Goal: Task Accomplishment & Management: Complete application form

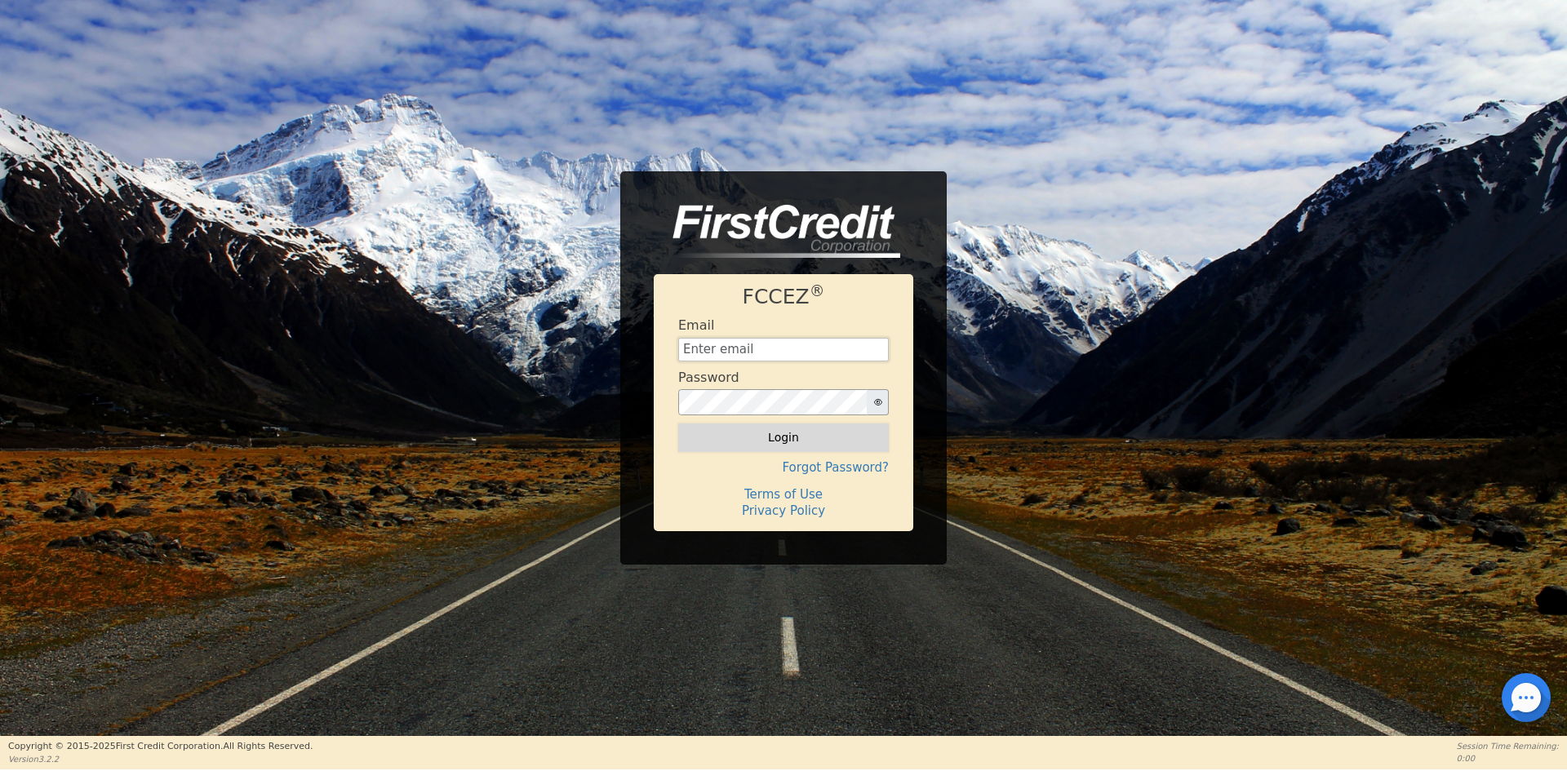
type input "[EMAIL_ADDRESS][DOMAIN_NAME]"
click at [854, 437] on button "Login" at bounding box center [783, 438] width 211 height 28
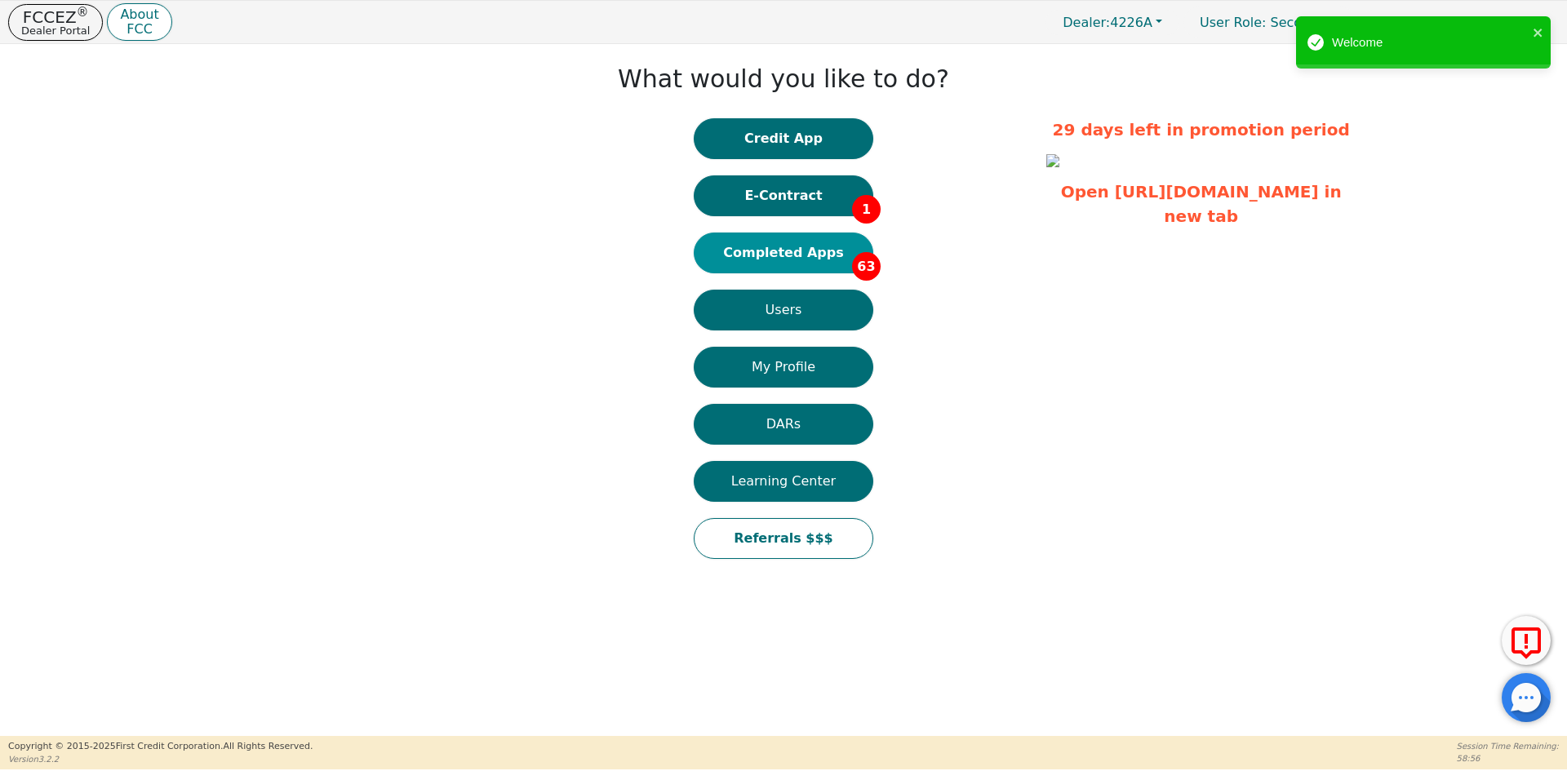
click at [792, 251] on button "Completed Apps 63" at bounding box center [784, 253] width 180 height 41
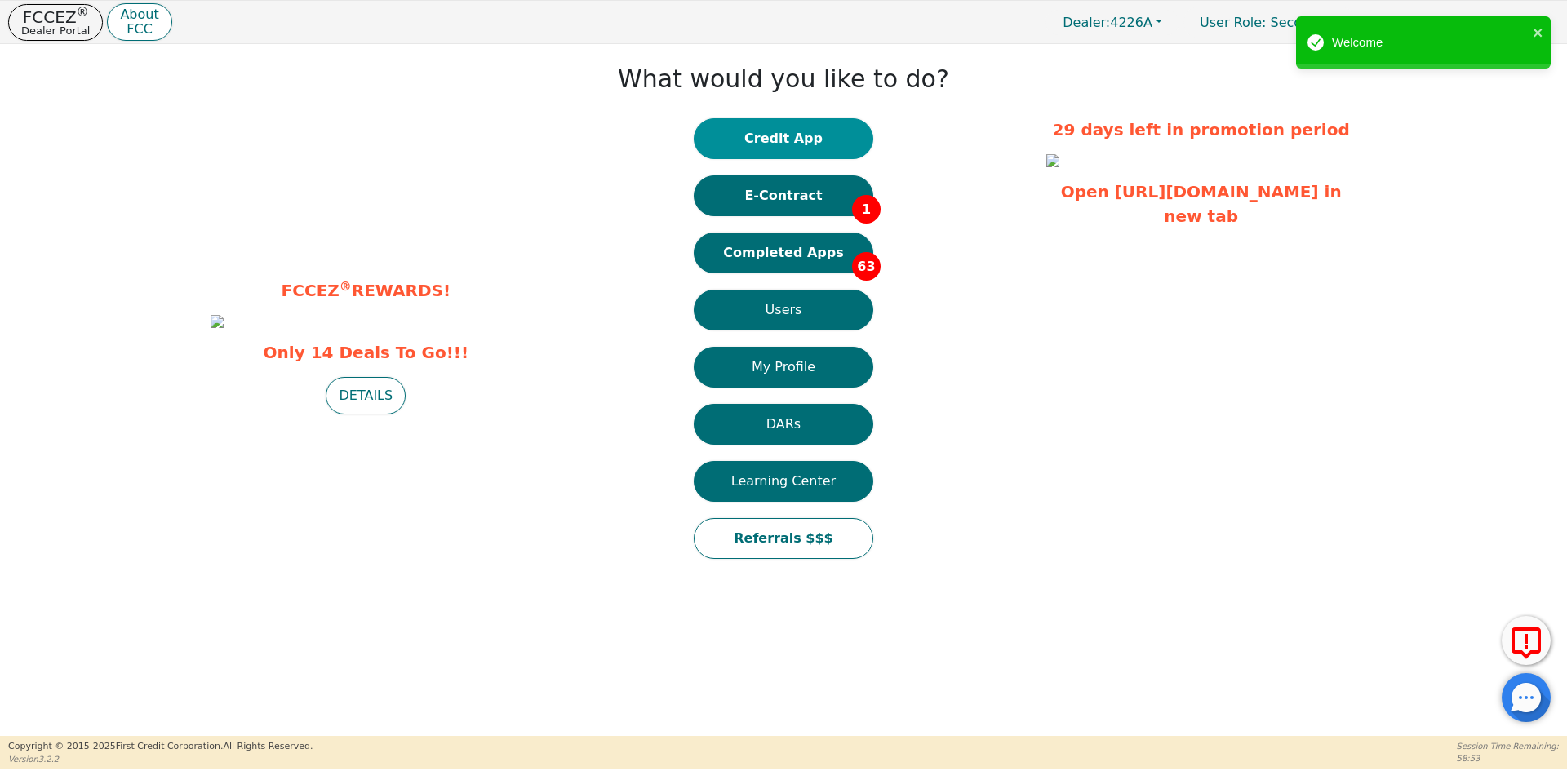
click at [817, 138] on button "Credit App" at bounding box center [784, 138] width 180 height 41
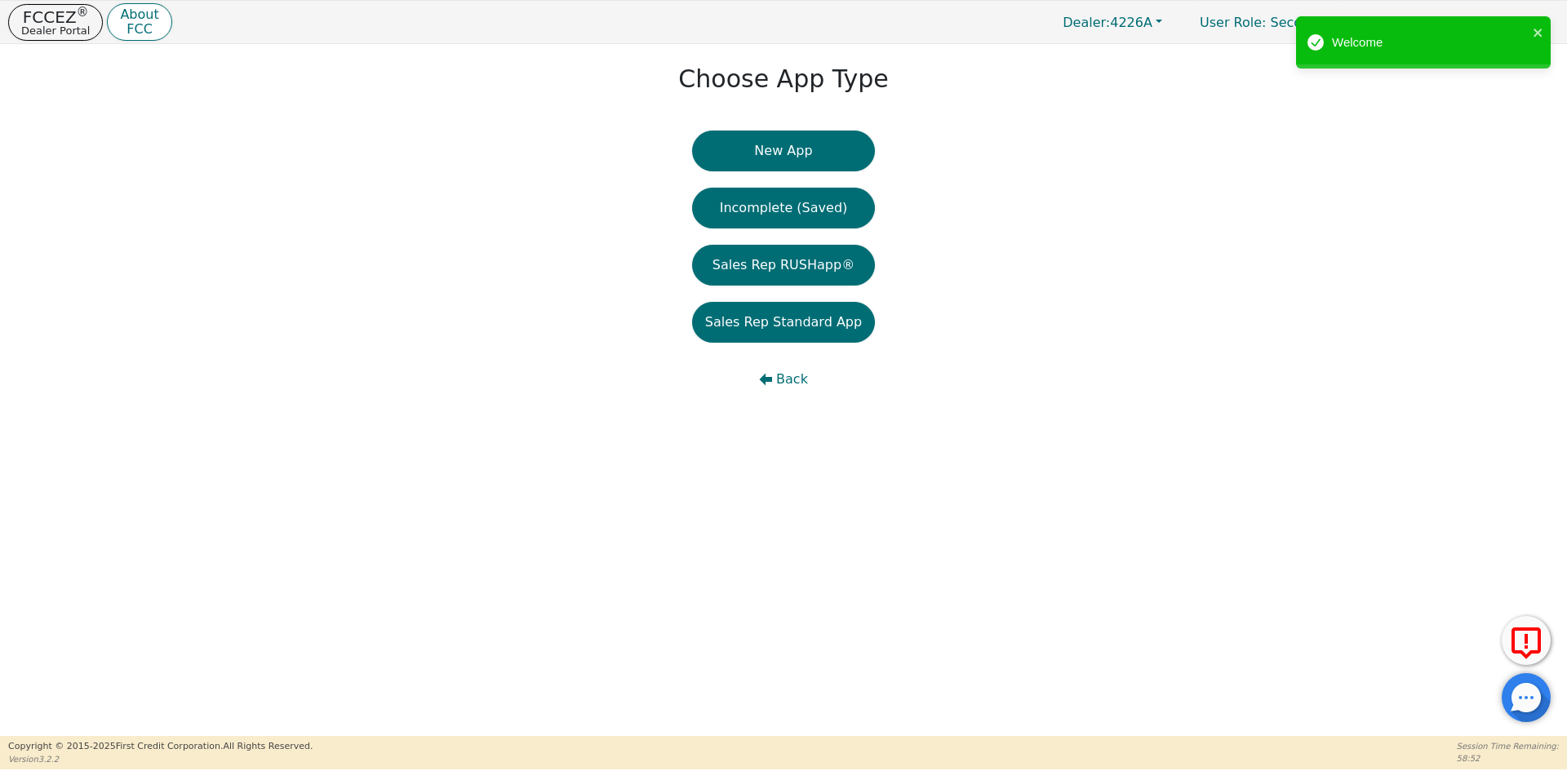
click at [765, 152] on button "New App" at bounding box center [783, 151] width 183 height 41
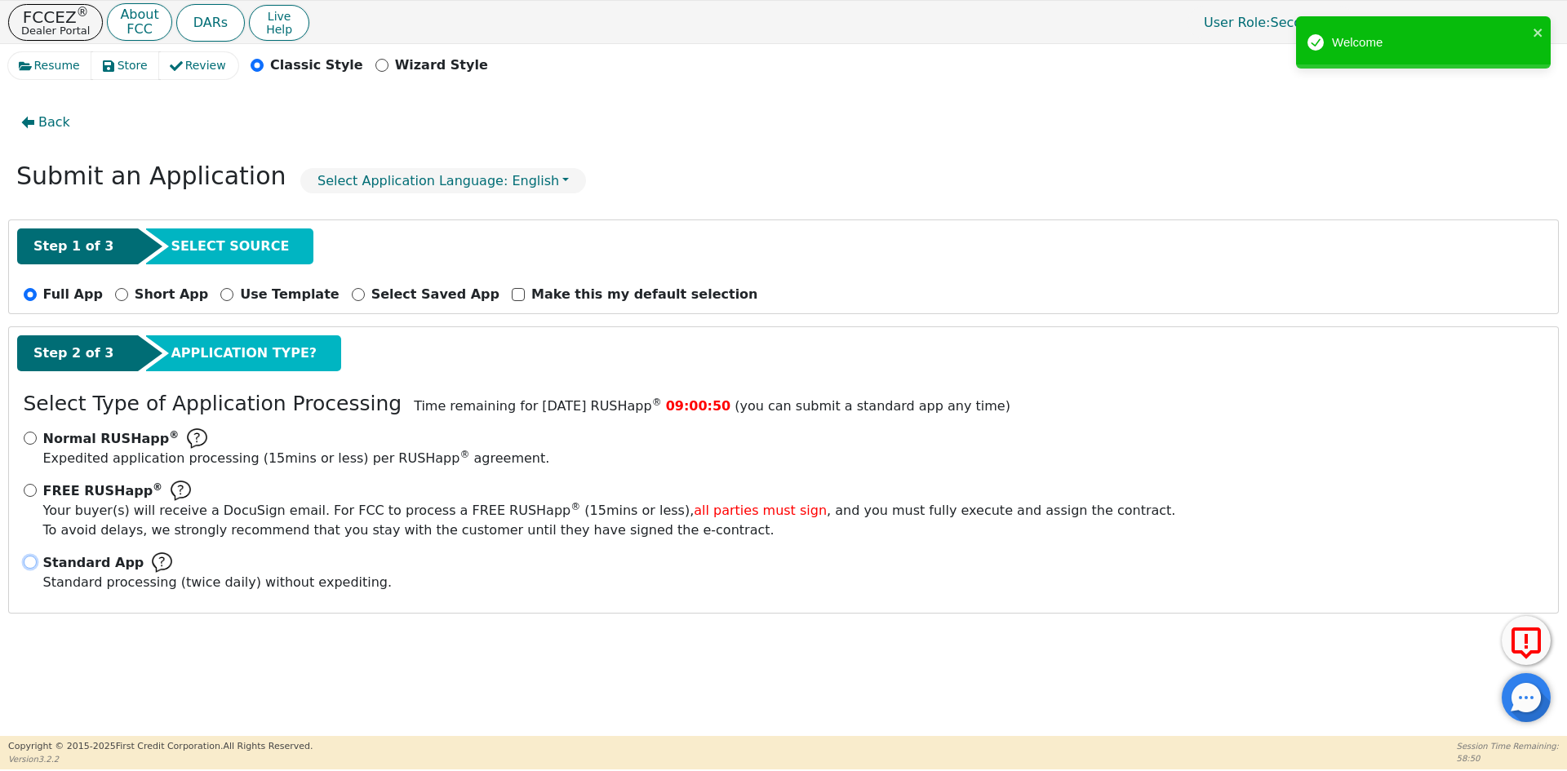
click at [34, 560] on input "Standard App Standard processing (twice daily) without expediting." at bounding box center [30, 562] width 13 height 13
radio input "true"
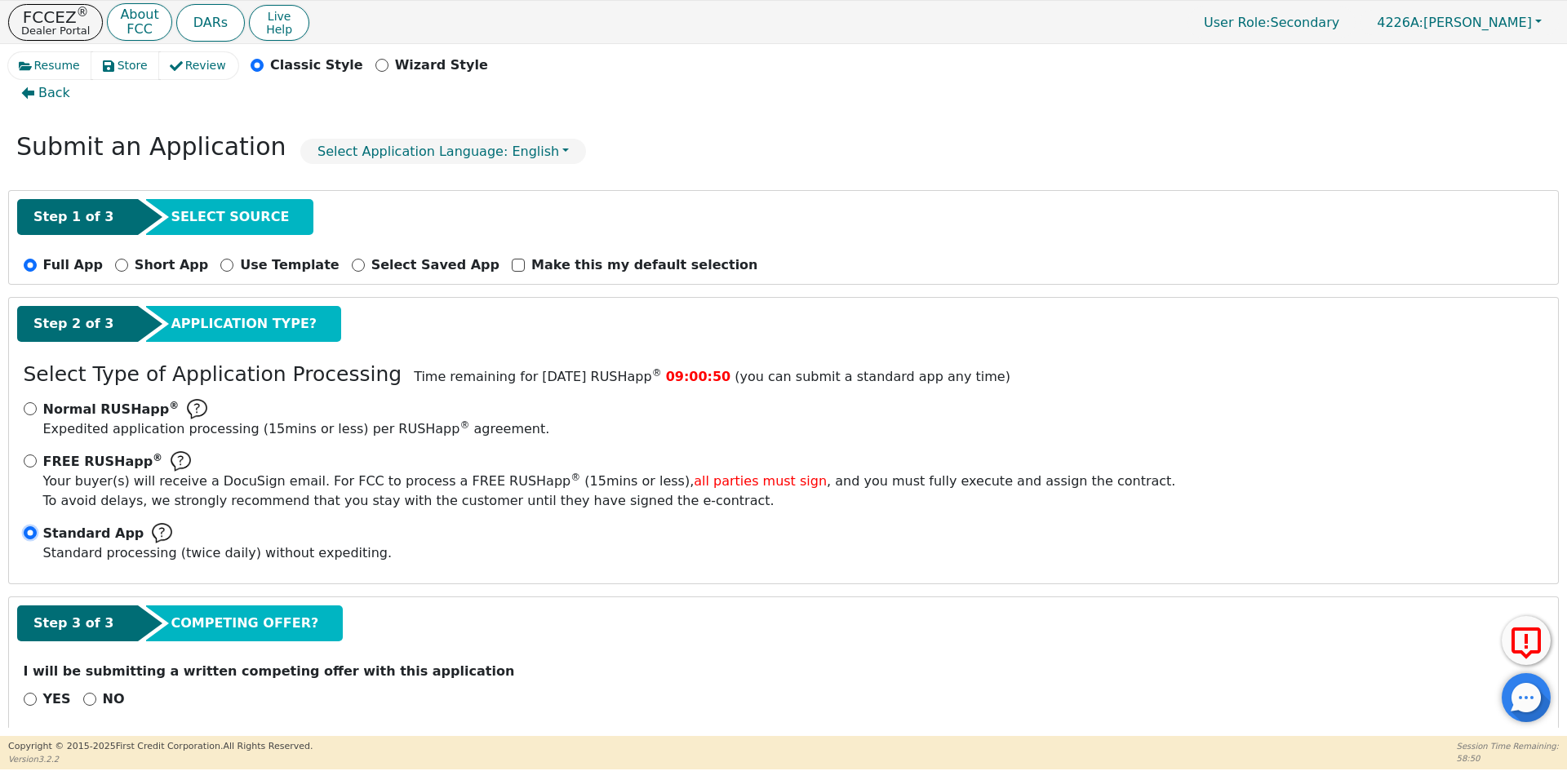
scroll to position [46, 0]
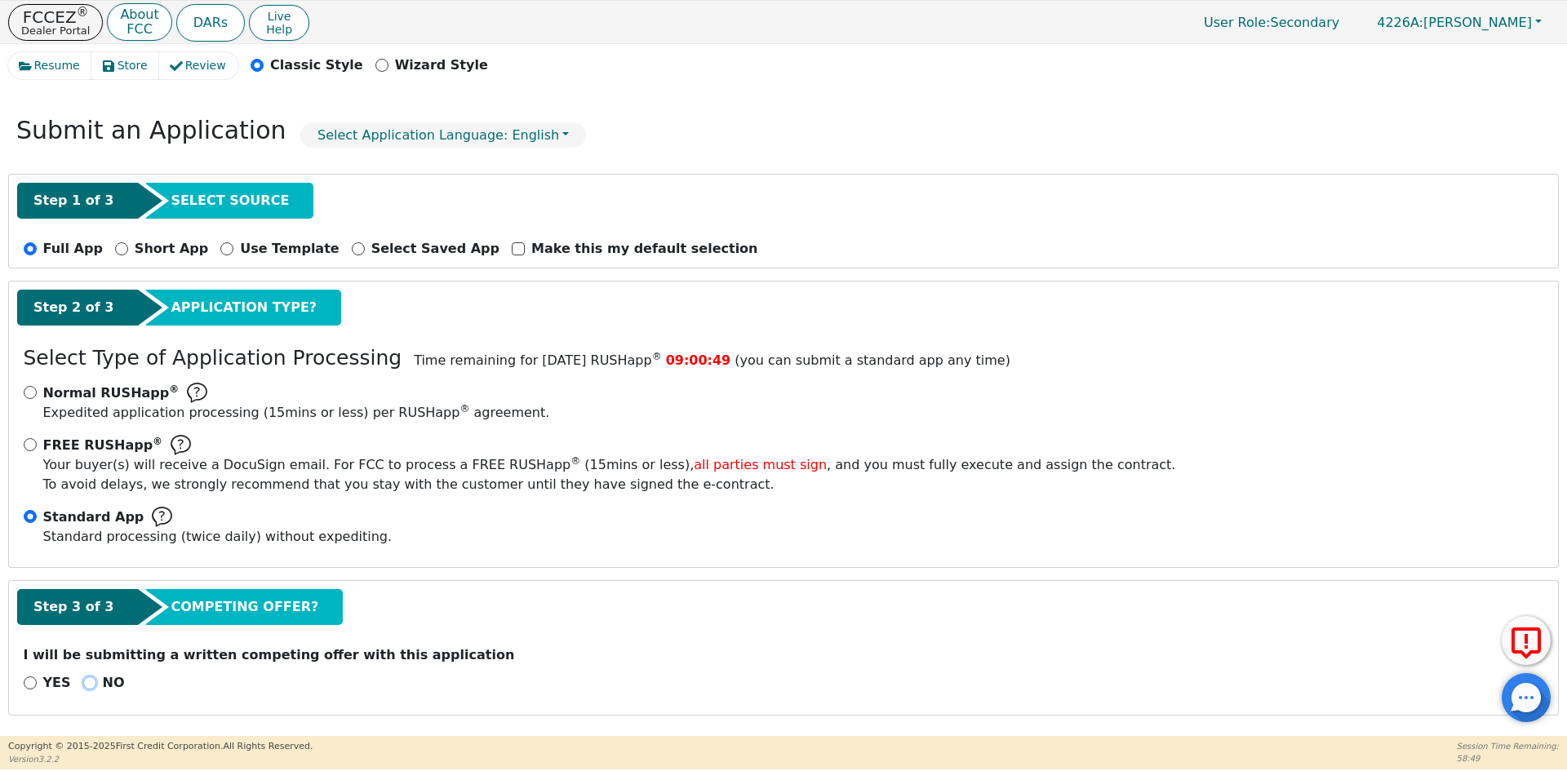
click at [87, 685] on input "NO" at bounding box center [89, 683] width 13 height 13
radio input "true"
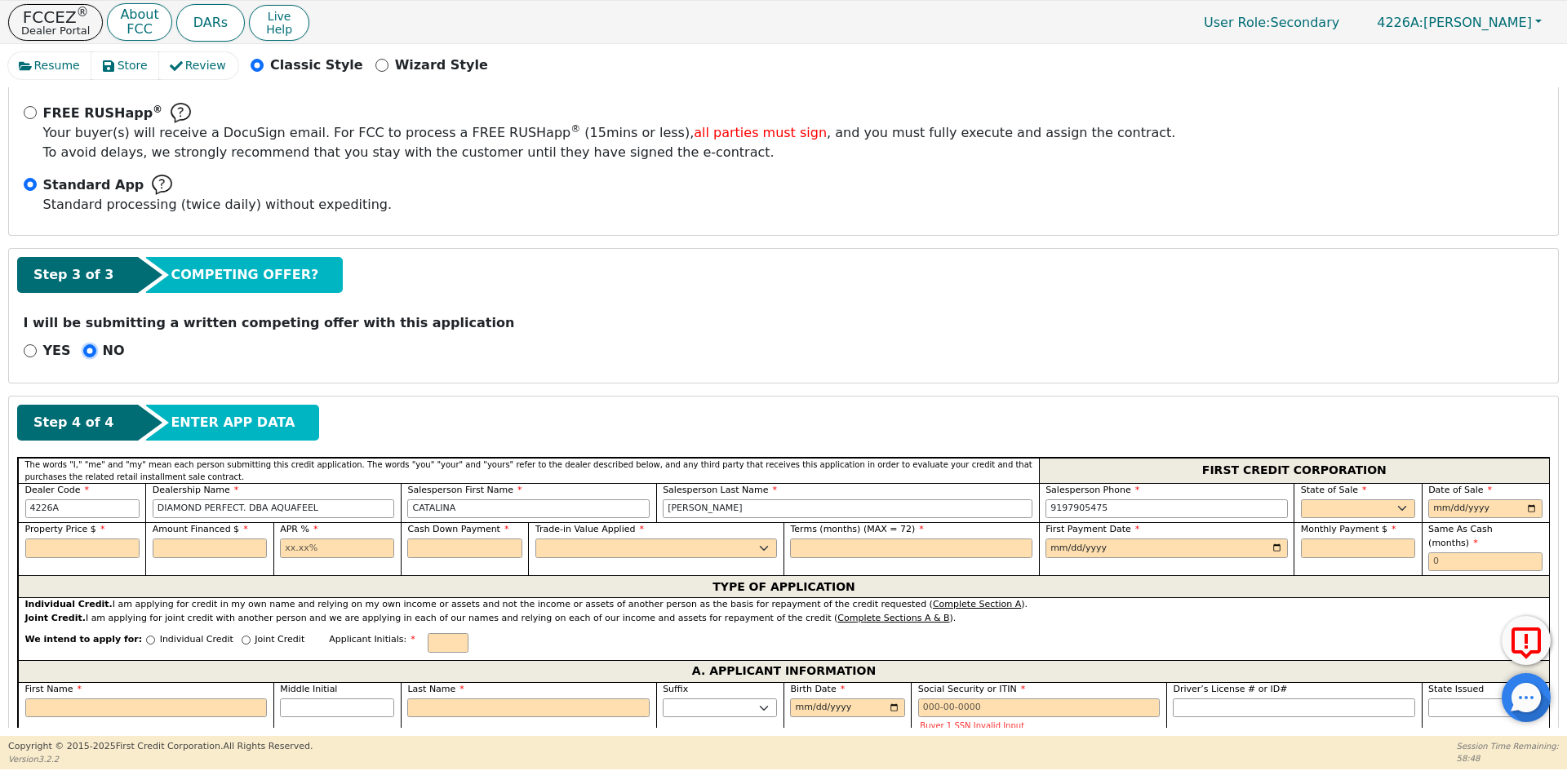
scroll to position [454, 0]
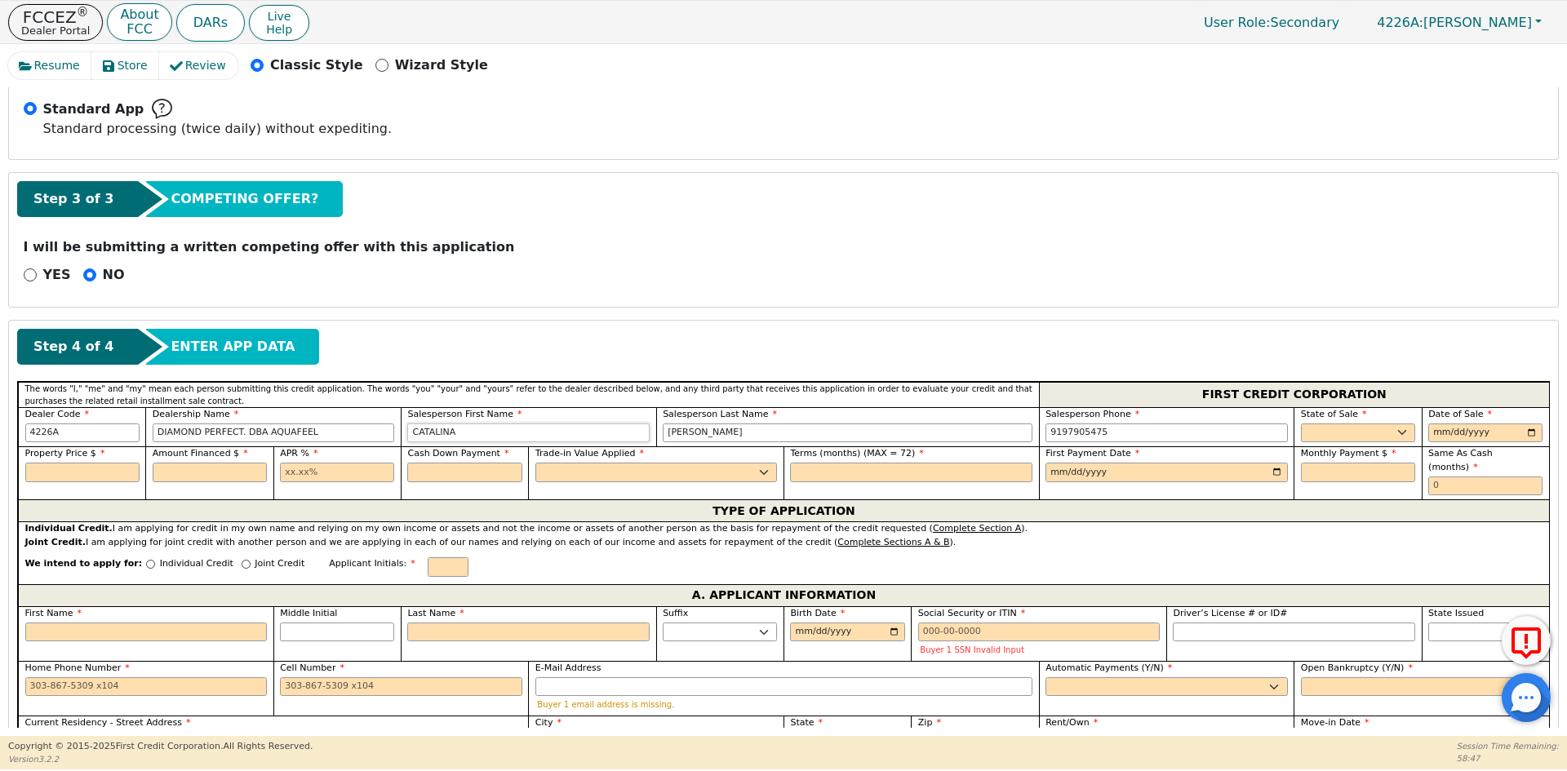
drag, startPoint x: 511, startPoint y: 427, endPoint x: 332, endPoint y: 438, distance: 179.1
click at [332, 438] on div "Dealer Code 4226A Dealership Name DIAMOND PERFECT. DBA AQUAFEEL Salesperson Fir…" at bounding box center [783, 427] width 1531 height 40
type input "[PERSON_NAME]"
click at [1349, 426] on select "AK AL AR AZ CA CO CT DC DE FL [GEOGRAPHIC_DATA] HI IA ID IL IN KS [GEOGRAPHIC_D…" at bounding box center [1358, 434] width 114 height 20
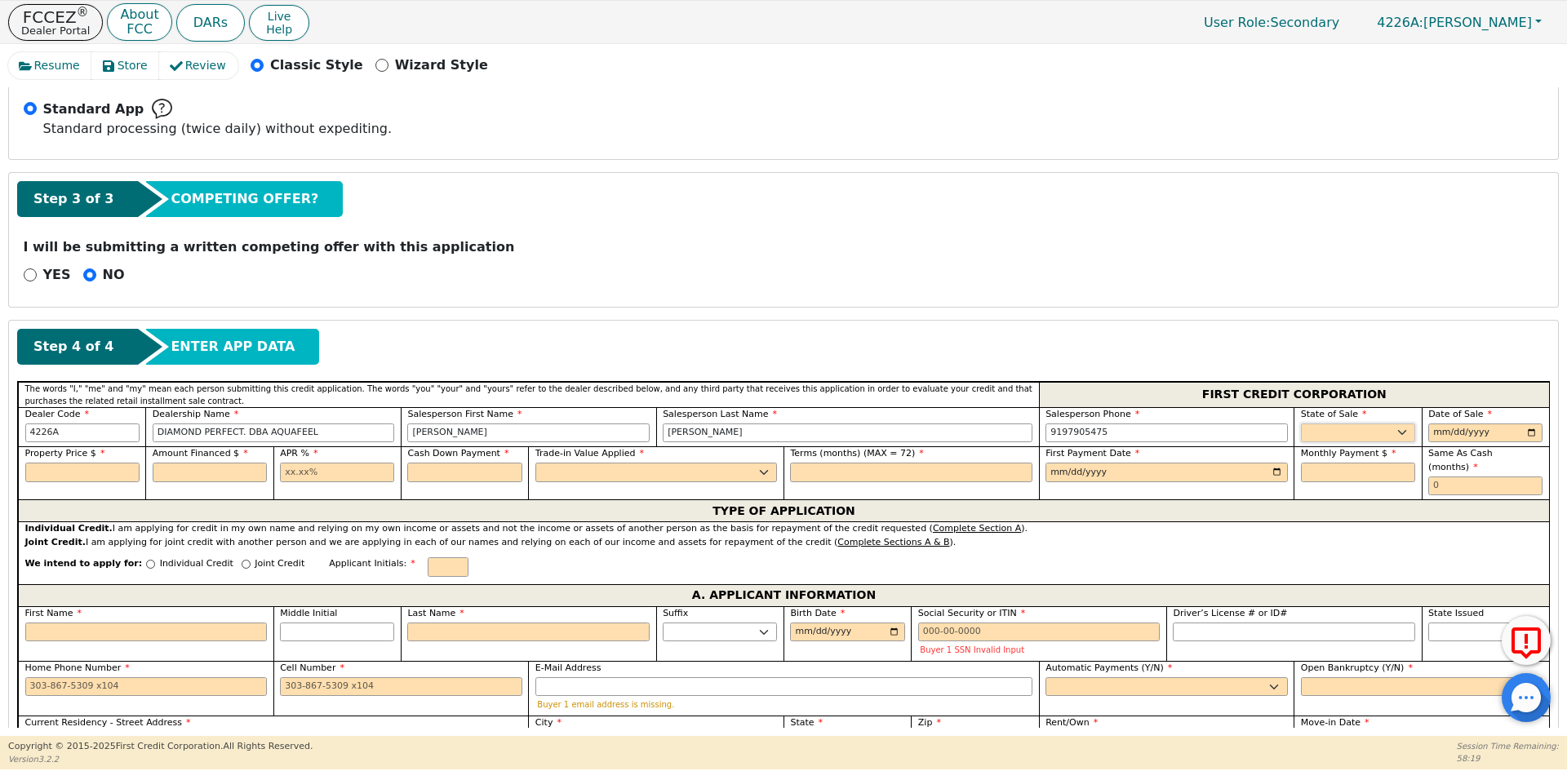
select select "PA"
click at [1301, 424] on select "AK AL AR AZ CA CO CT DC DE FL [GEOGRAPHIC_DATA] HI IA ID IL IN KS [GEOGRAPHIC_D…" at bounding box center [1358, 434] width 114 height 20
click at [1531, 428] on input "date" at bounding box center [1485, 434] width 114 height 20
type input "[DATE]"
click at [63, 478] on input "text" at bounding box center [82, 473] width 114 height 20
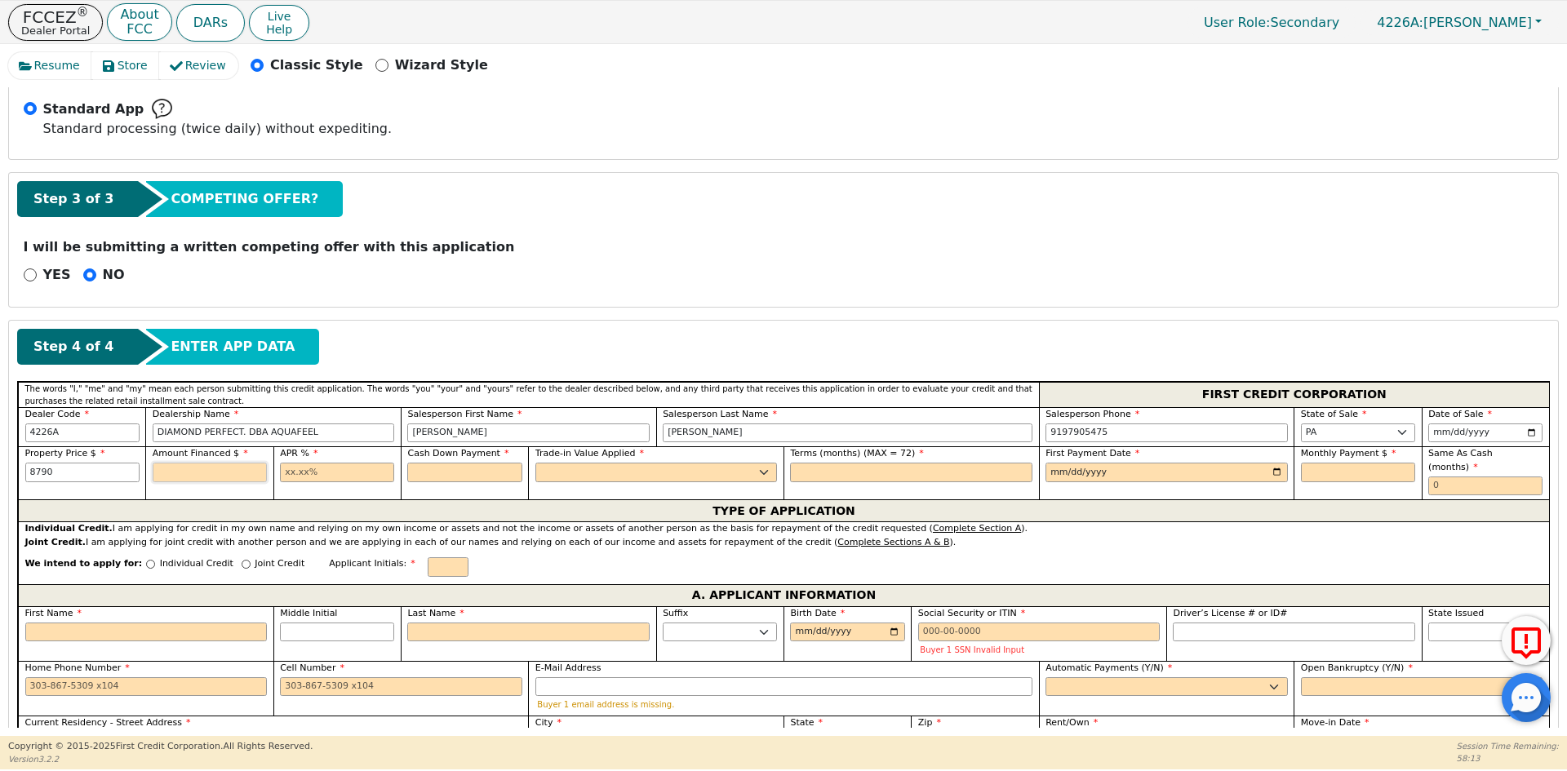
type input "8790.00"
click at [178, 480] on input "text" at bounding box center [210, 473] width 114 height 20
type input "8790.00"
click at [313, 471] on input "text" at bounding box center [337, 473] width 114 height 20
type input "10.99"
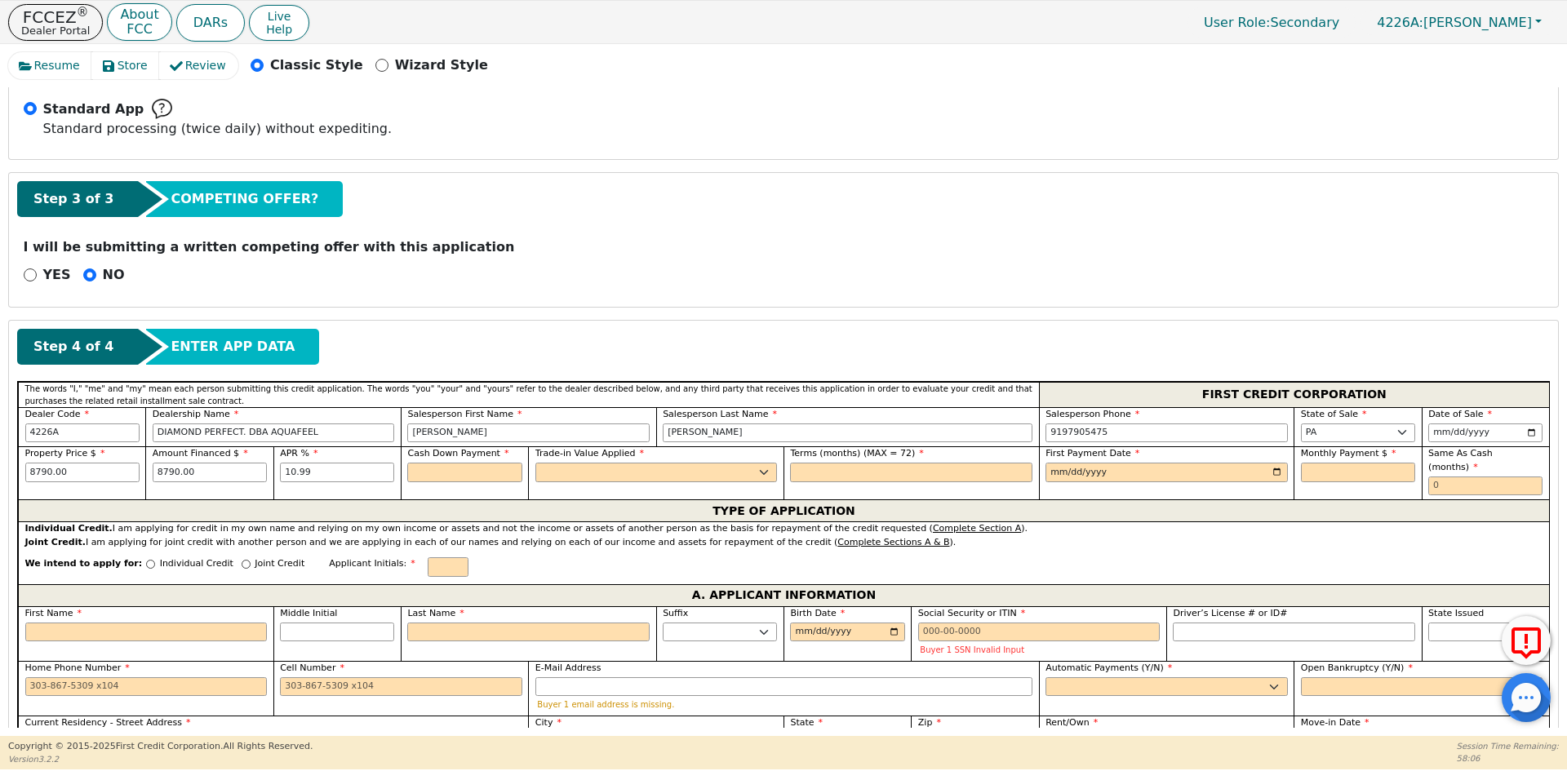
click at [471, 456] on span "Cash Down Payment" at bounding box center [457, 453] width 101 height 11
click at [466, 474] on input "text" at bounding box center [464, 473] width 114 height 20
type input "0.00"
click at [573, 469] on select "Yes No" at bounding box center [656, 473] width 242 height 20
select select "n"
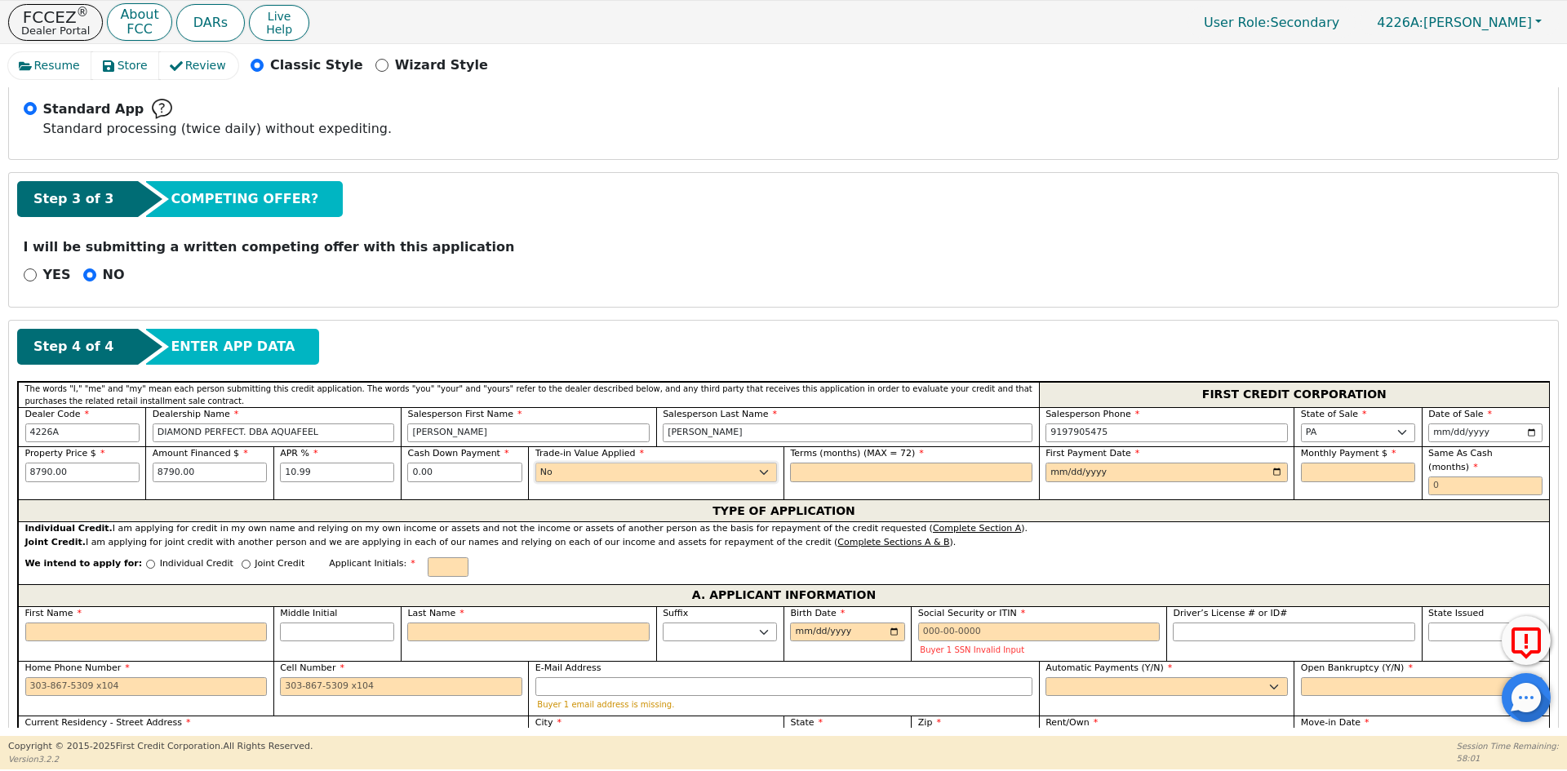
click at [535, 463] on select "Yes No" at bounding box center [656, 473] width 242 height 20
click at [863, 460] on label "Terms (months) (MAX = 72)" at bounding box center [911, 454] width 242 height 14
click at [863, 467] on input "text" at bounding box center [911, 473] width 242 height 20
type input "72"
click at [1270, 470] on input "date" at bounding box center [1166, 473] width 242 height 20
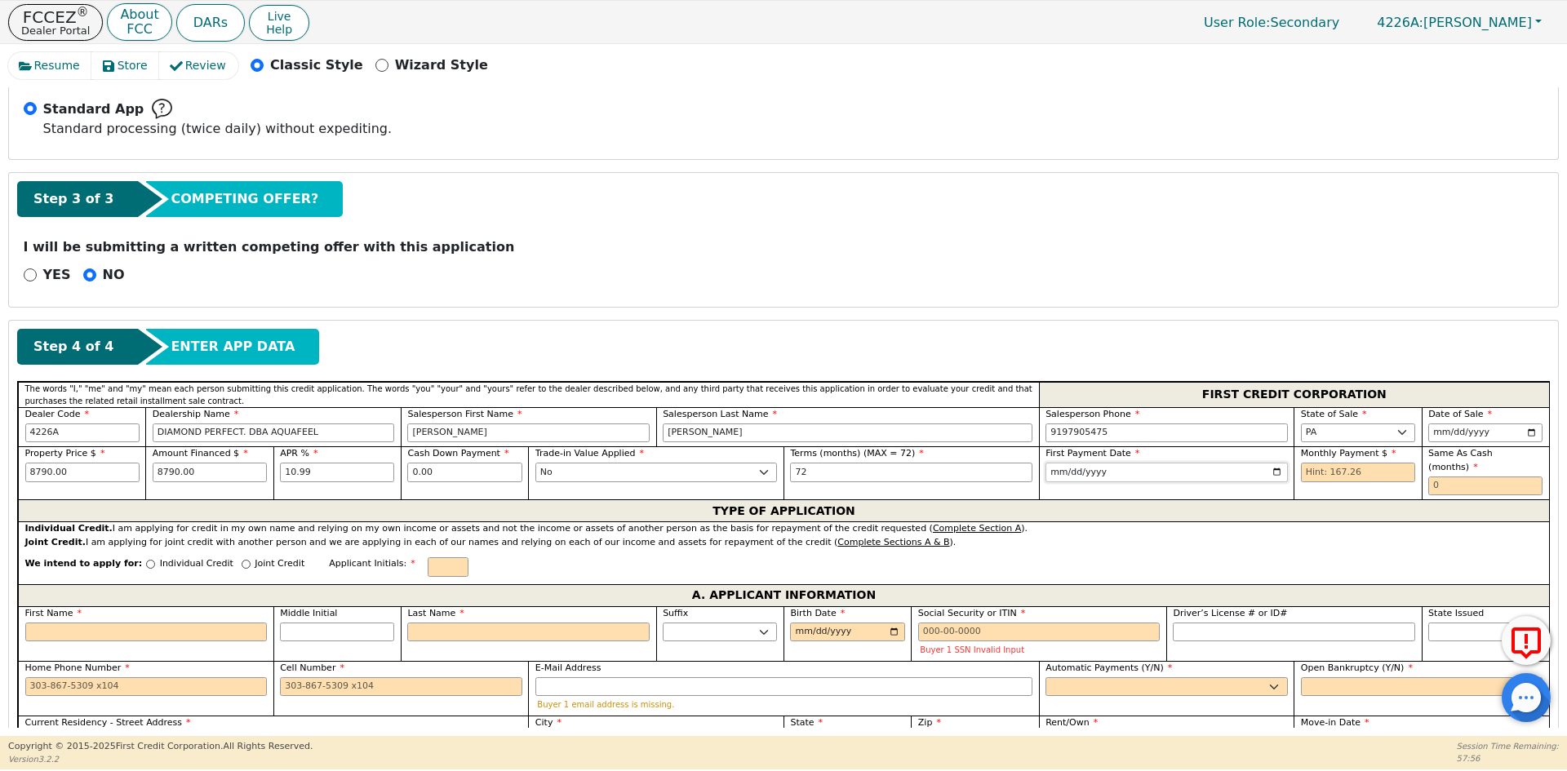
type input "[DATE]"
click at [1375, 470] on input "text" at bounding box center [1358, 473] width 114 height 20
type input "167.26"
click at [1438, 477] on input "text" at bounding box center [1485, 487] width 114 height 20
type input "0"
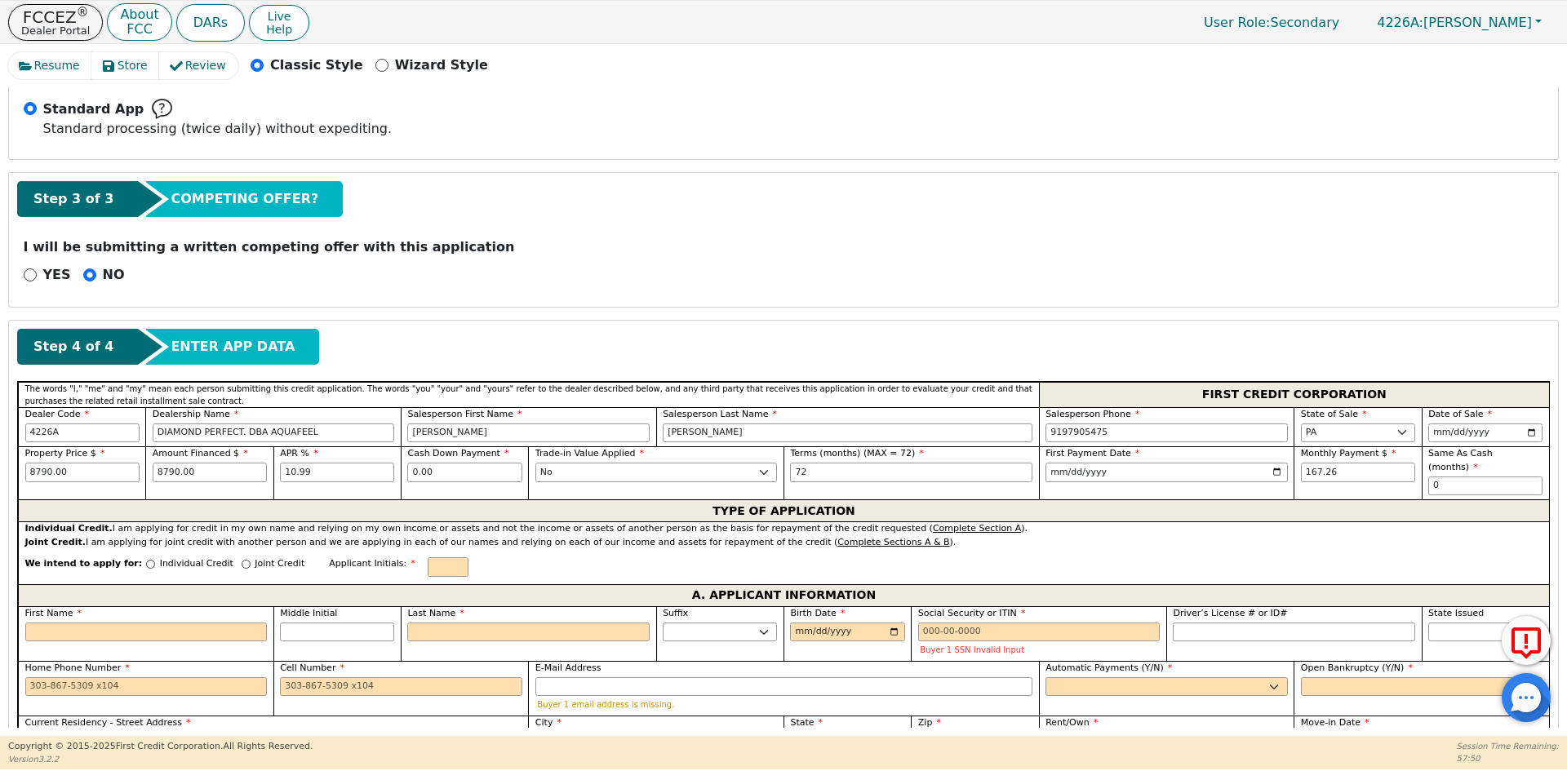
click at [184, 557] on p "Individual Credit" at bounding box center [196, 564] width 73 height 14
click at [155, 560] on input "Individual Credit" at bounding box center [150, 564] width 9 height 9
radio input "true"
click at [428, 557] on input "text" at bounding box center [448, 567] width 41 height 20
click at [149, 623] on input "First Name" at bounding box center [146, 633] width 242 height 20
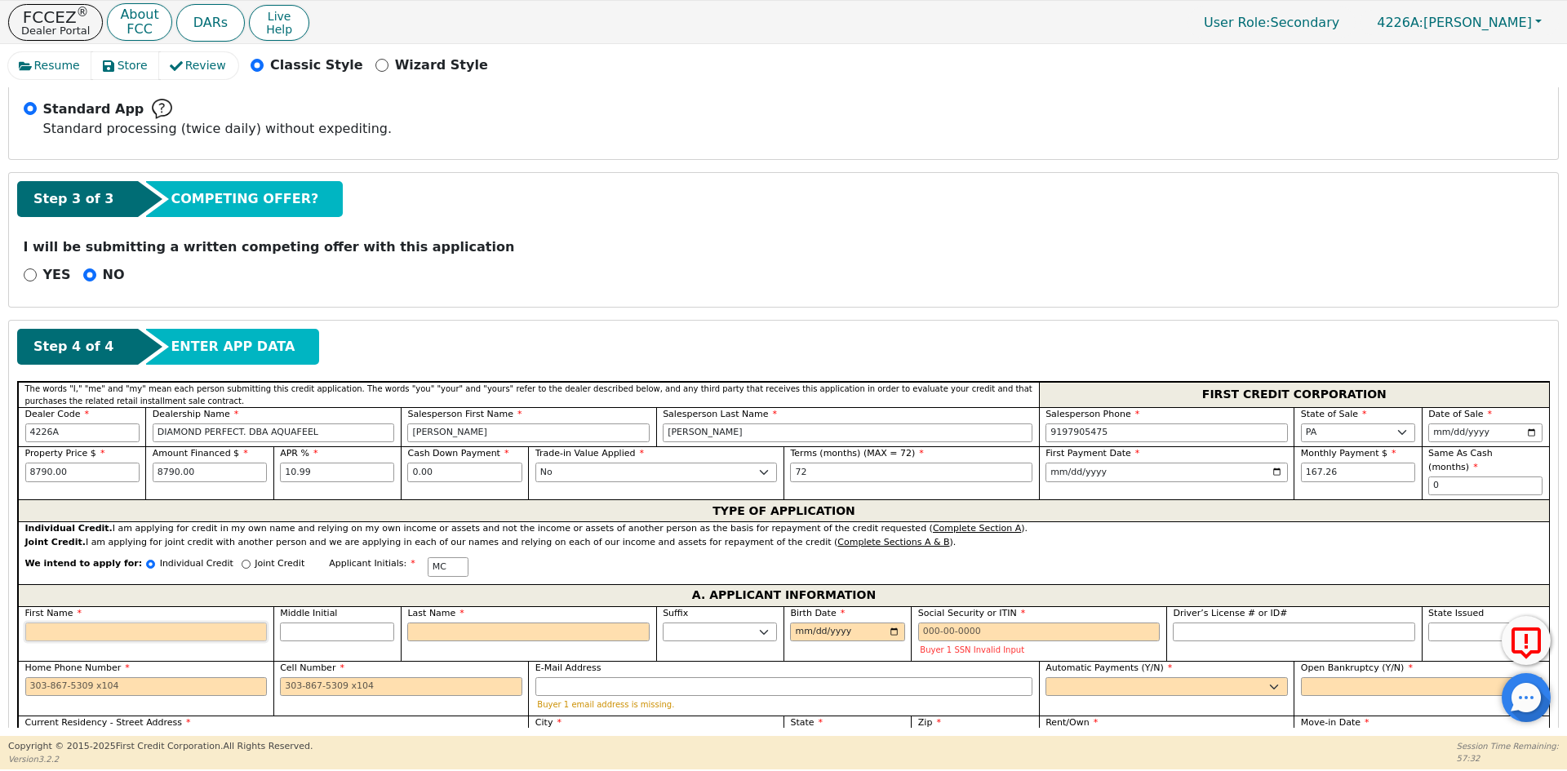
type input "M"
type input "MA"
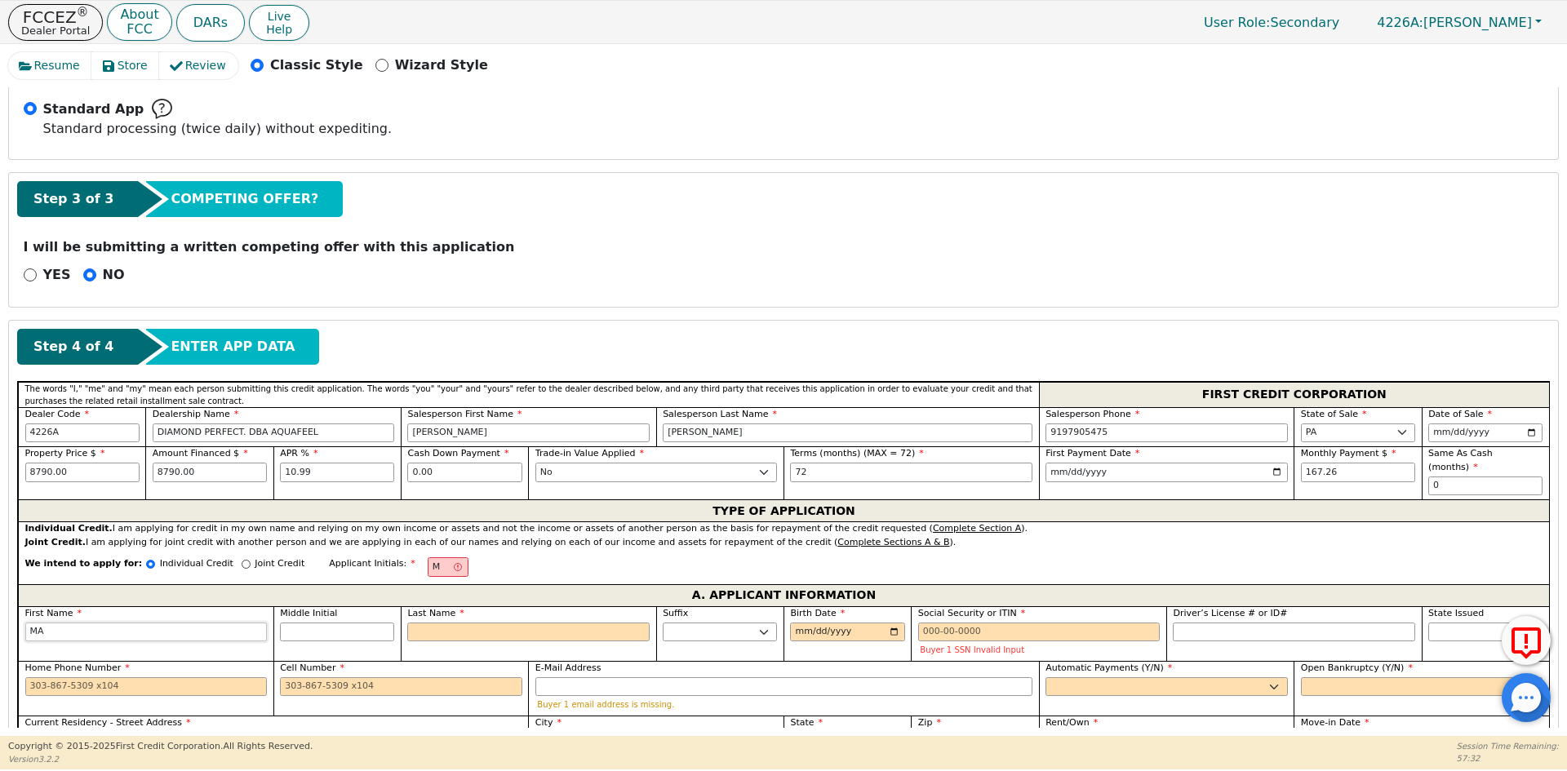
type input "MAN"
type input "MANU"
type input "MANUE"
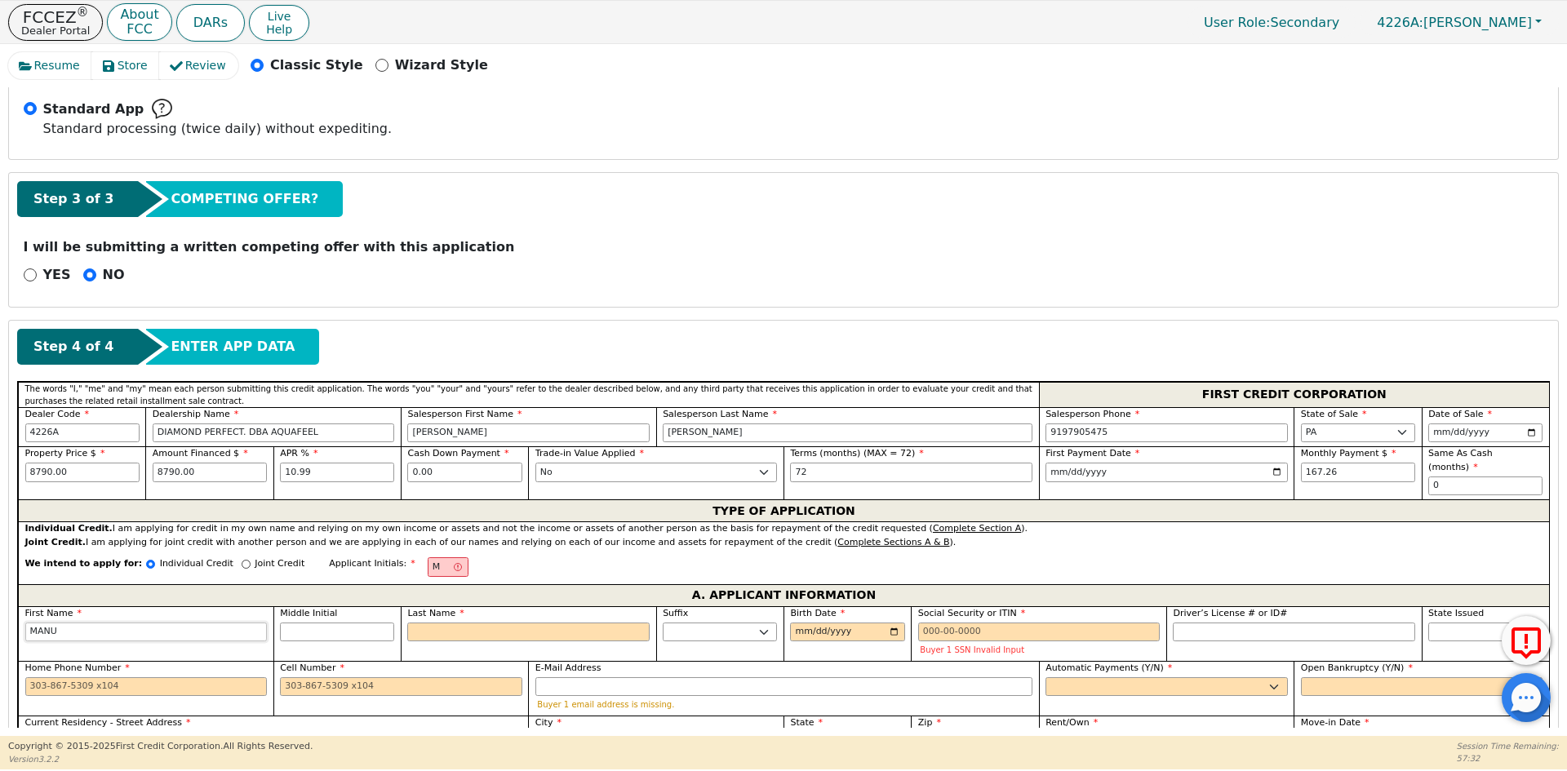
type input "MANUE"
type input "[PERSON_NAME]"
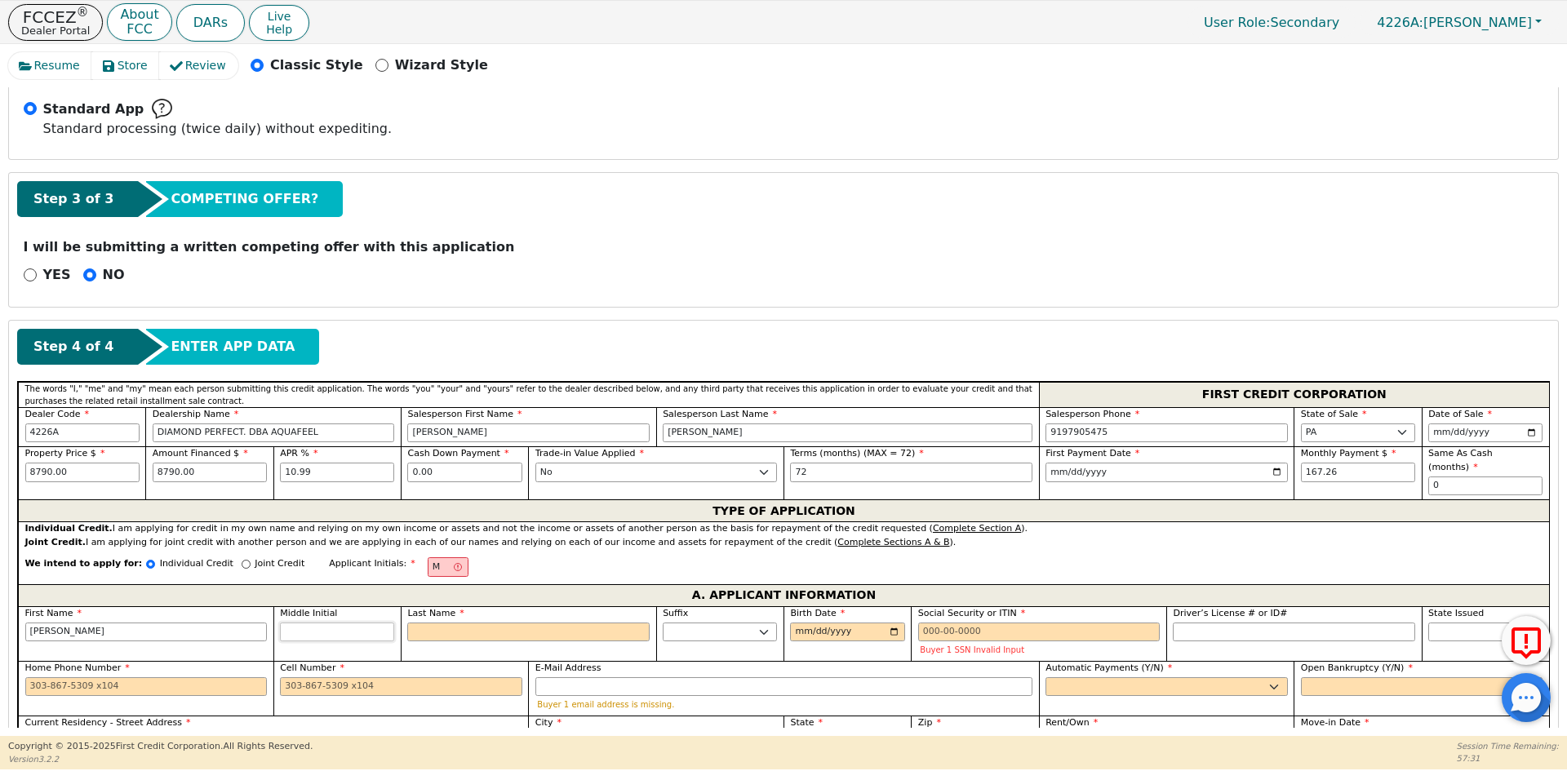
type input "[PERSON_NAME]"
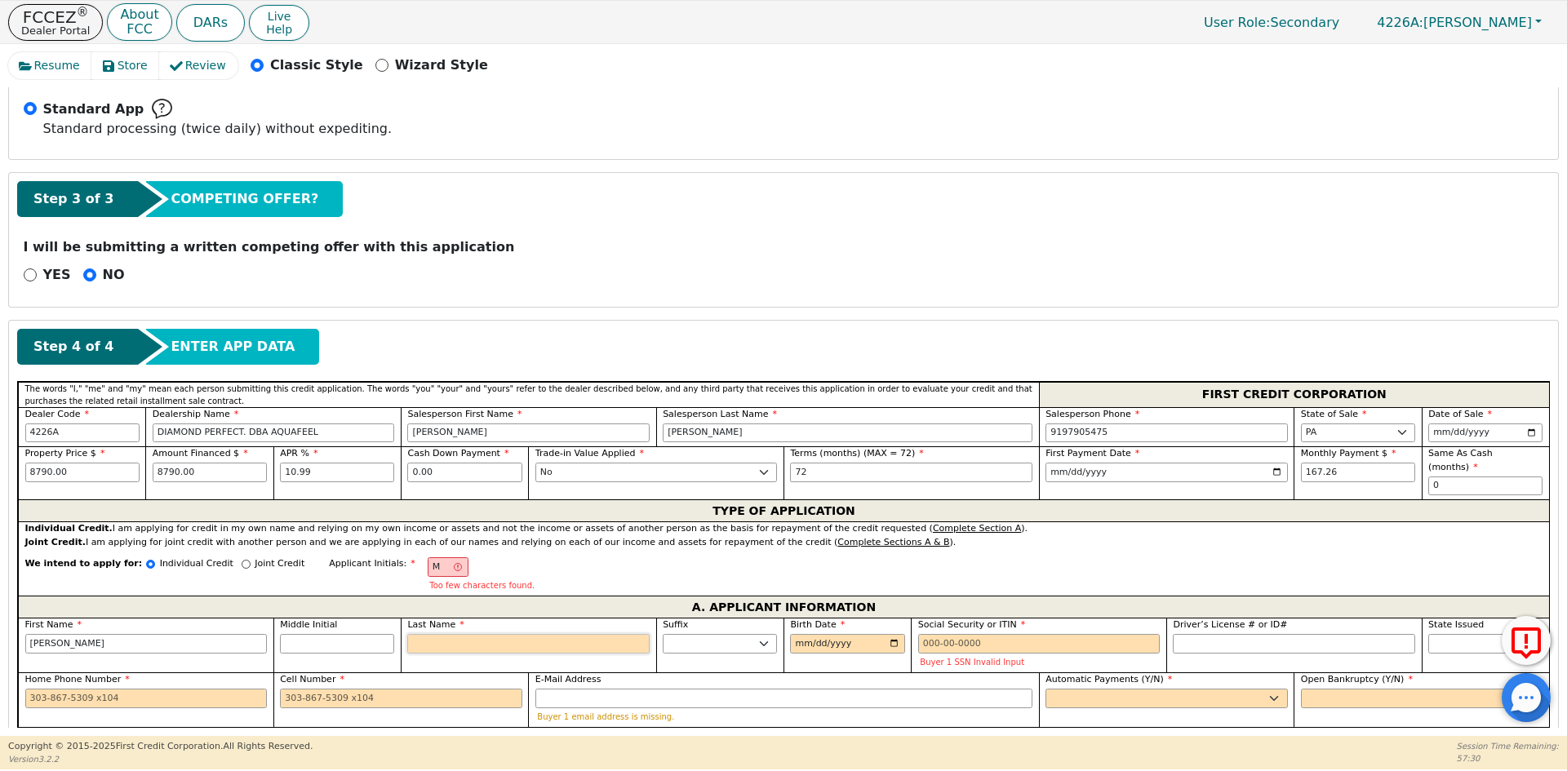
type input "MC"
type input "C"
type input "[PERSON_NAME]"
type input "CA"
type input "[PERSON_NAME] CA"
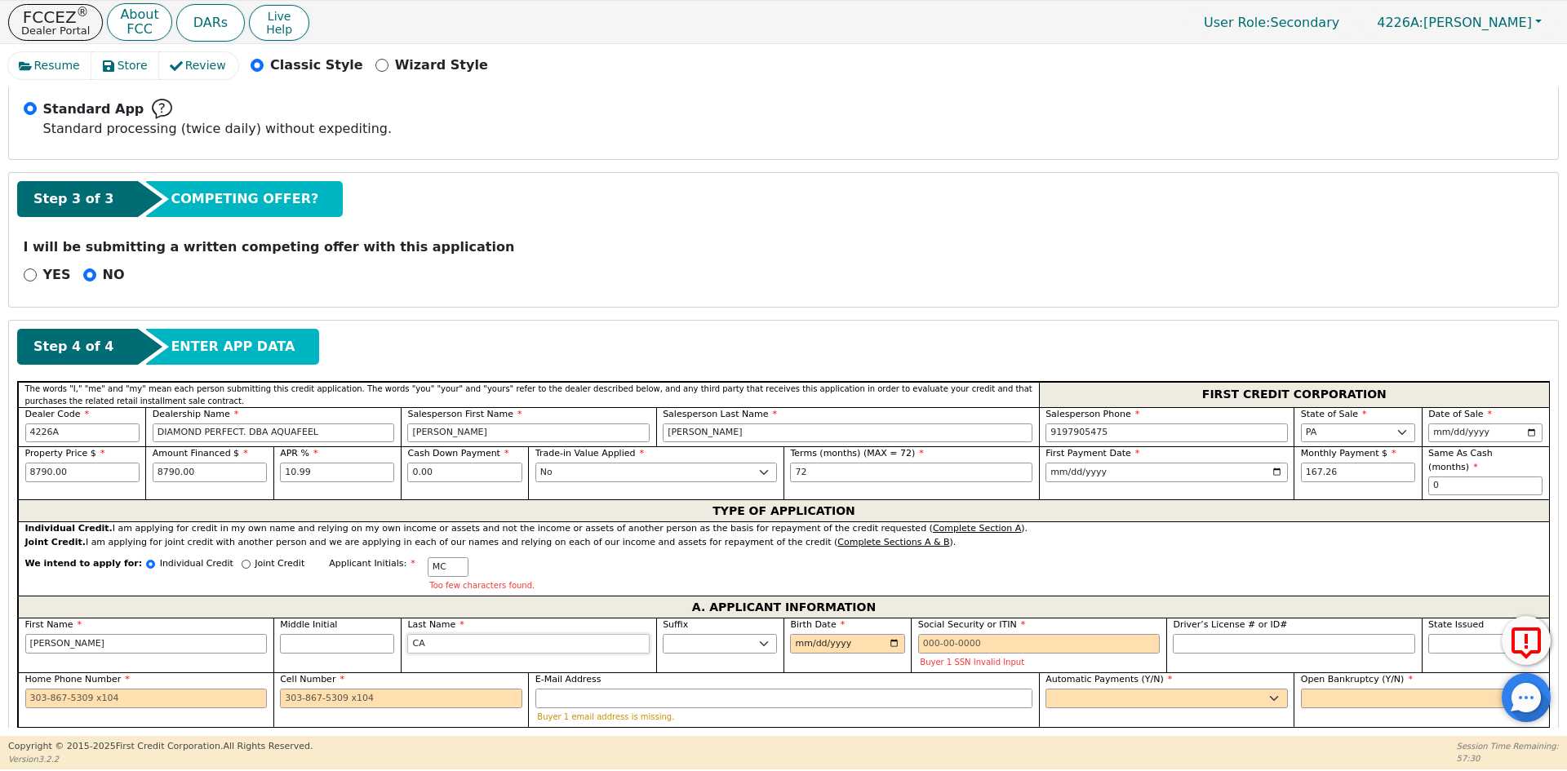
type input "CAS"
type input "[PERSON_NAME]"
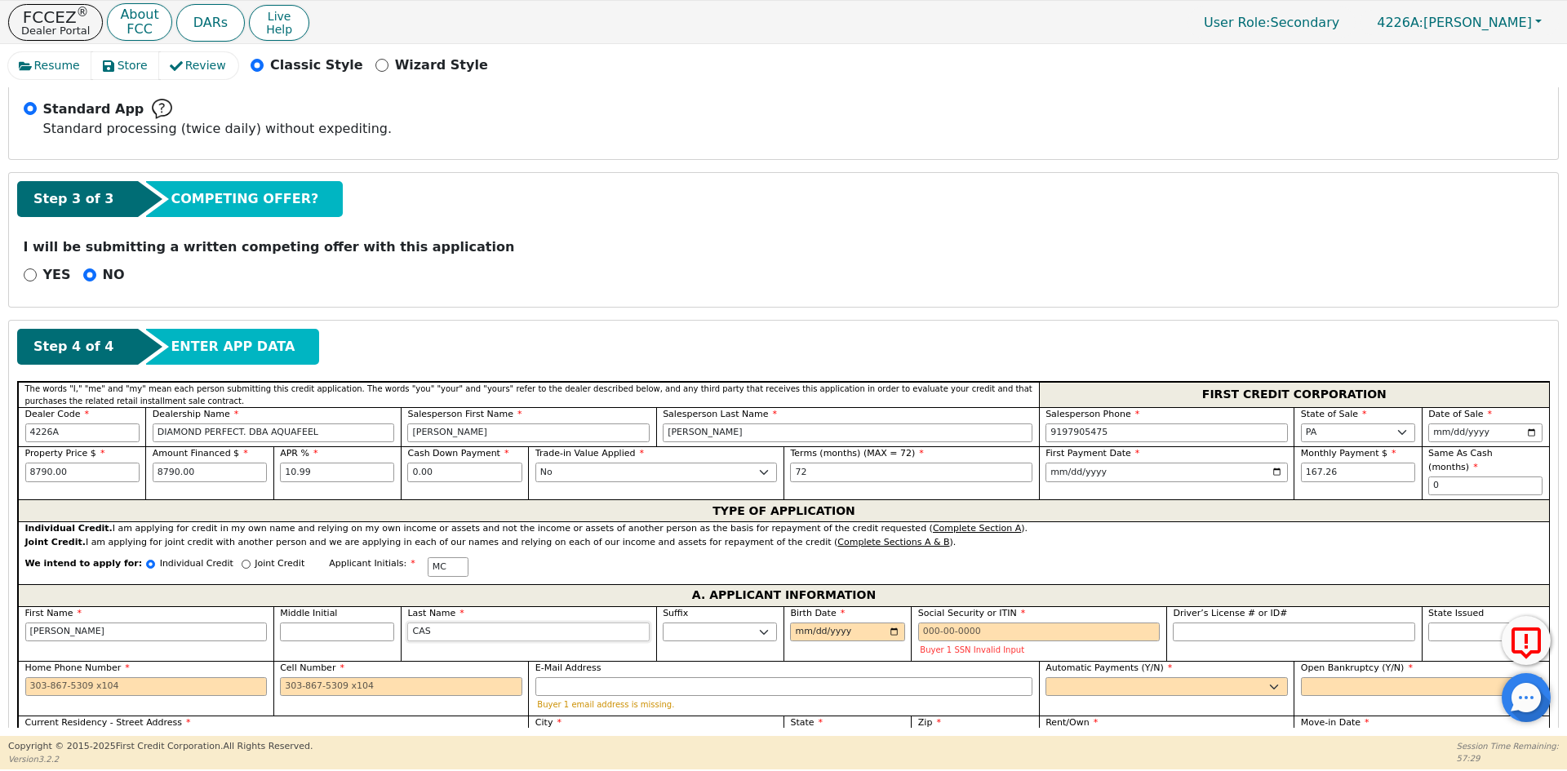
type input "CAST"
type input "[PERSON_NAME]"
type input "CASTL"
type input "[PERSON_NAME]"
type input "CASTLO"
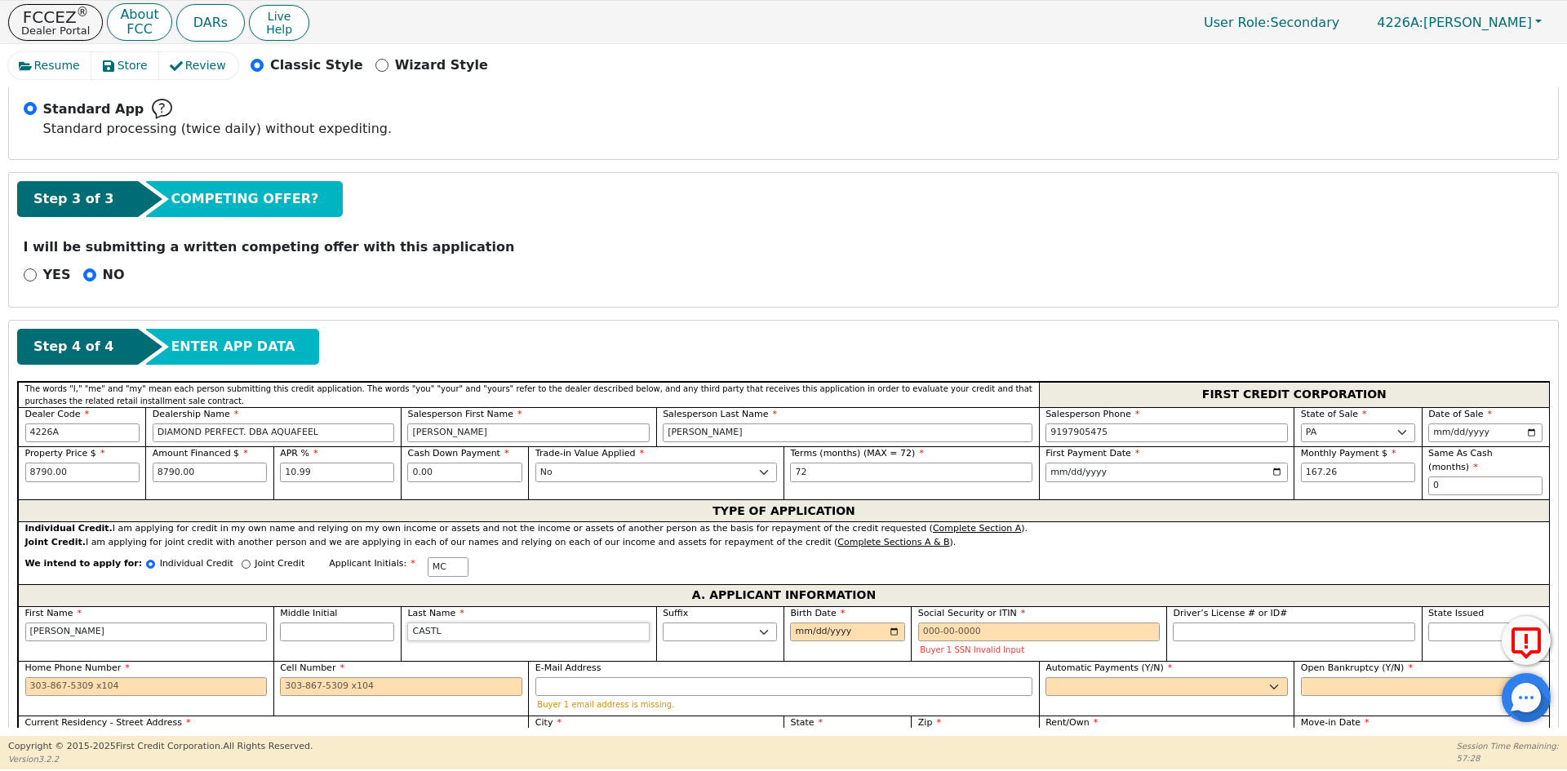
type input "[PERSON_NAME]"
type input "CASTL"
type input "[PERSON_NAME]"
type input "CAST"
type input "[PERSON_NAME]"
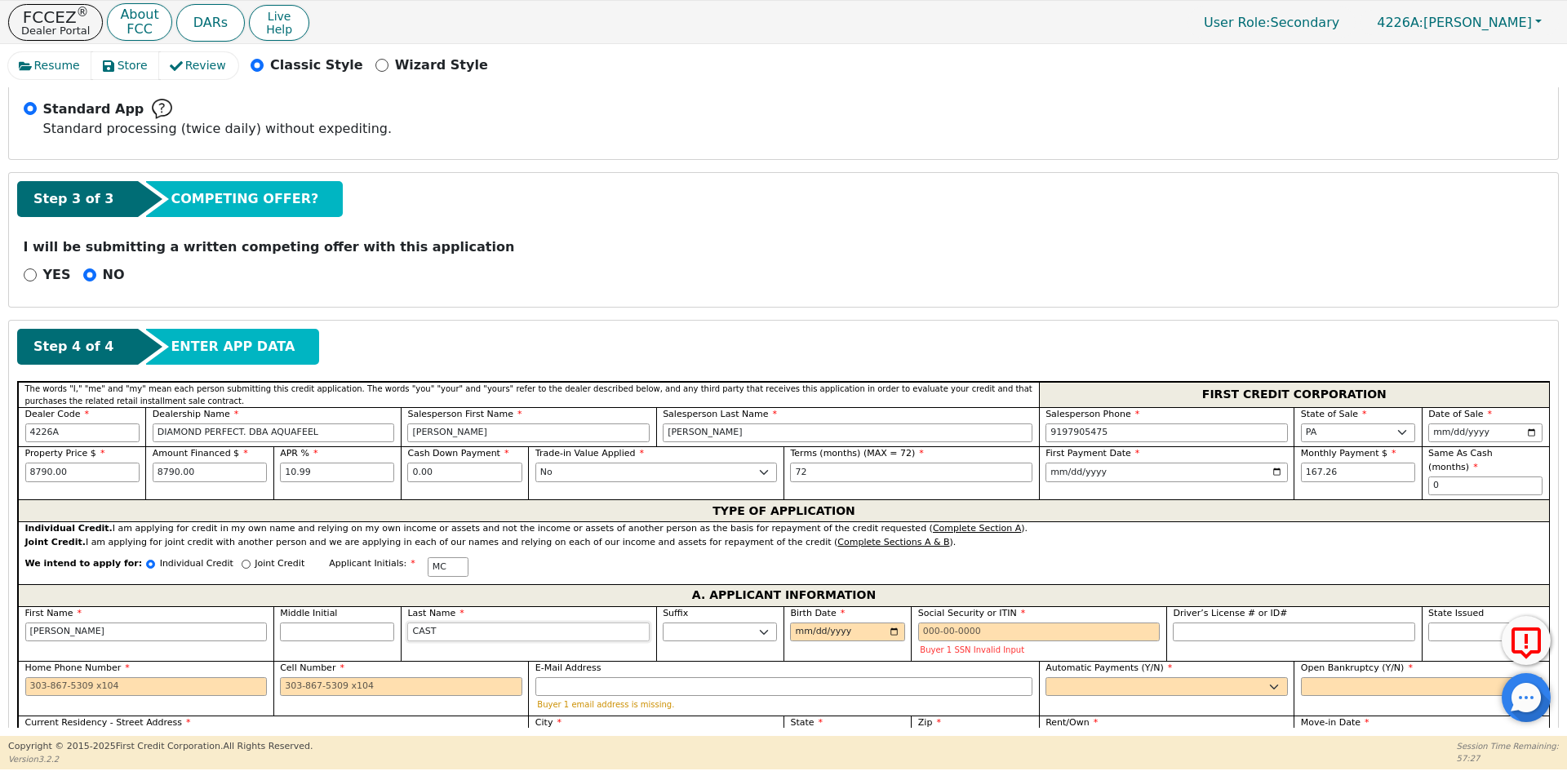
type input "CAS"
type input "[PERSON_NAME]"
type input "CAST"
type input "[PERSON_NAME]"
type input "CASTI"
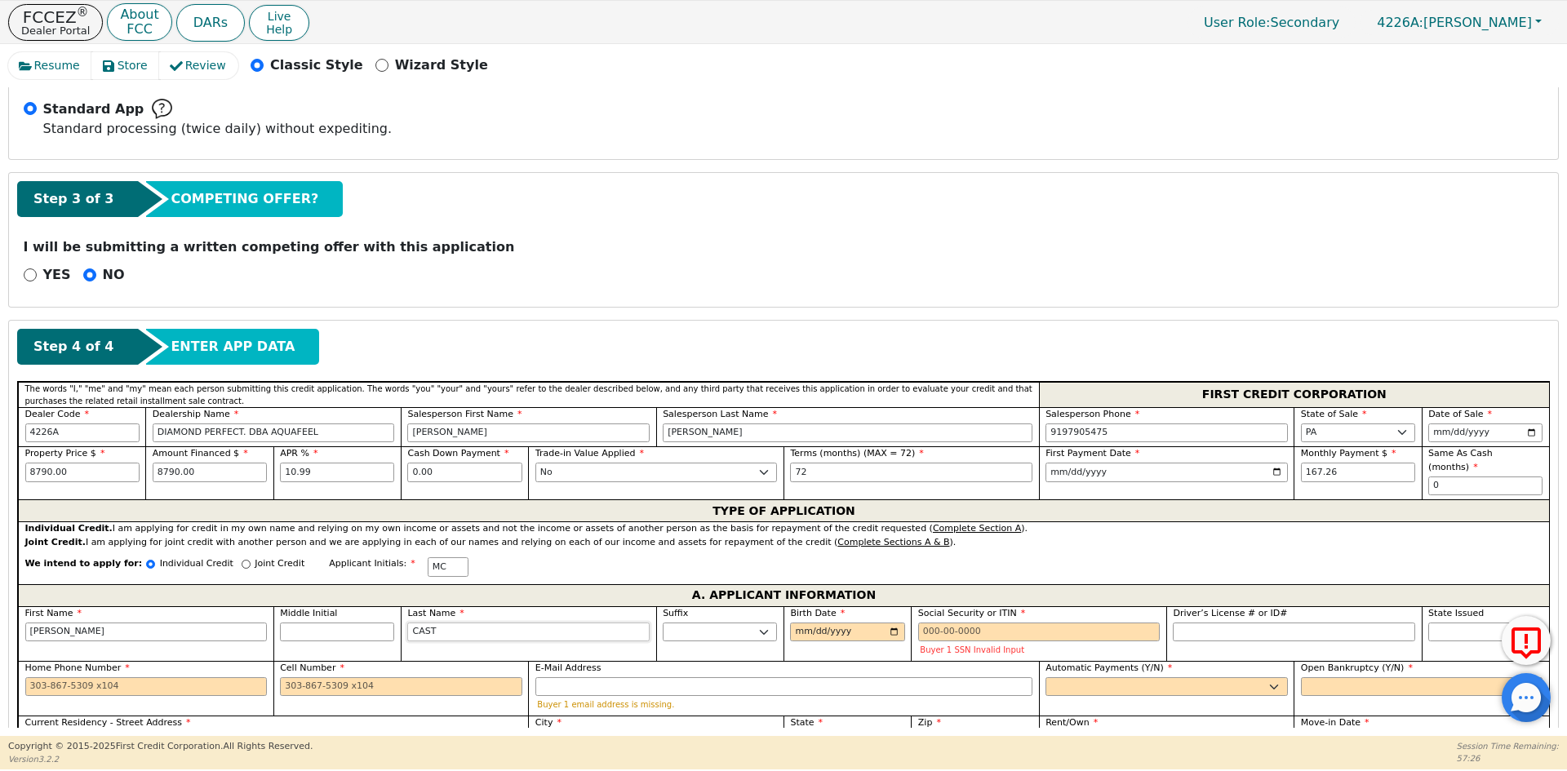
type input "[PERSON_NAME]"
type input "CASTIL"
type input "[PERSON_NAME]"
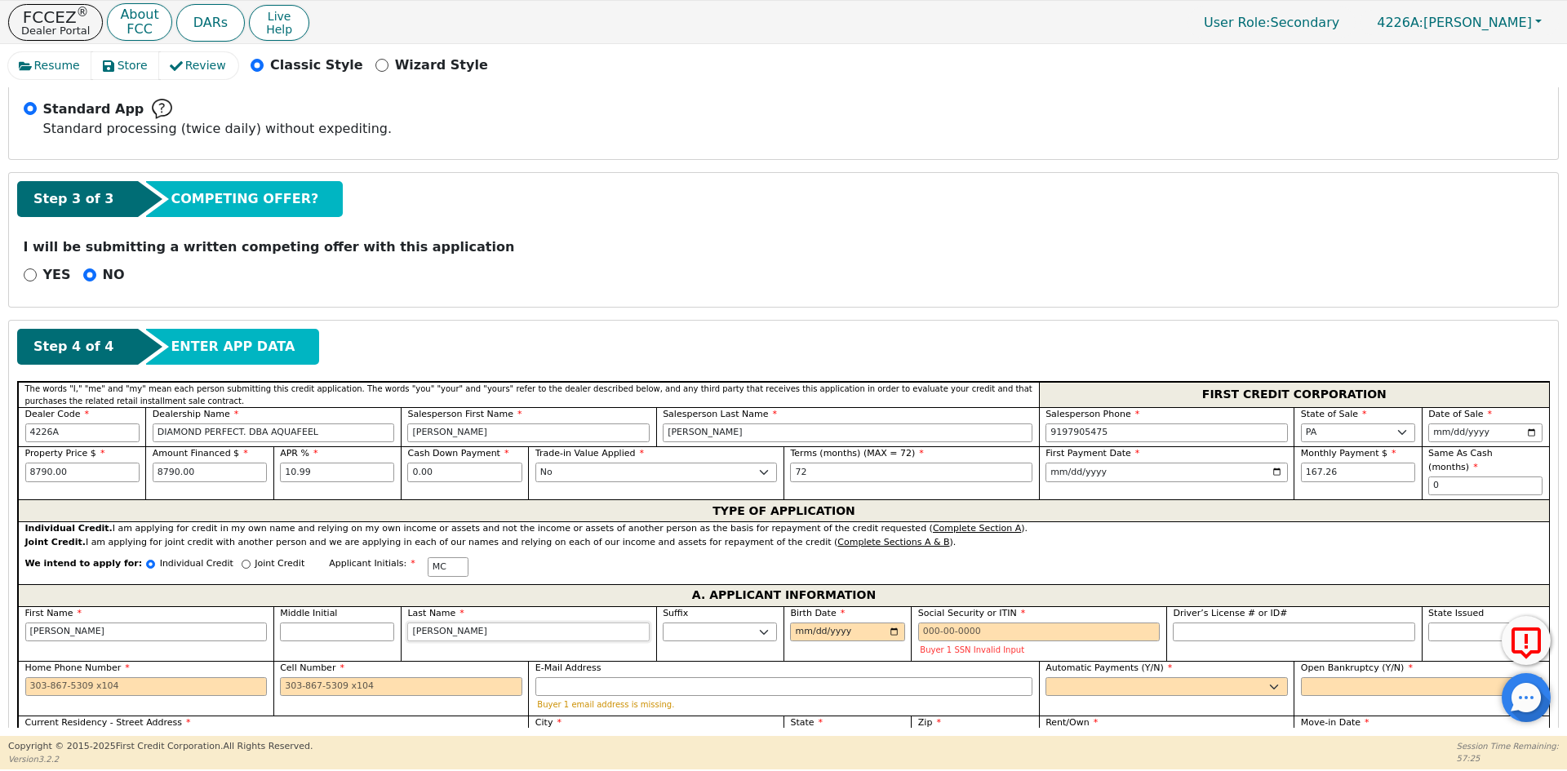
type input "[PERSON_NAME]"
click at [801, 623] on input "Birth Date" at bounding box center [847, 633] width 114 height 20
type input "[DATE]"
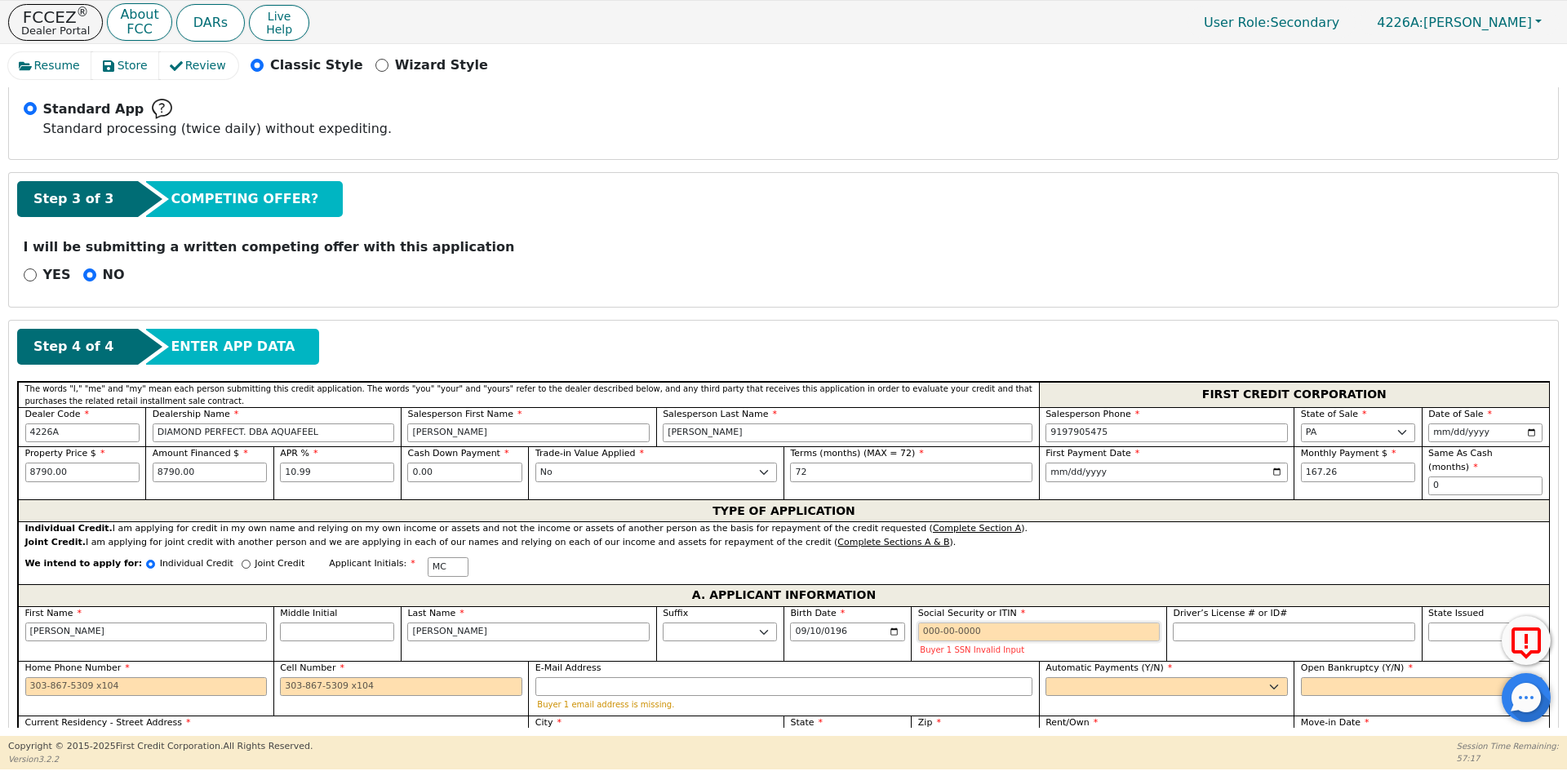
click at [955, 623] on input "Social Security or ITIN" at bounding box center [1039, 633] width 242 height 20
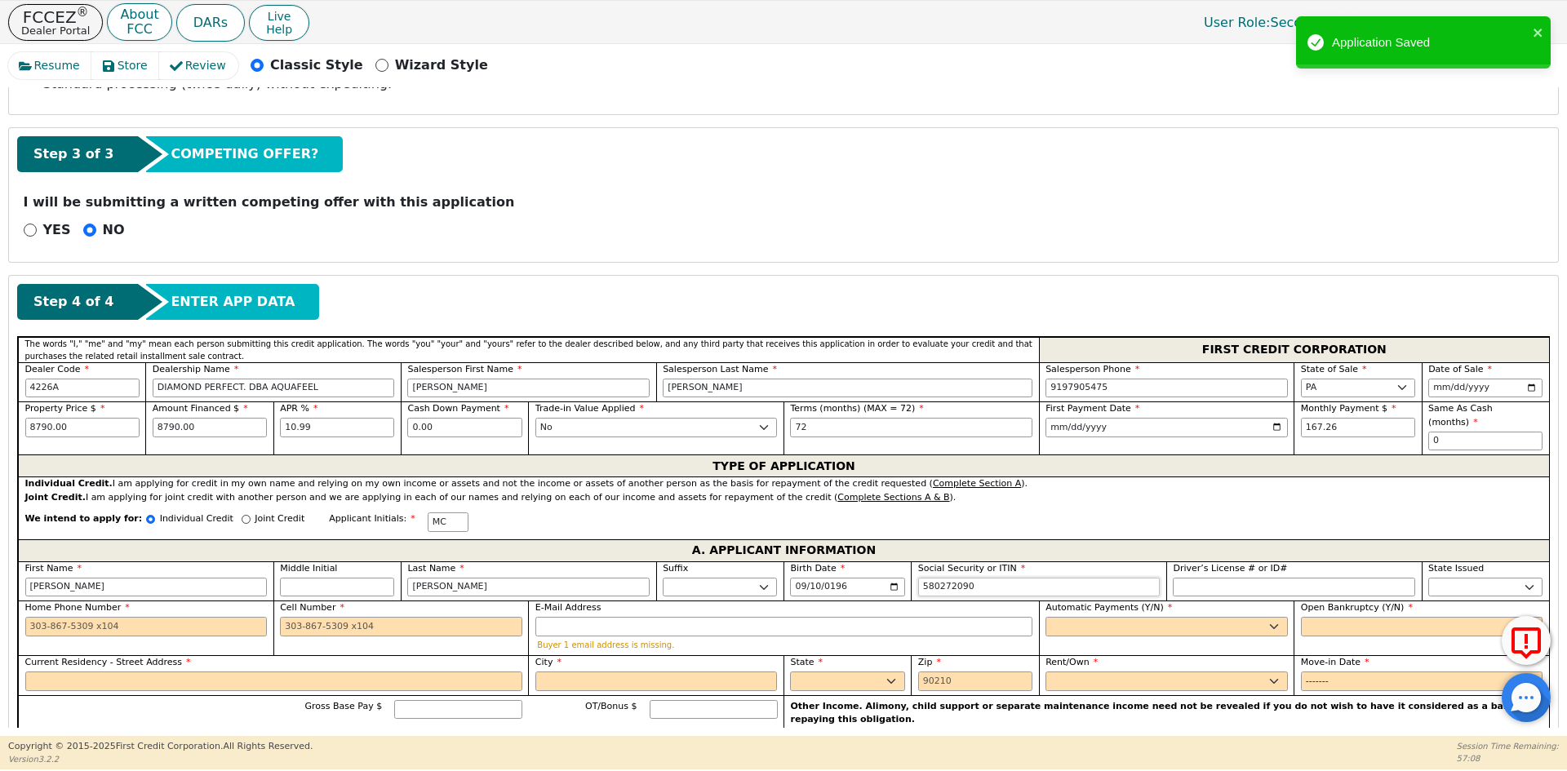
scroll to position [535, 0]
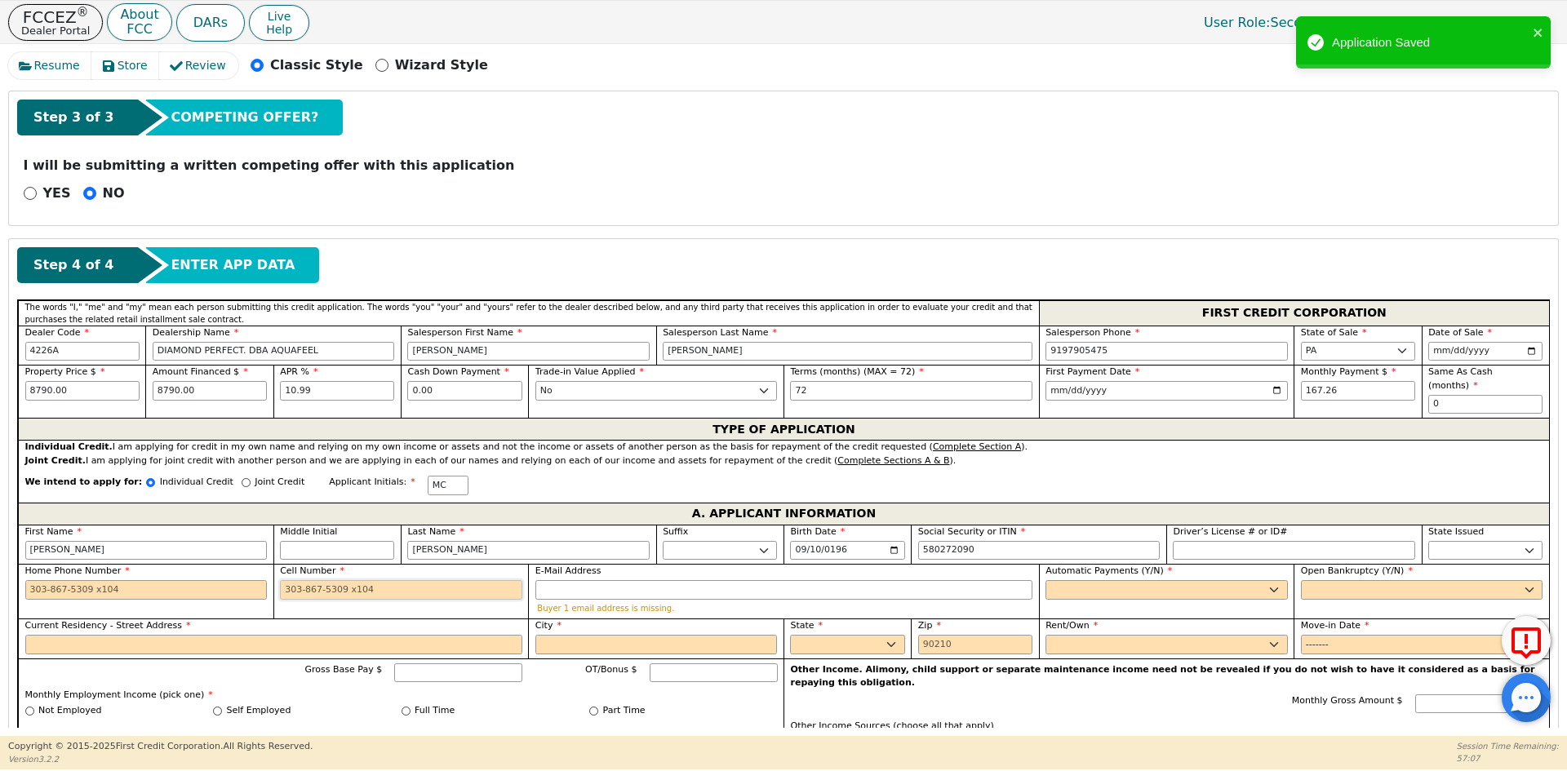
type input "***-**-2090"
click at [313, 580] on input "Cell Number" at bounding box center [401, 590] width 242 height 20
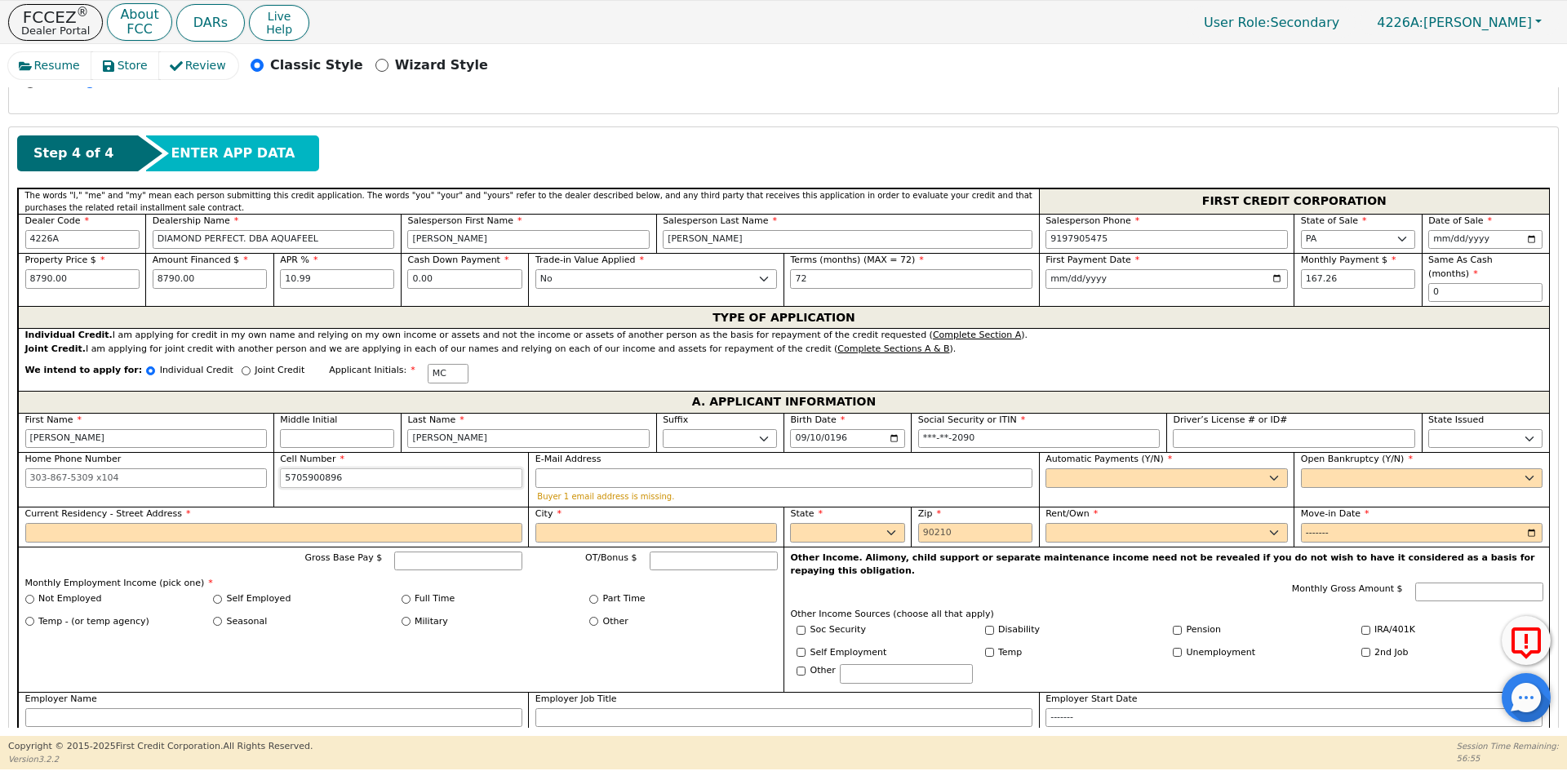
scroll to position [699, 0]
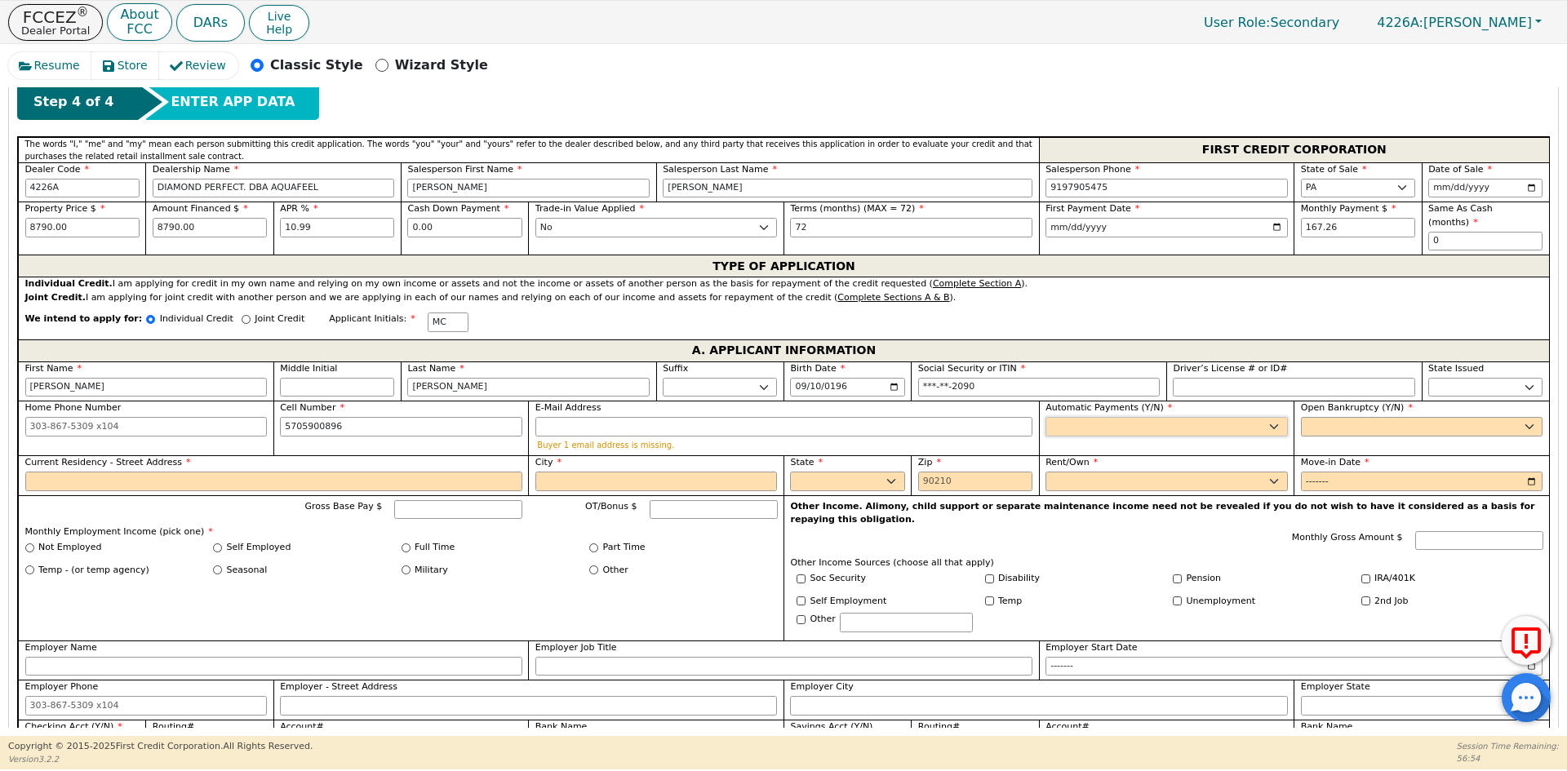
type input "[PHONE_NUMBER]"
click at [1068, 417] on select "Yes No" at bounding box center [1166, 427] width 242 height 20
select select "y"
click at [1045, 417] on select "Yes No" at bounding box center [1166, 427] width 242 height 20
type input "[PERSON_NAME]"
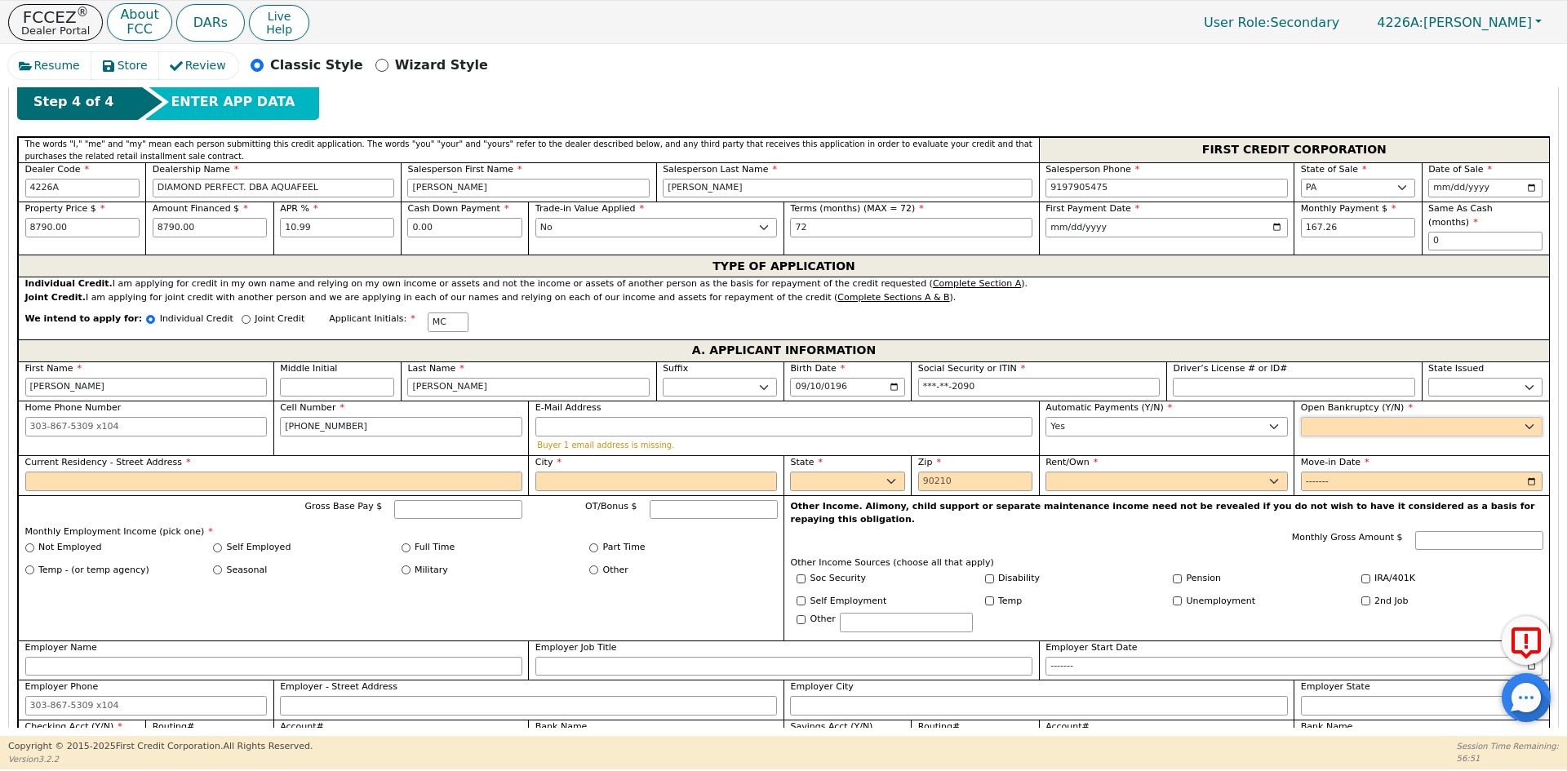
click at [1340, 417] on select "Yes No" at bounding box center [1422, 427] width 242 height 20
select select "n"
click at [1301, 417] on select "Yes No" at bounding box center [1422, 427] width 242 height 20
click at [77, 472] on input "Current Residency - Street Address" at bounding box center [273, 482] width 497 height 20
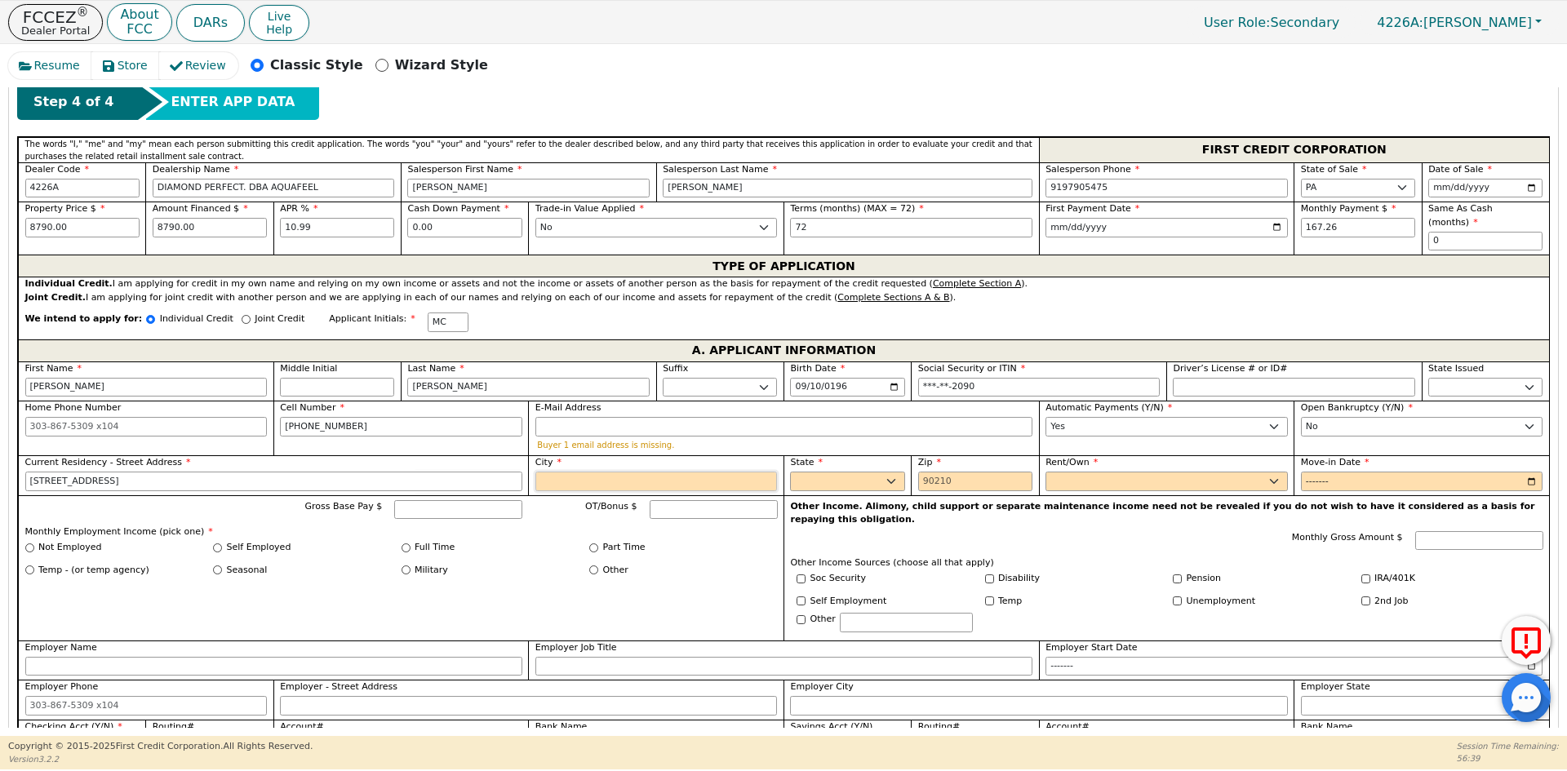
type input "[STREET_ADDRESS]"
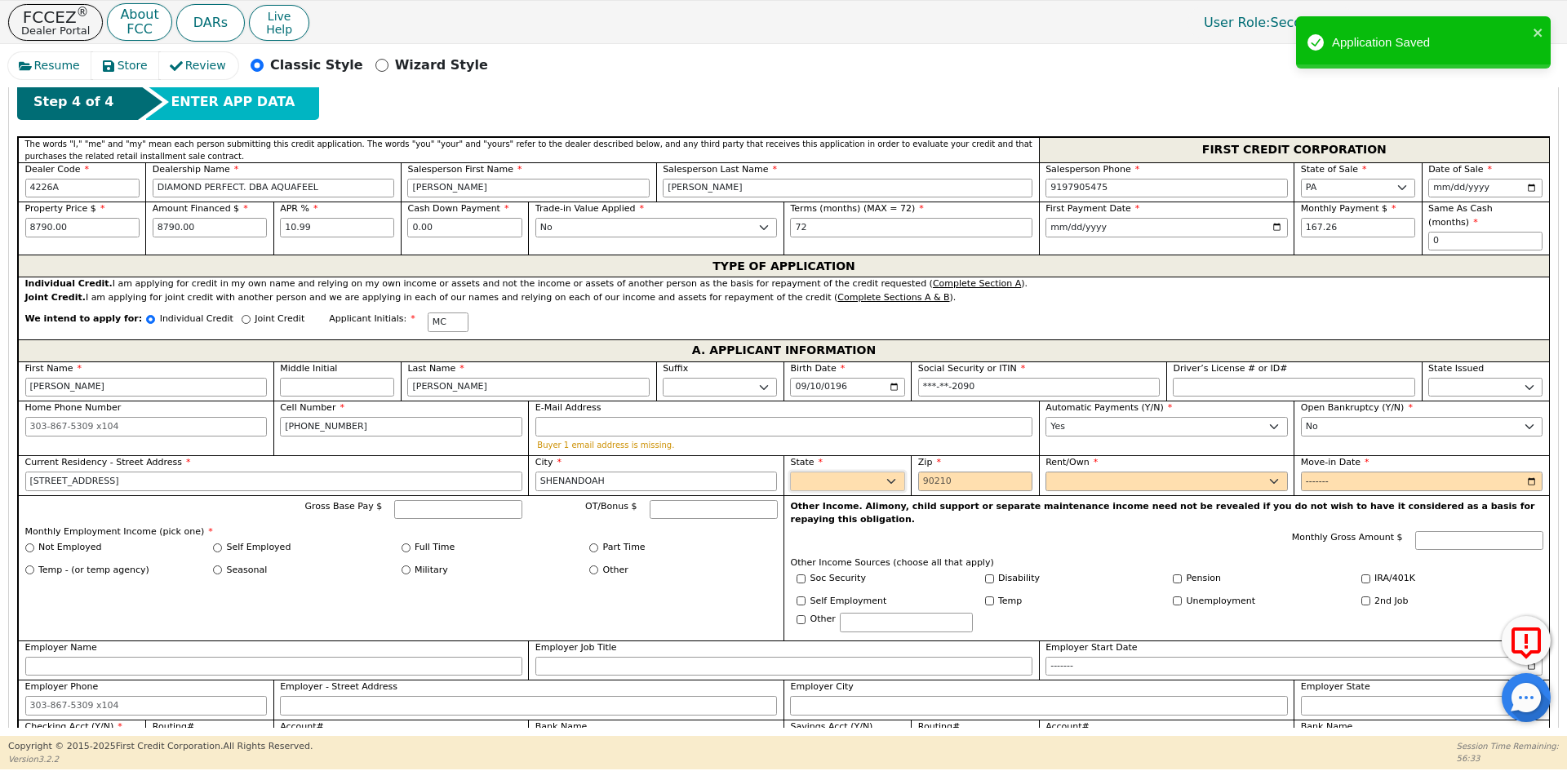
type input "SHENANDOAH"
select select "PA"
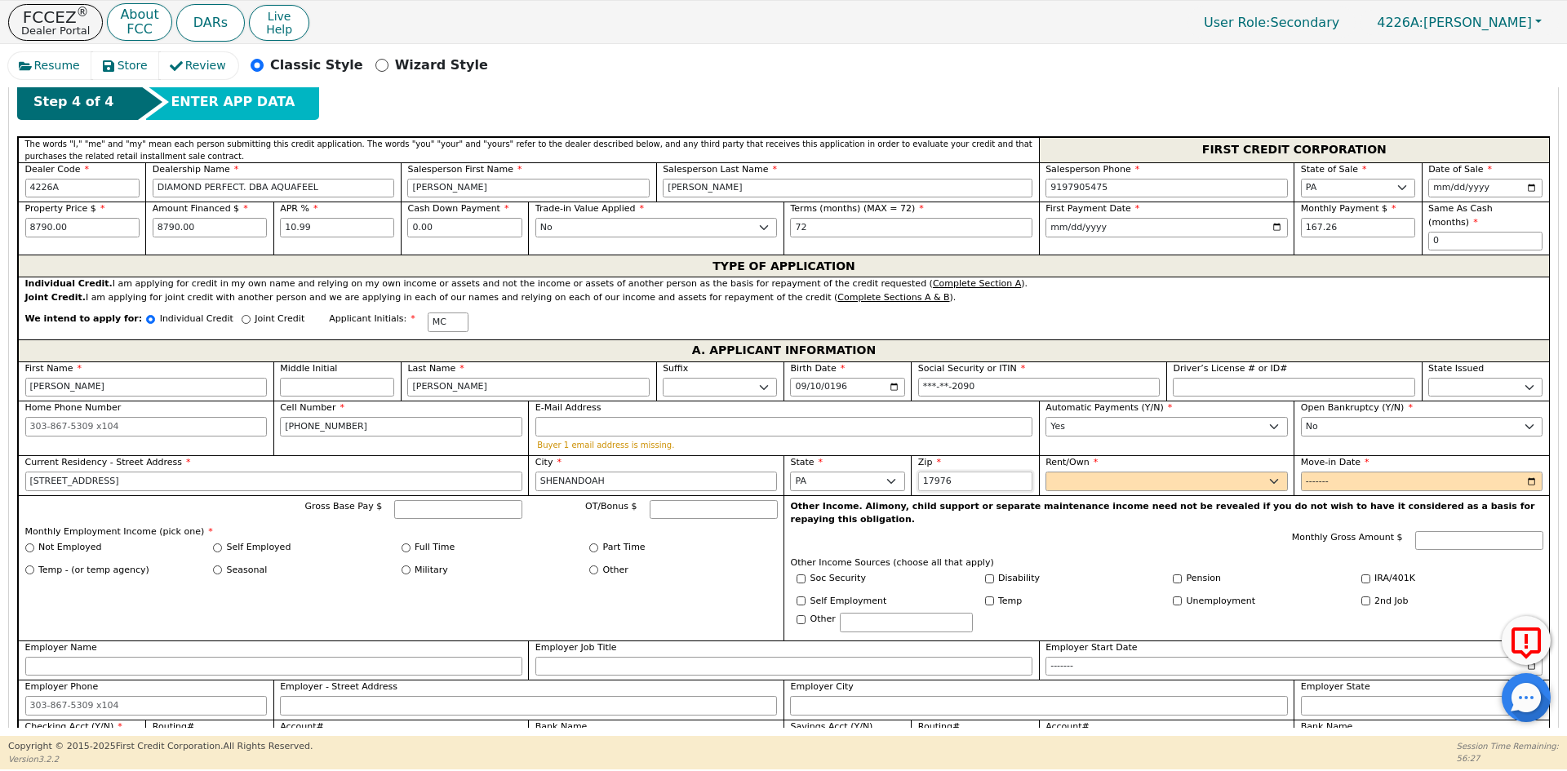
type input "17976"
click at [1076, 472] on select "Rent Own" at bounding box center [1166, 482] width 242 height 20
select select "Own"
click at [1045, 472] on select "Rent Own" at bounding box center [1166, 482] width 242 height 20
click at [1311, 472] on input "Move-in Date" at bounding box center [1422, 482] width 242 height 20
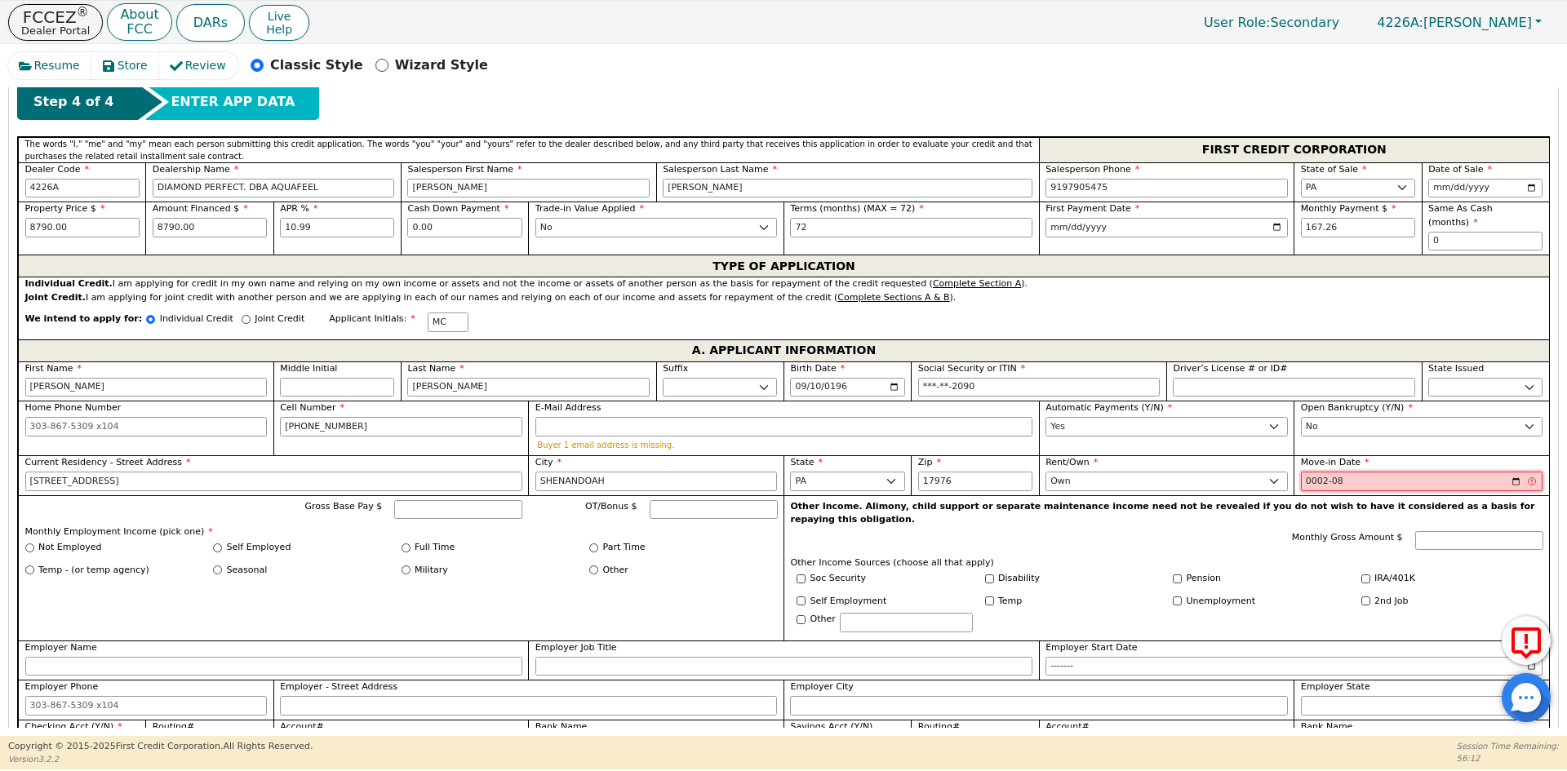
type input "0020-08"
type input "2018-08"
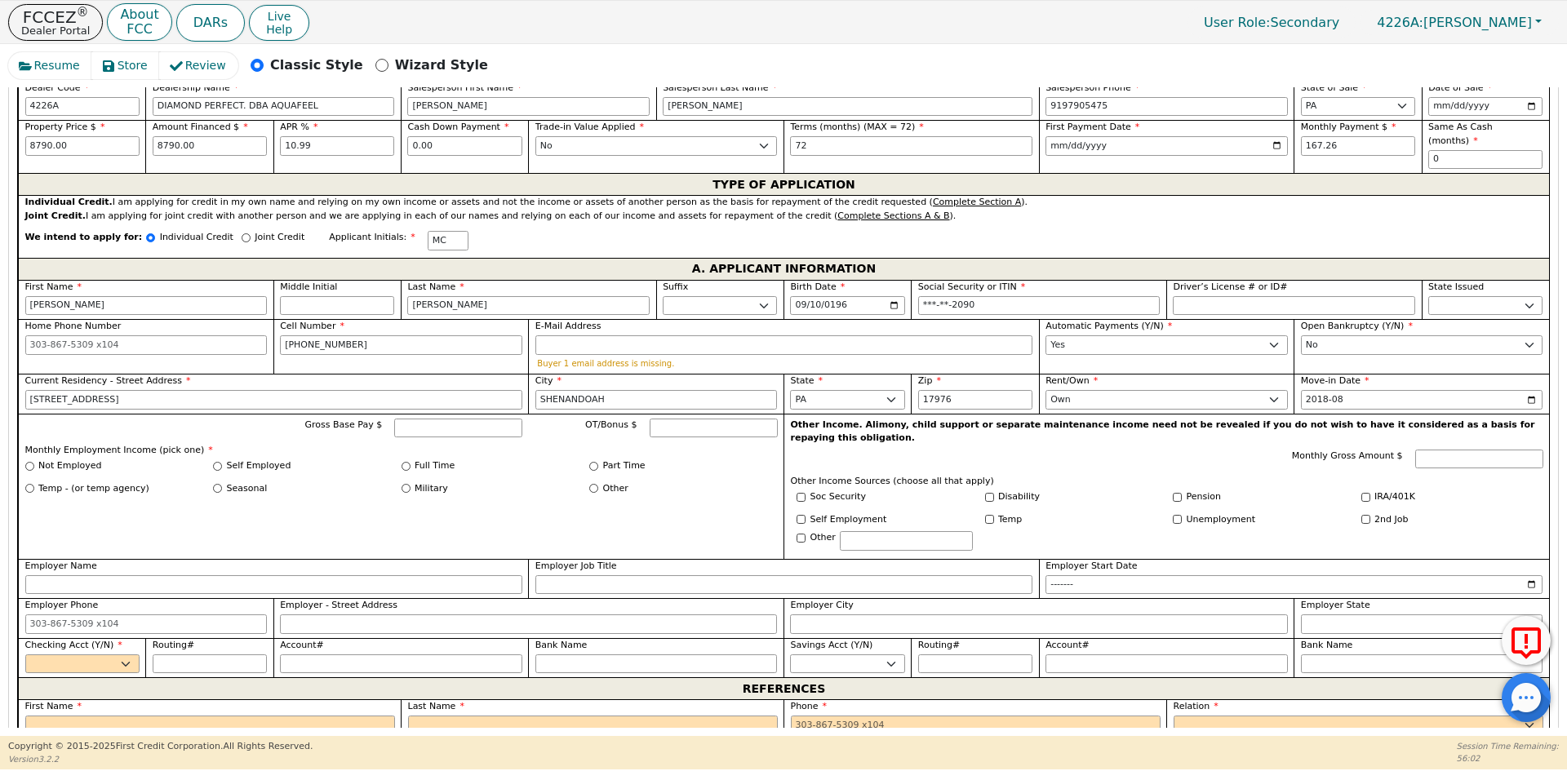
click at [612, 482] on label "Other" at bounding box center [615, 489] width 25 height 14
click at [598, 484] on input "Other" at bounding box center [593, 488] width 9 height 9
radio input "true"
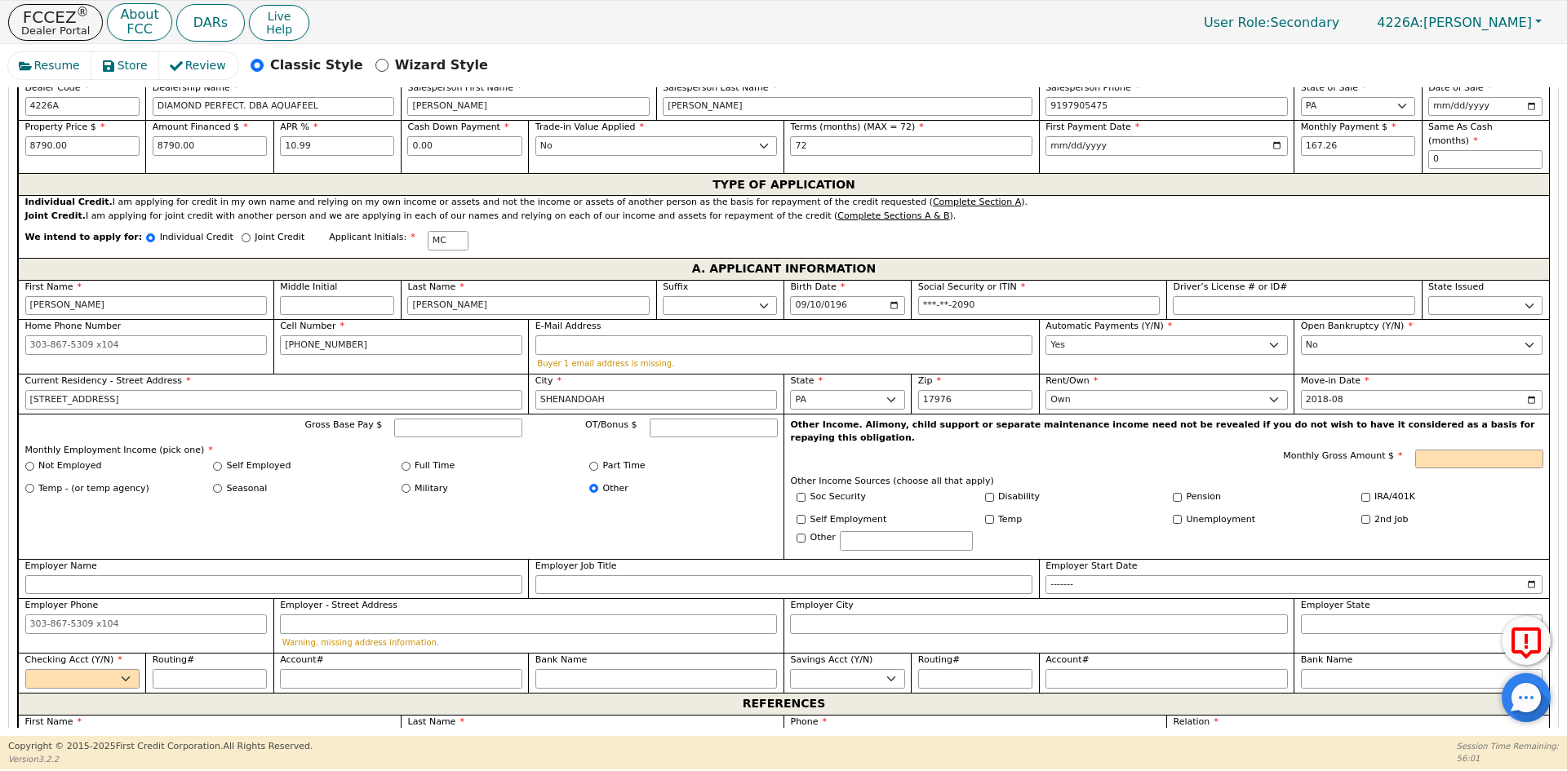
click at [840, 490] on label "Soc Security" at bounding box center [837, 497] width 55 height 14
click at [805, 493] on input "Soc Security" at bounding box center [800, 497] width 9 height 9
checkbox input "true"
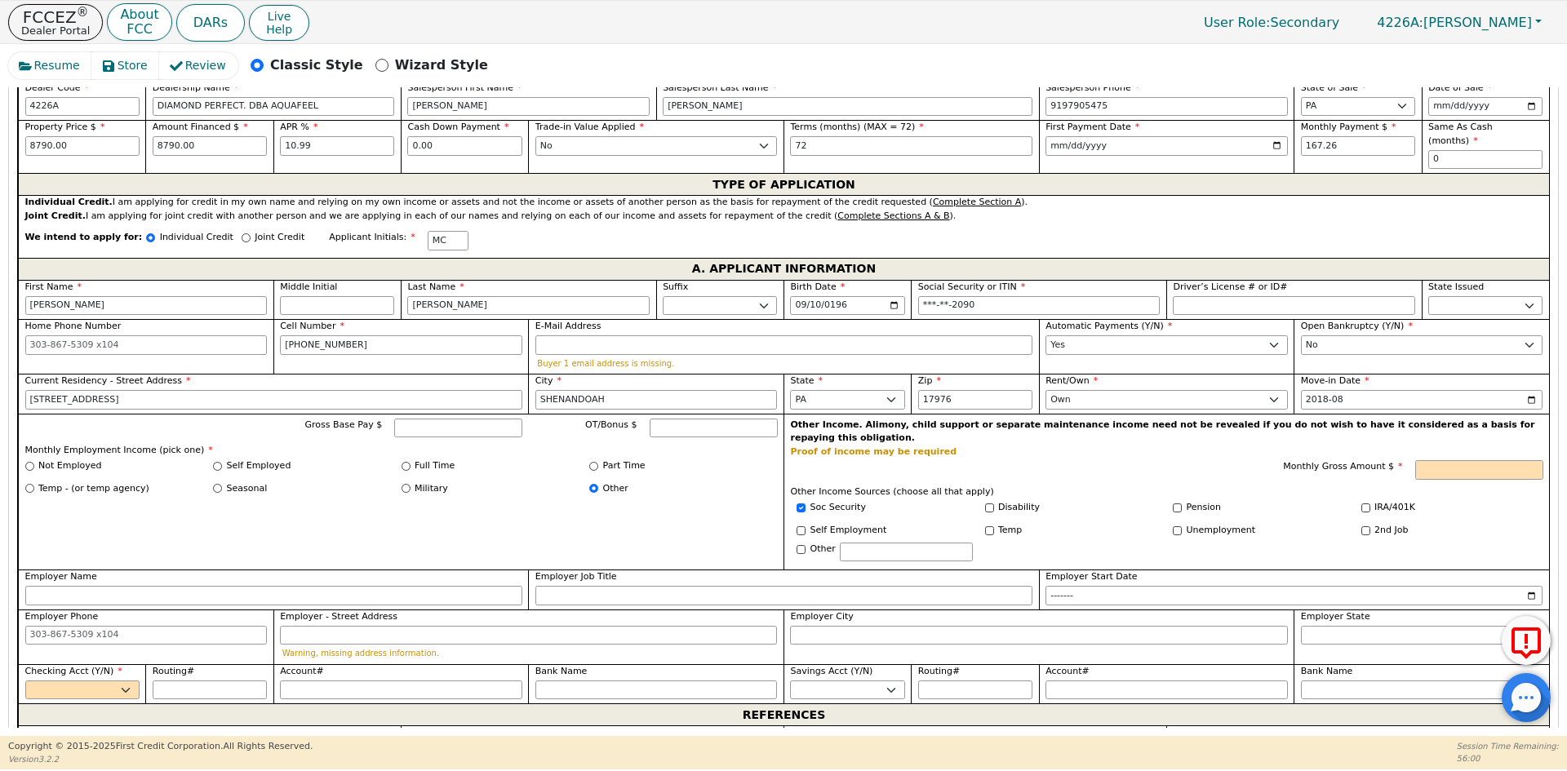
click at [1384, 461] on span "Monthly Gross Amount $" at bounding box center [1342, 466] width 119 height 11
click at [1415, 460] on input "Monthly Gross Amount $" at bounding box center [1479, 470] width 128 height 20
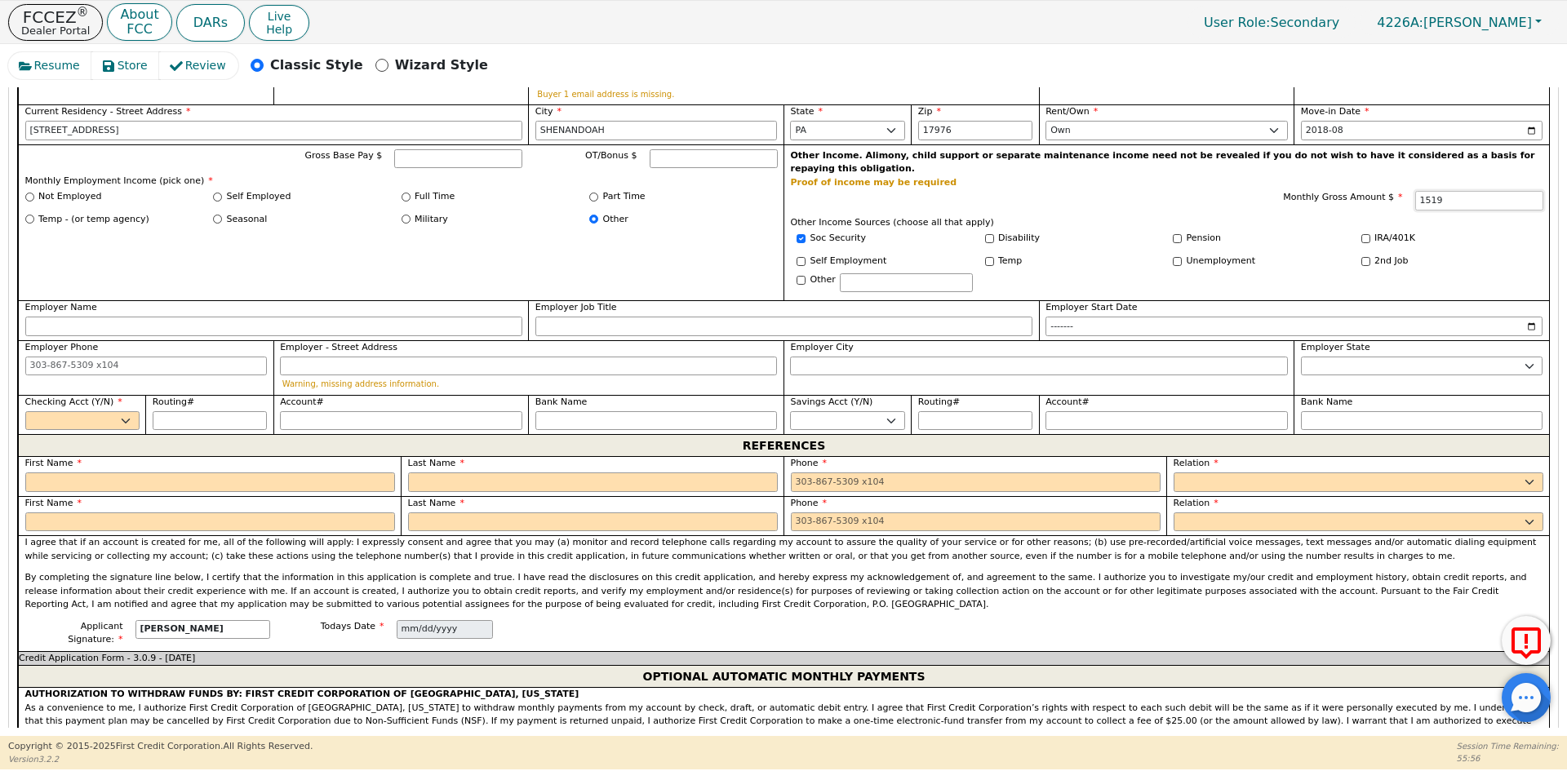
scroll to position [1107, 0]
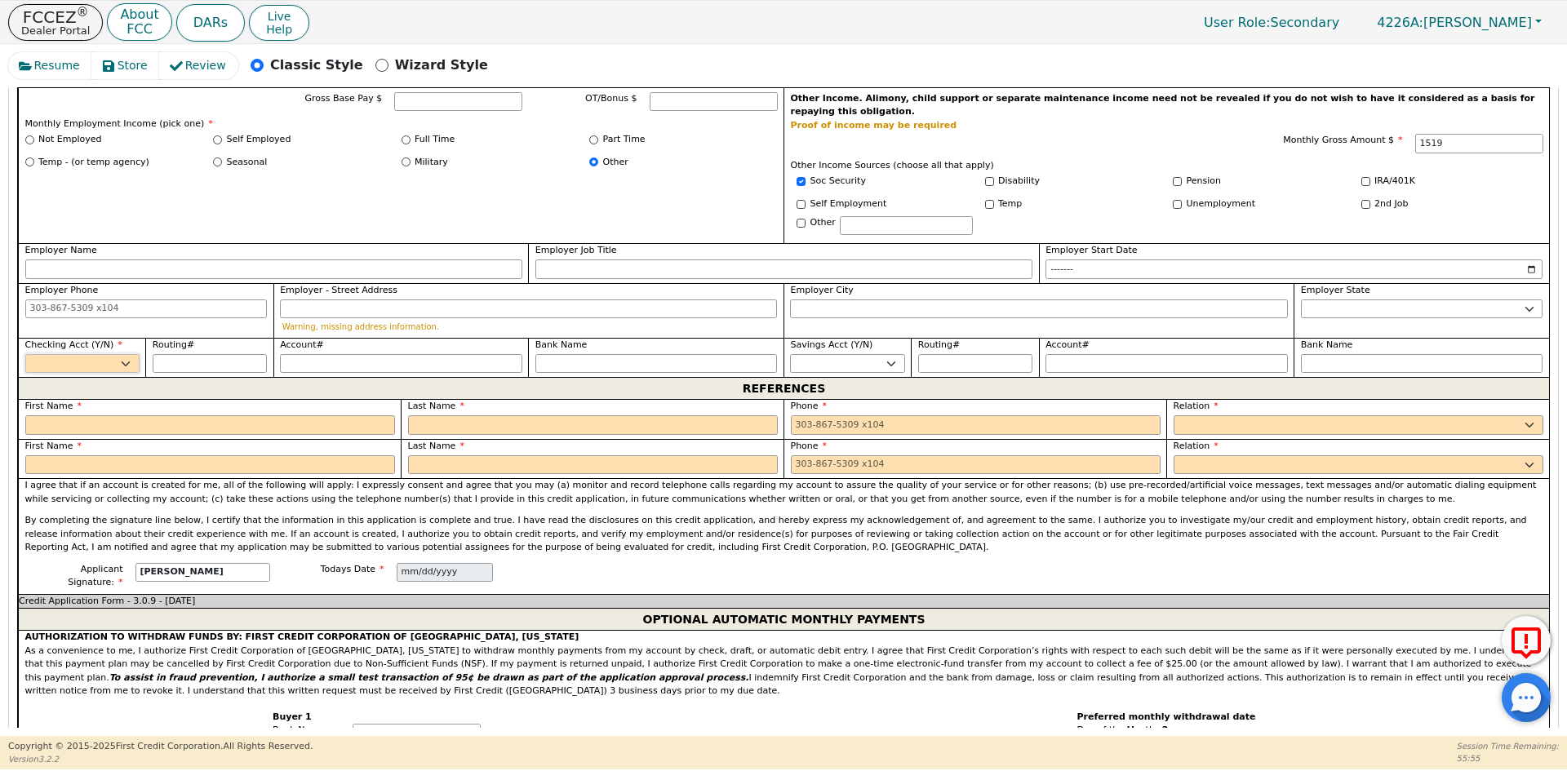
type input "1519.00"
click at [83, 354] on select "Yes No" at bounding box center [82, 364] width 114 height 20
select select "y"
click at [25, 354] on select "Yes No" at bounding box center [82, 364] width 114 height 20
click at [228, 354] on input "Routing#" at bounding box center [210, 364] width 114 height 20
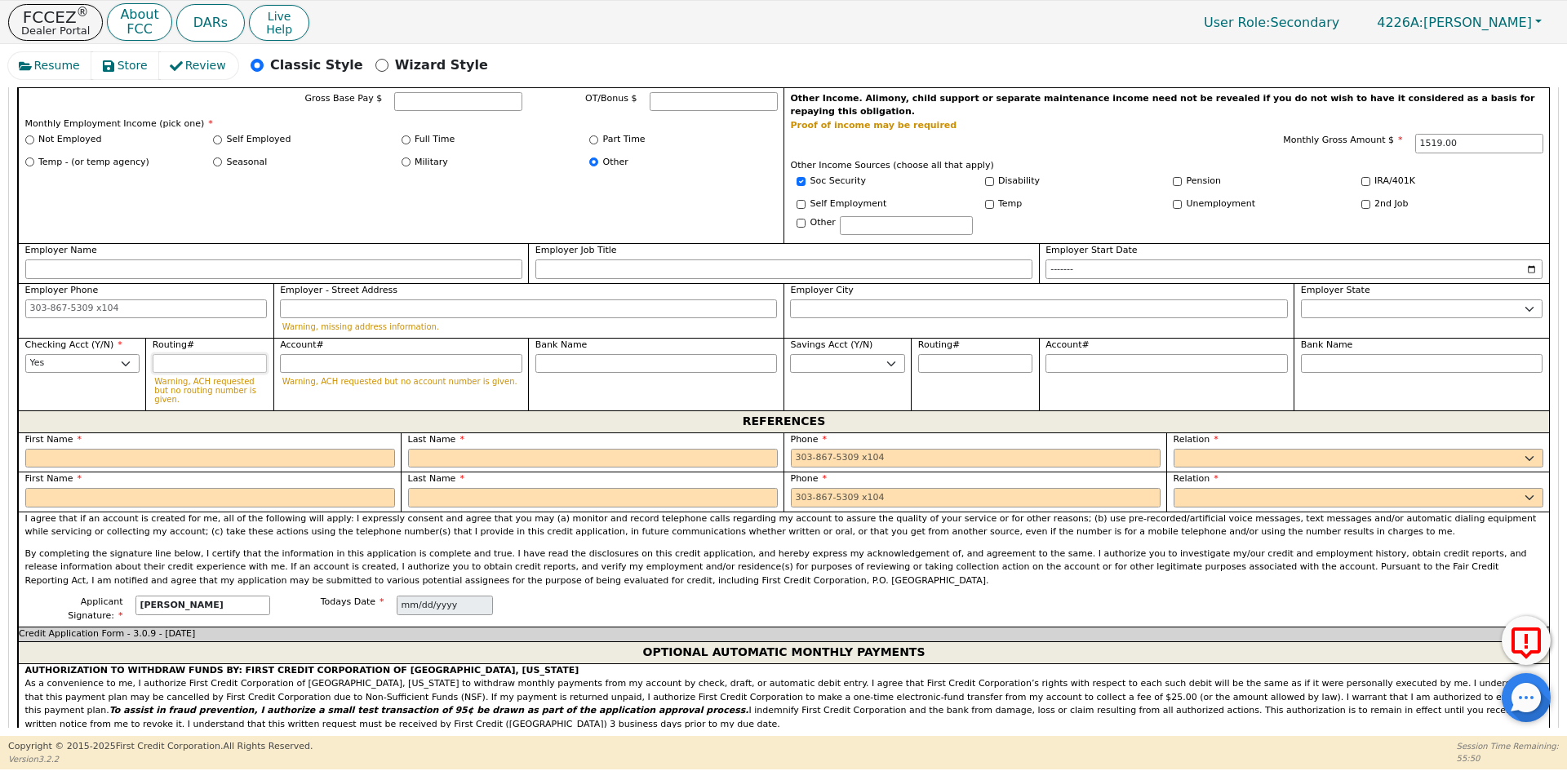
type input "0"
type input "*"
type input "04"
type input "**"
type input "043"
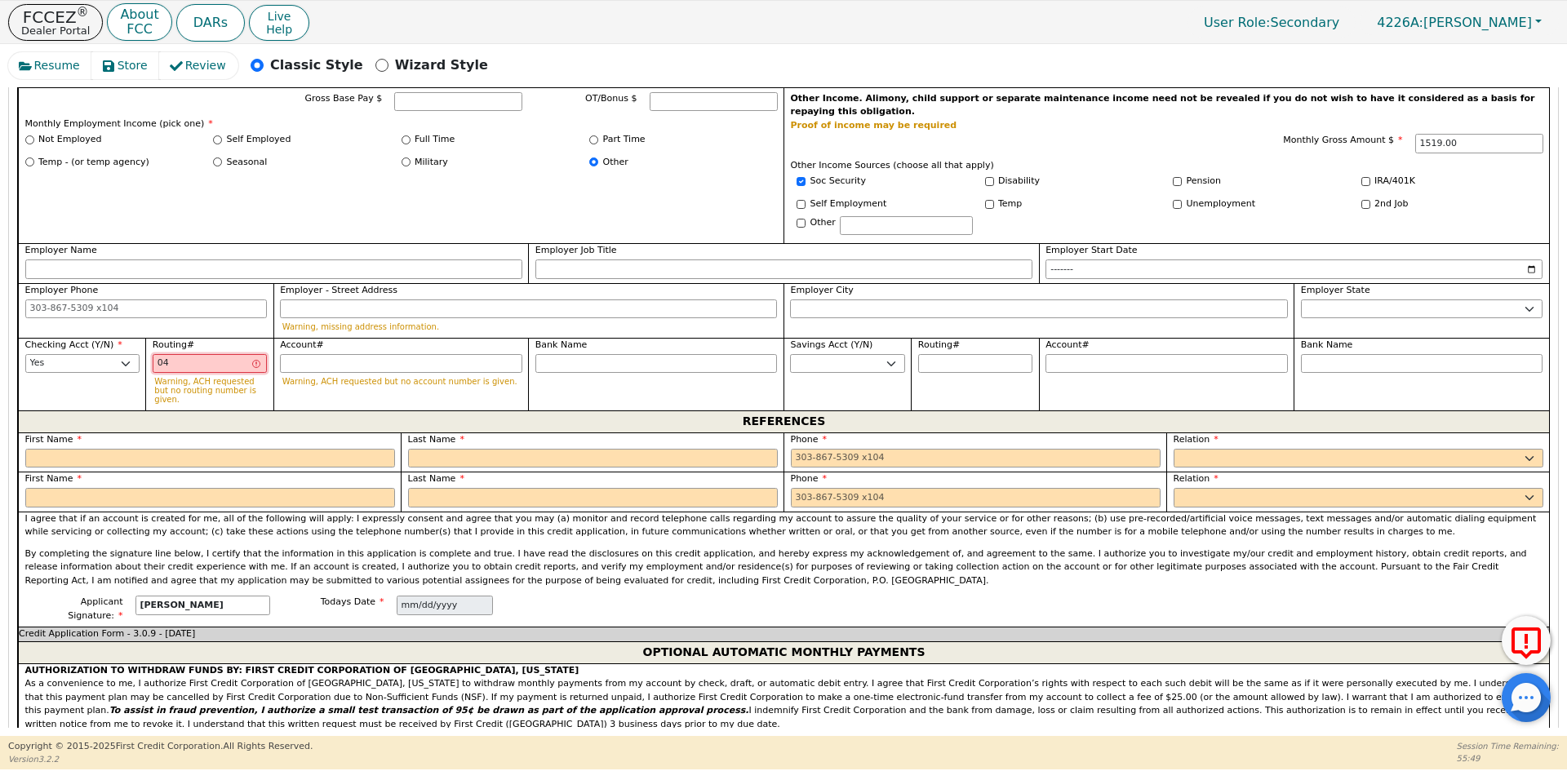
type input "***"
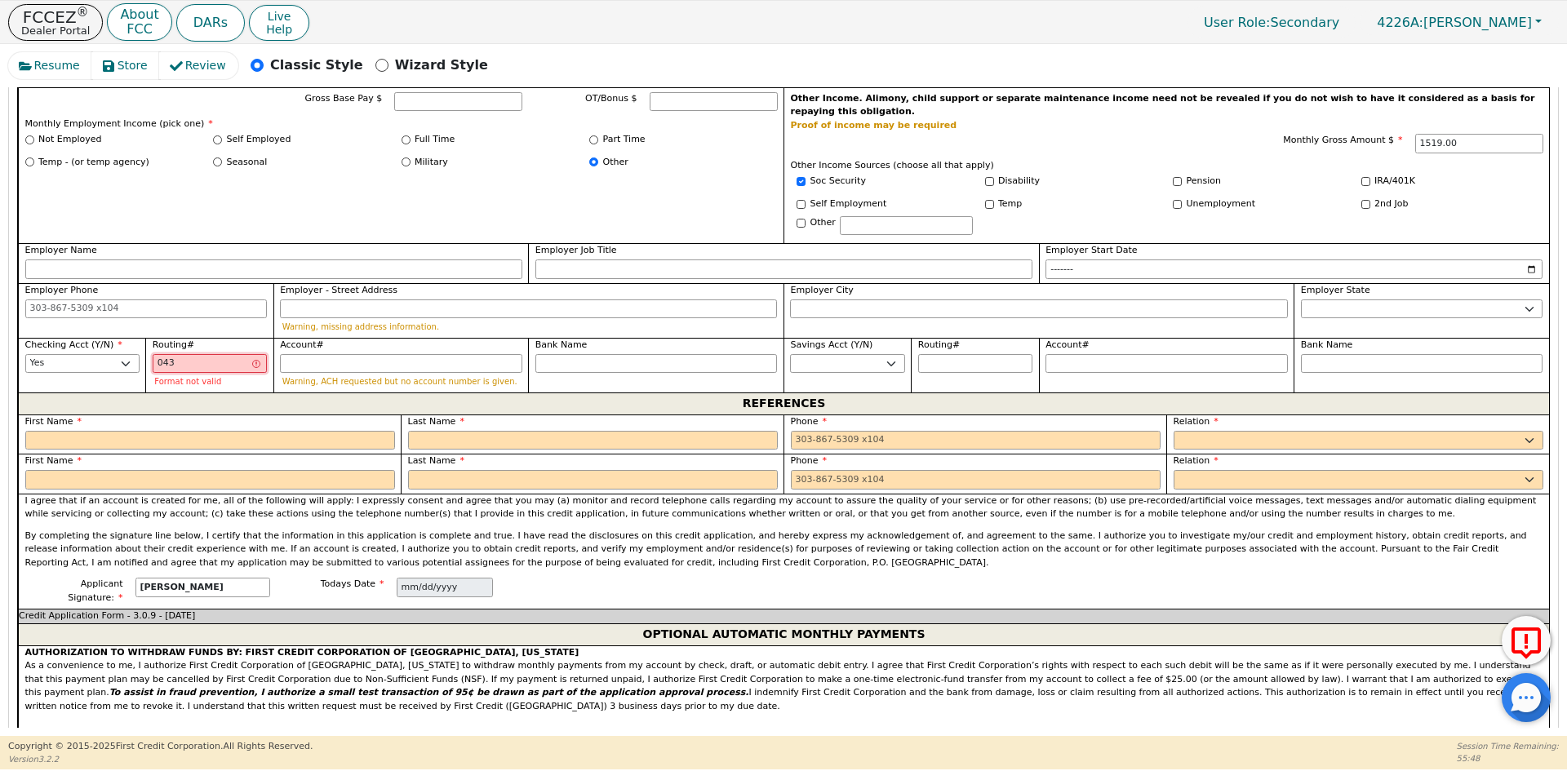
type input "0433"
type input "****"
type input "04331"
type input "*****"
type input "043318"
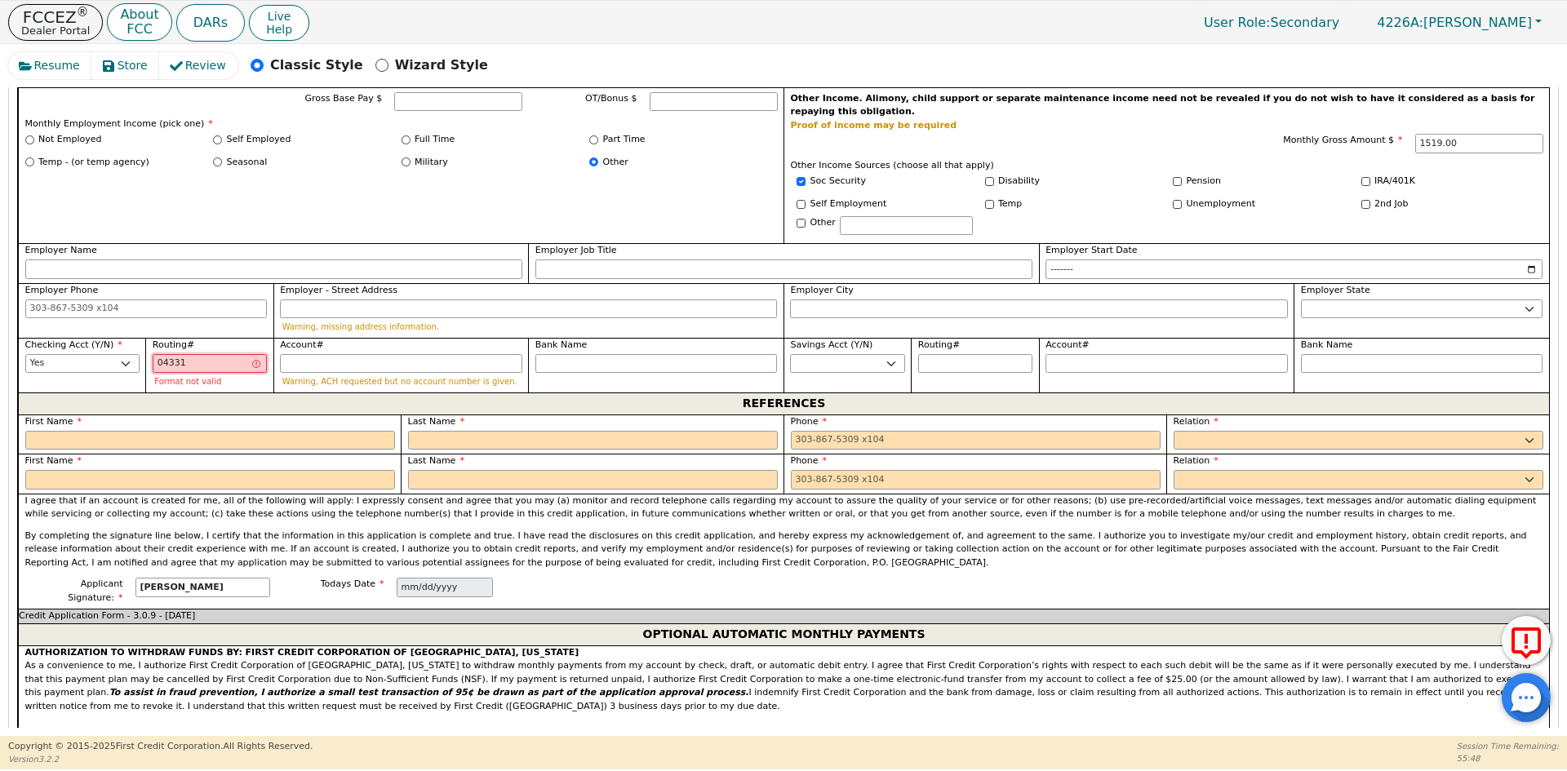
type input "******"
type input "0433180"
type input "*******"
type input "04331809"
type input "********"
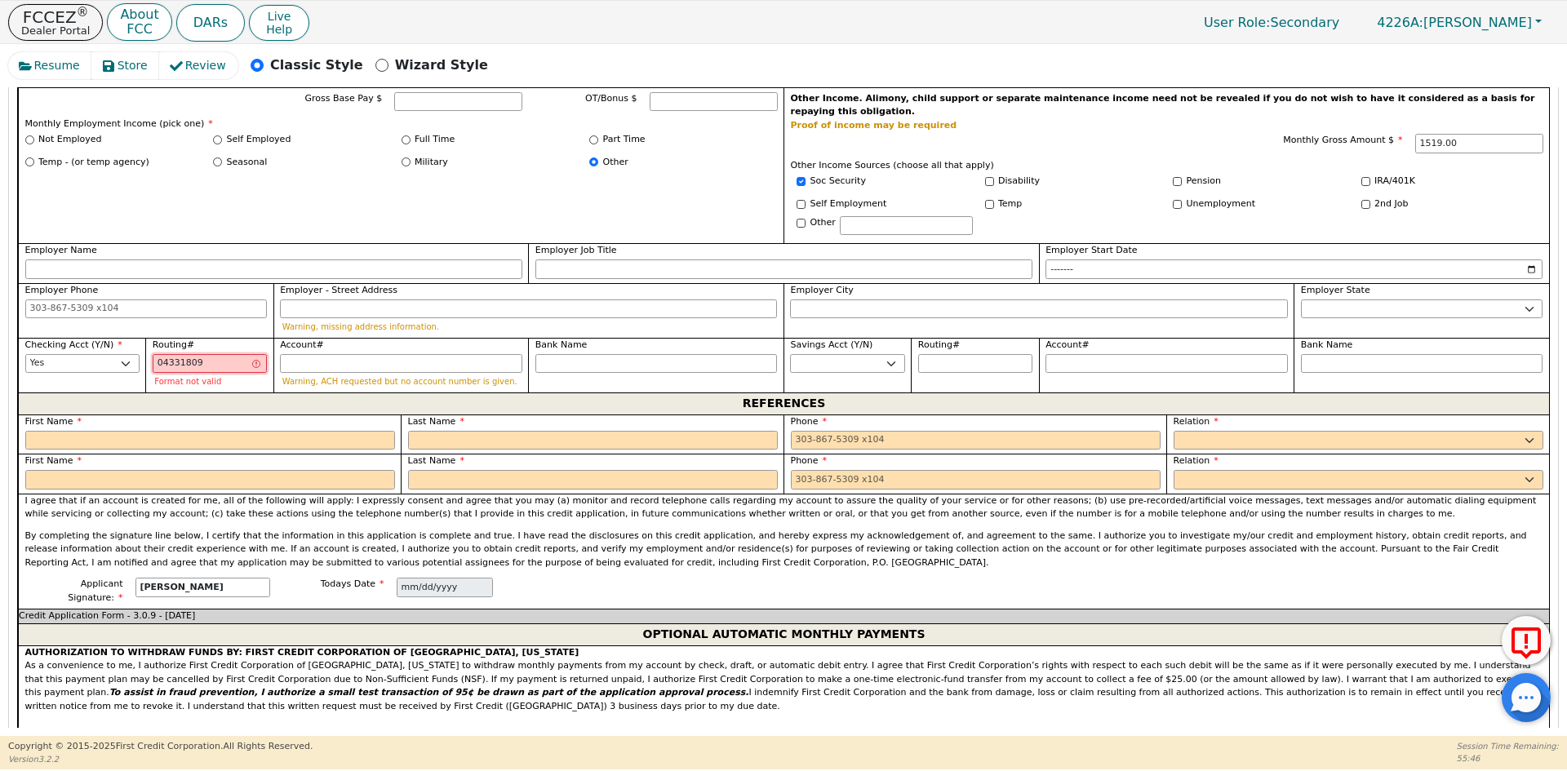
type input "043318092"
type input "*********"
click at [309, 354] on input "Account#" at bounding box center [401, 364] width 242 height 20
type input "7"
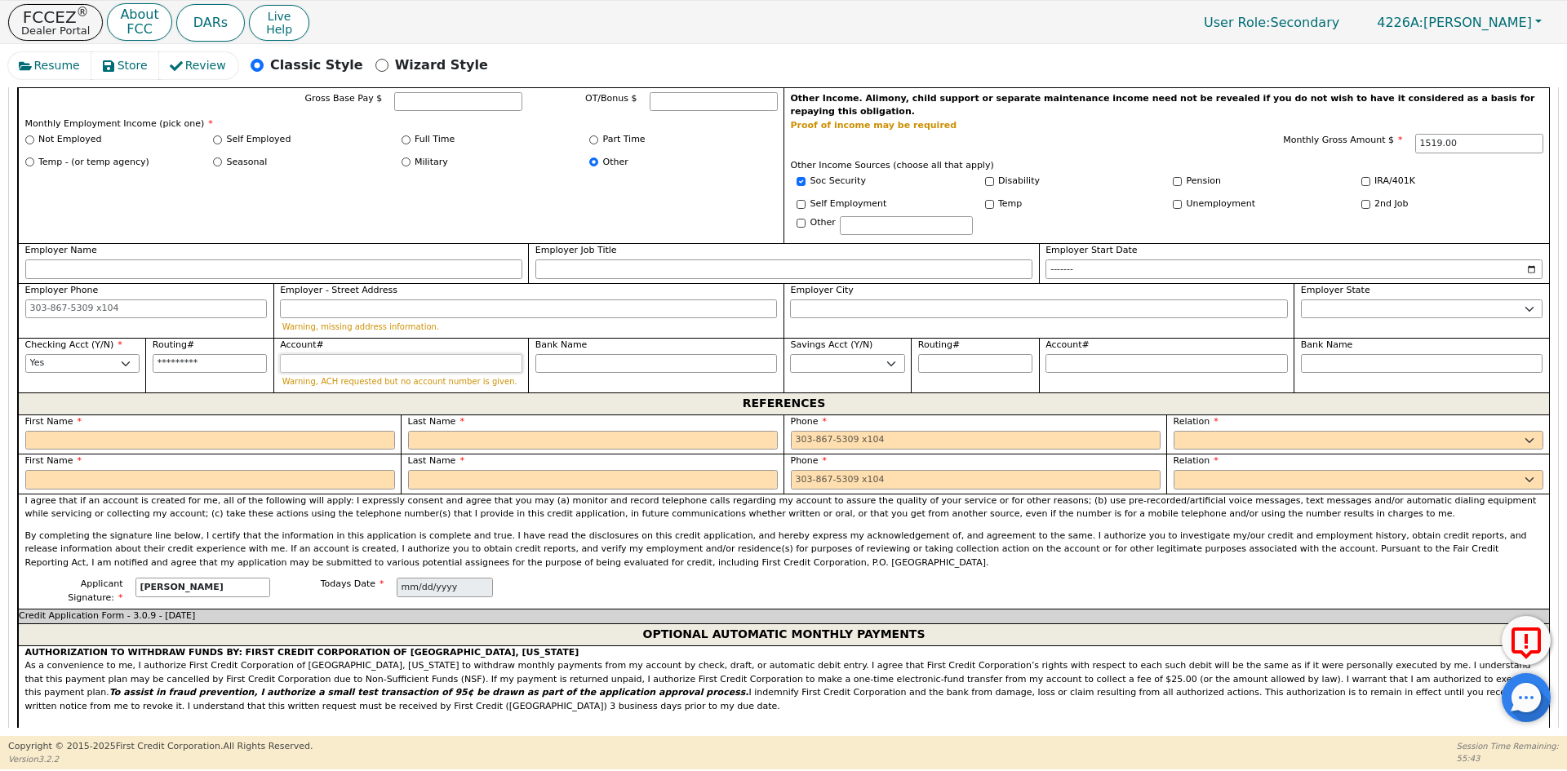
type input "*"
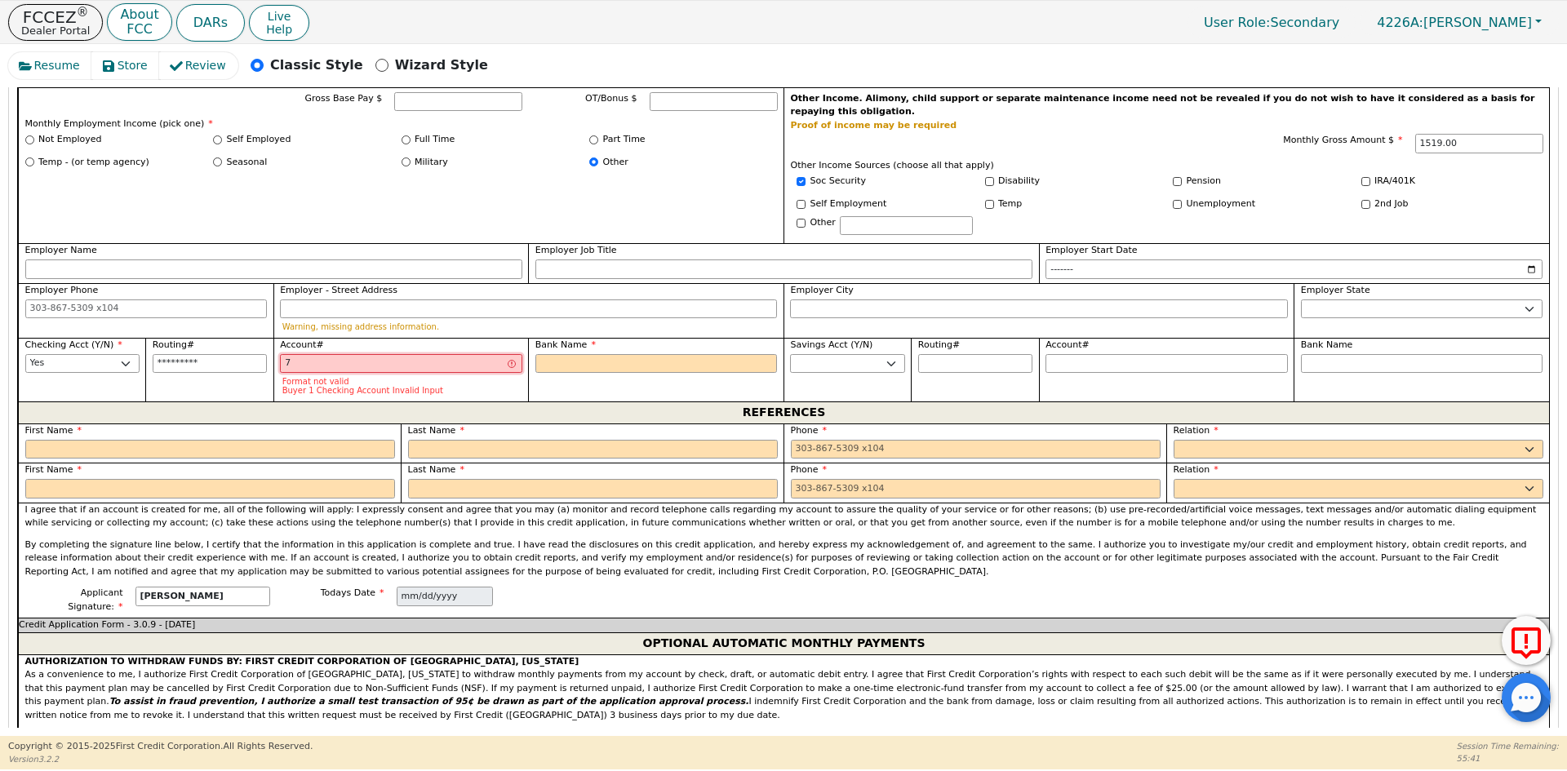
type input "73"
type input "**"
type input "736"
type input "***"
type input "7367"
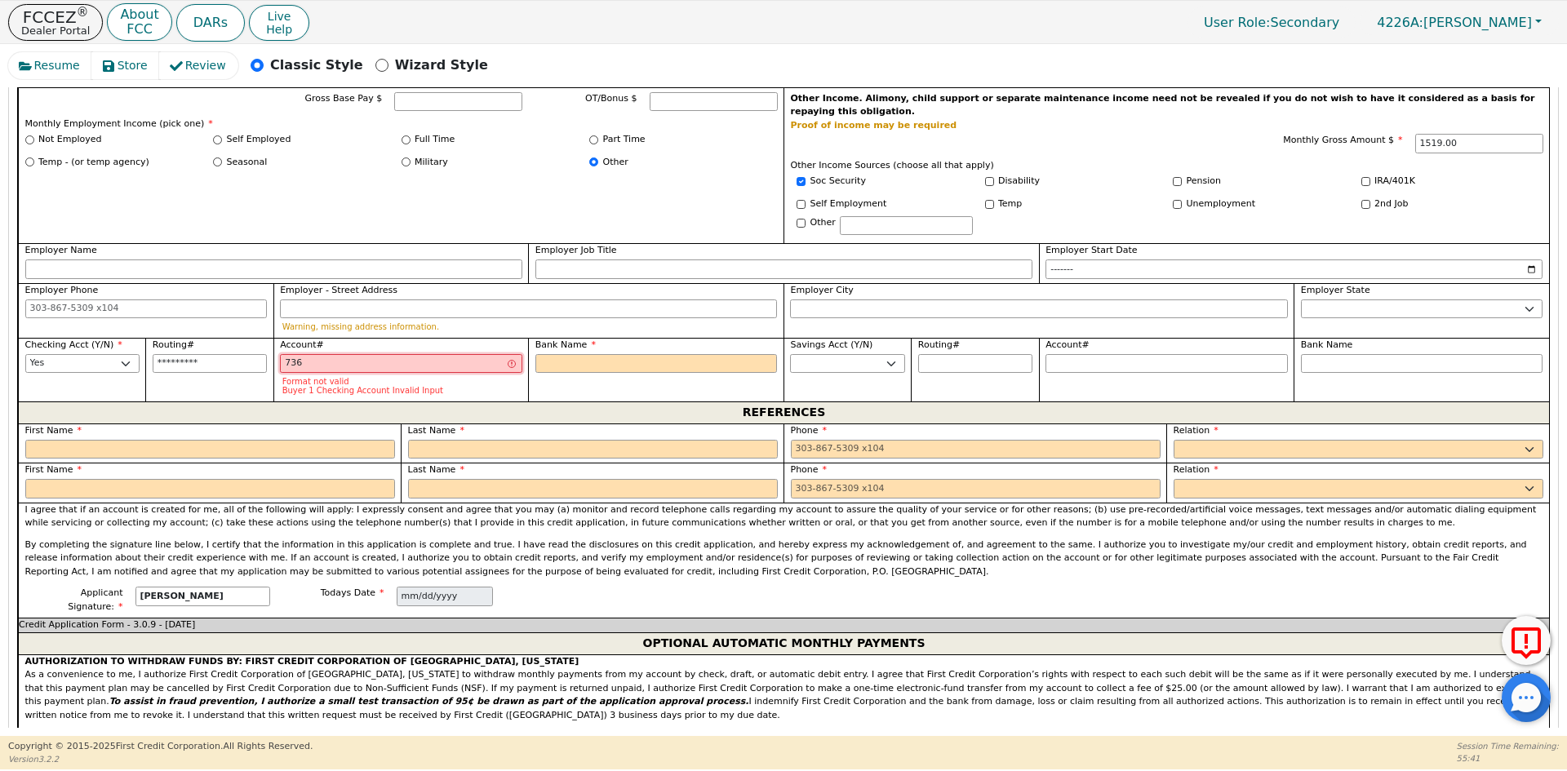
type input "****"
type input "73676"
type input "*****"
type input "736762"
type input "******"
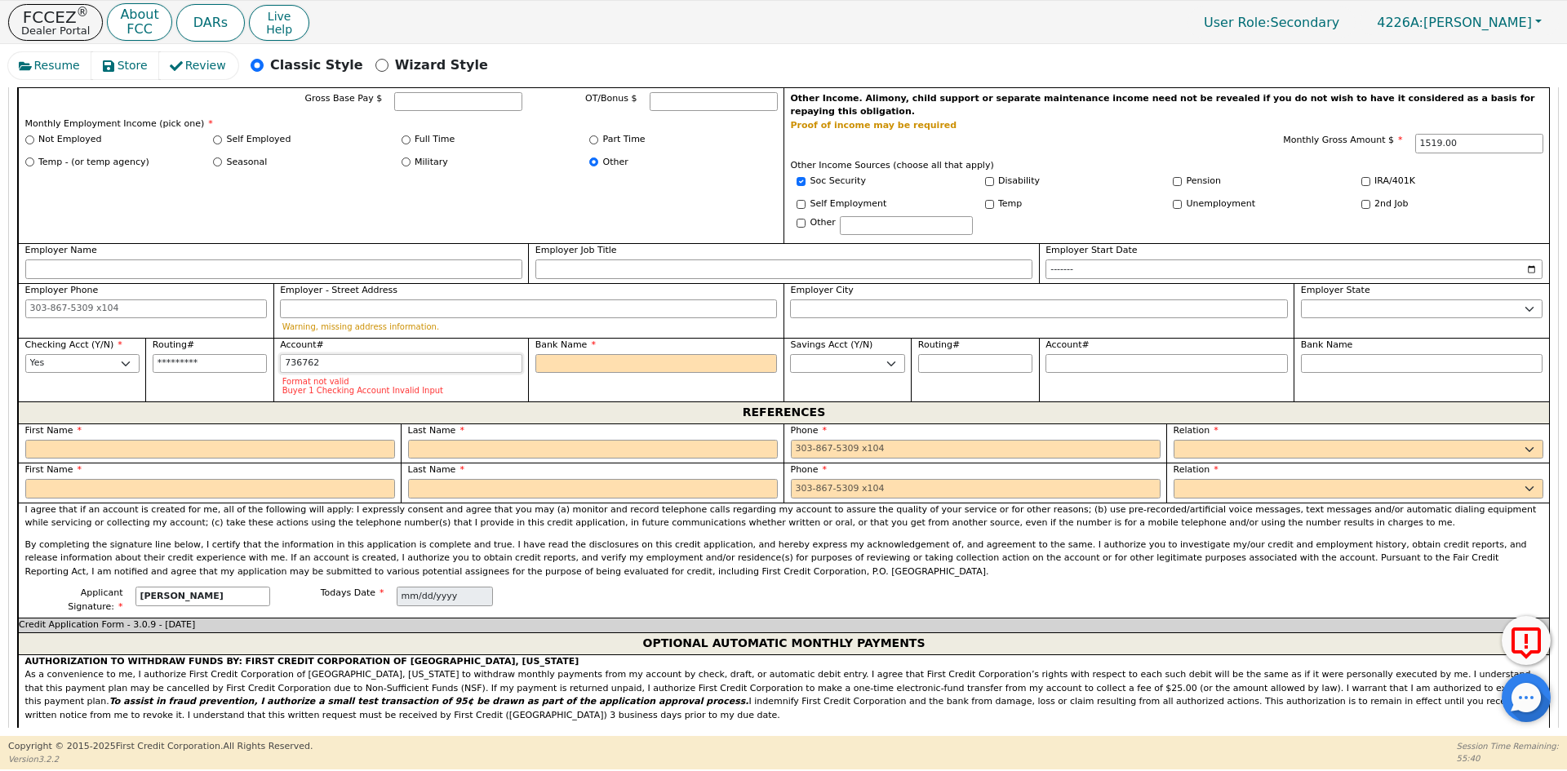
type input "7367622"
type input "*******"
type input "73676223"
type input "********"
type input "736762238"
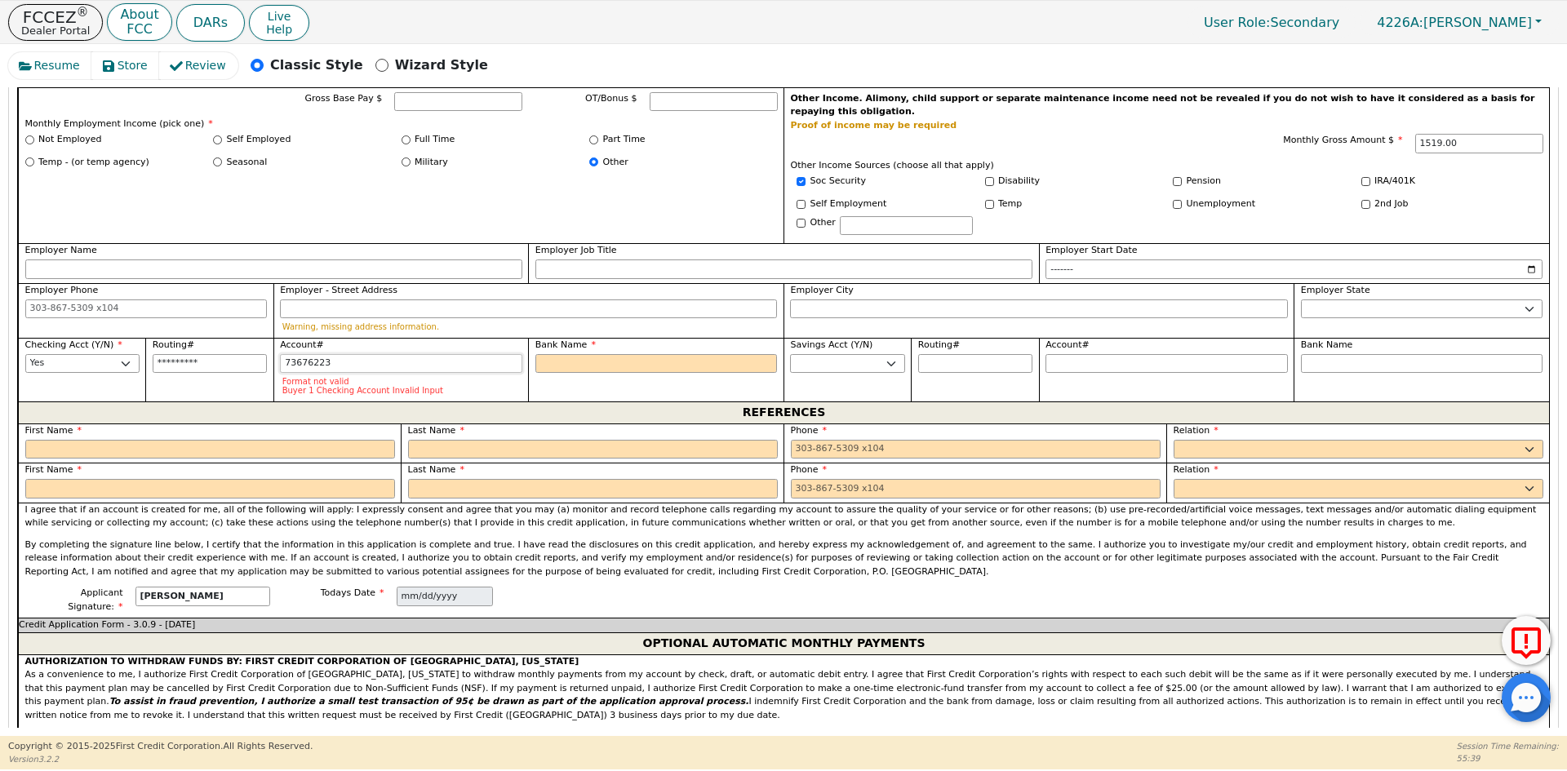
type input "*********"
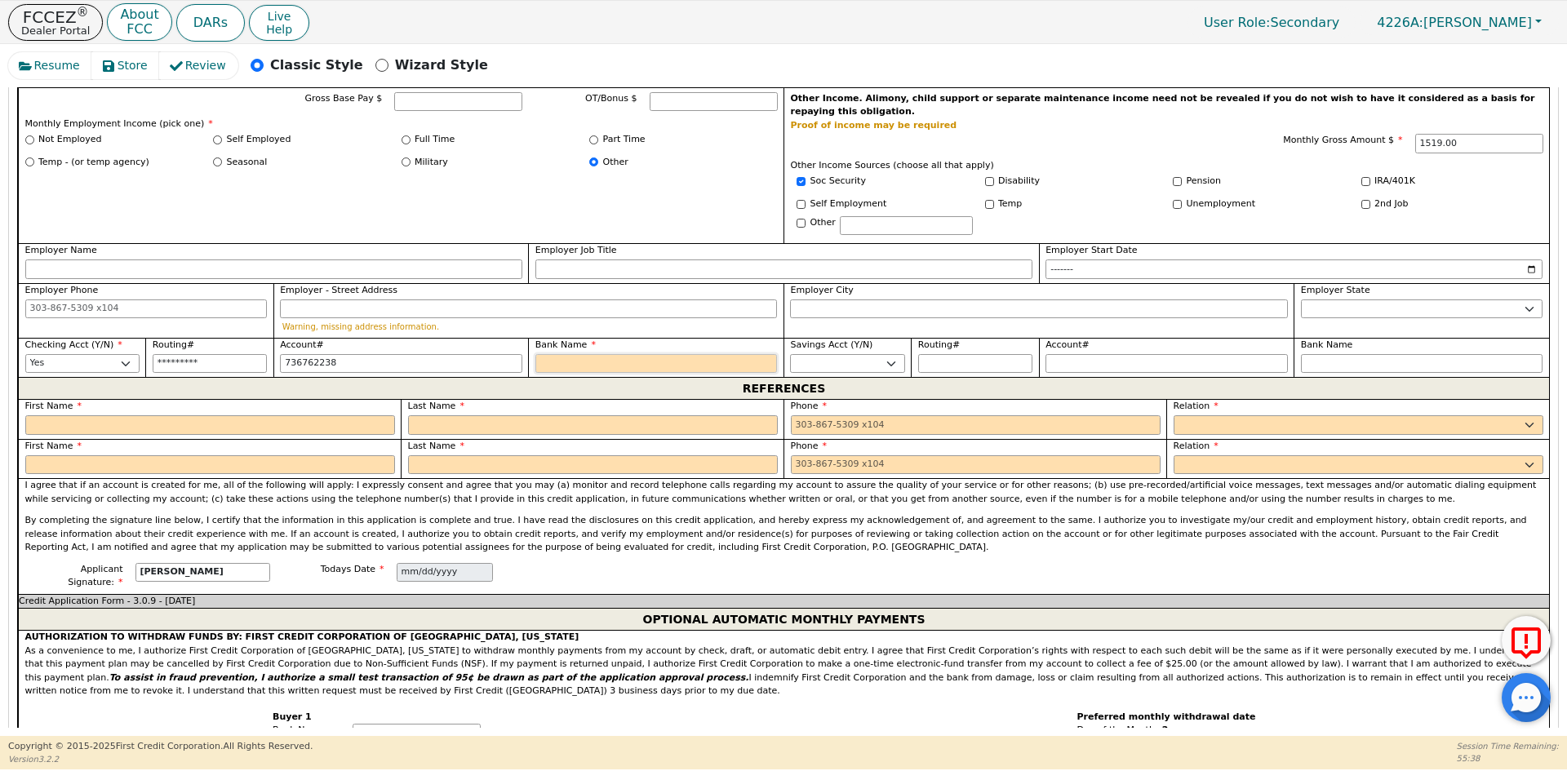
type input "*********"
click at [668, 354] on input "Bank Name" at bounding box center [656, 364] width 242 height 20
type input "F"
type input "FI"
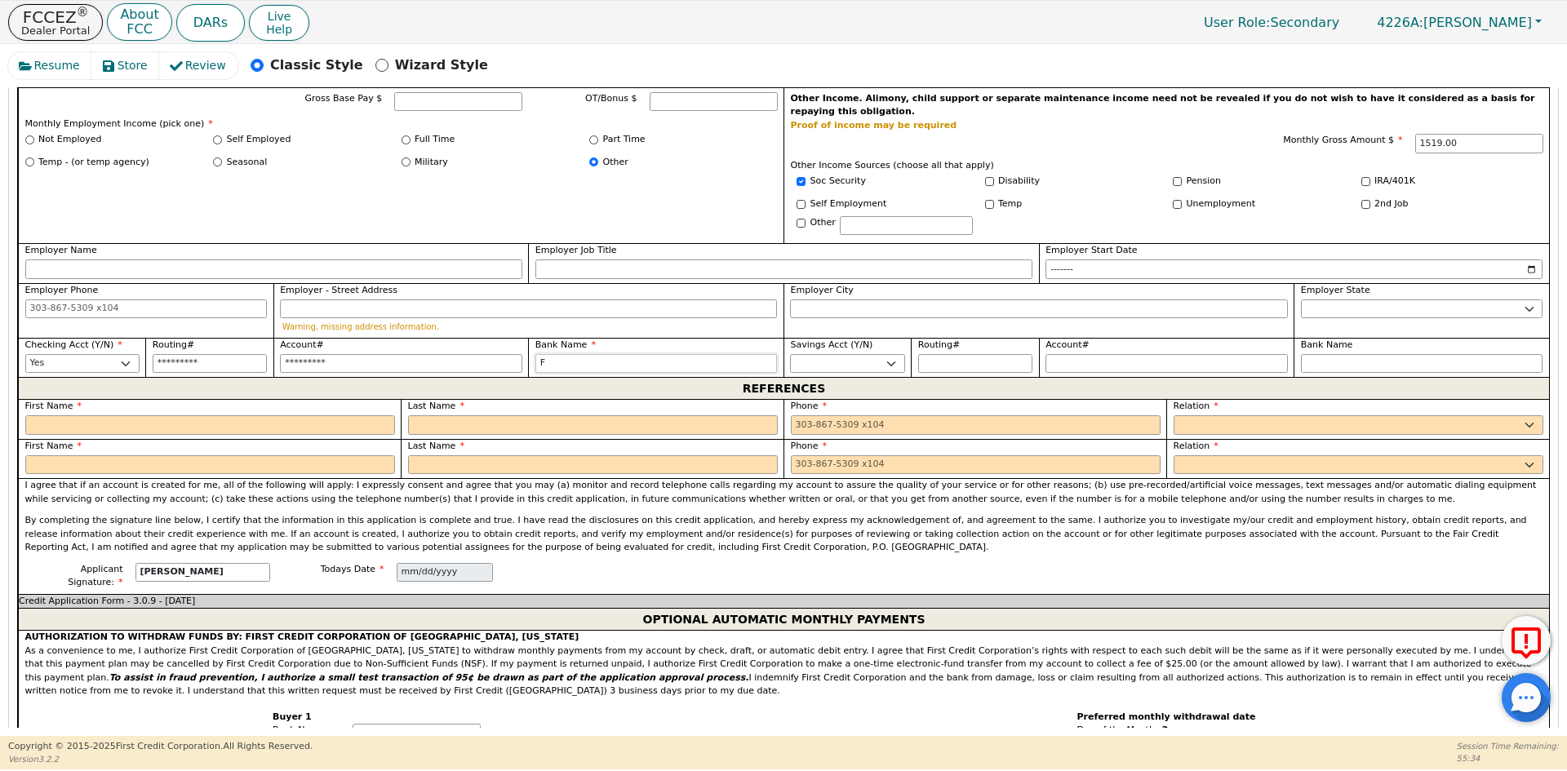
type input "FI"
type input "FIR"
type input "FIRS"
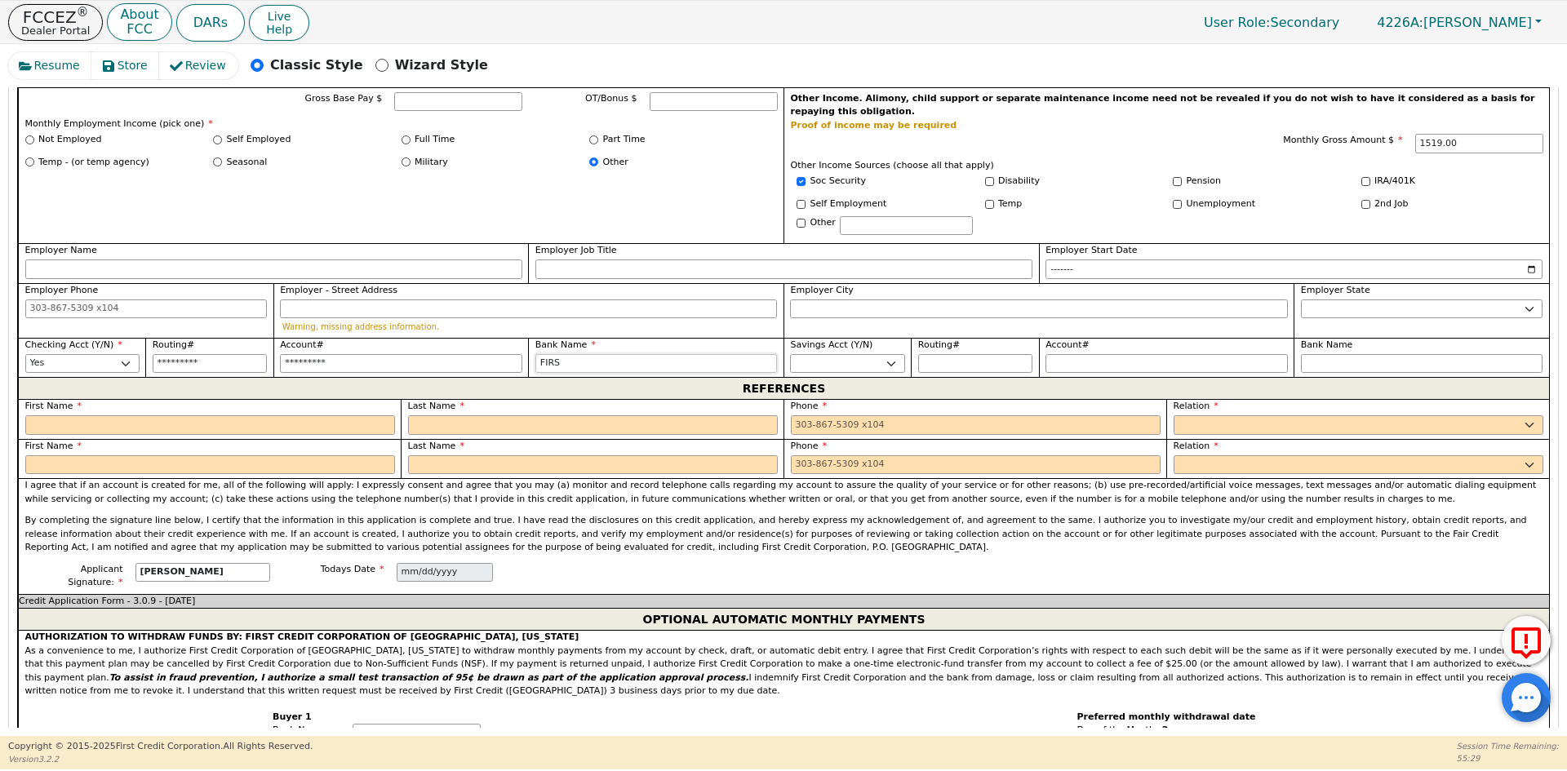
type input "FIRST"
type input "FIRST N"
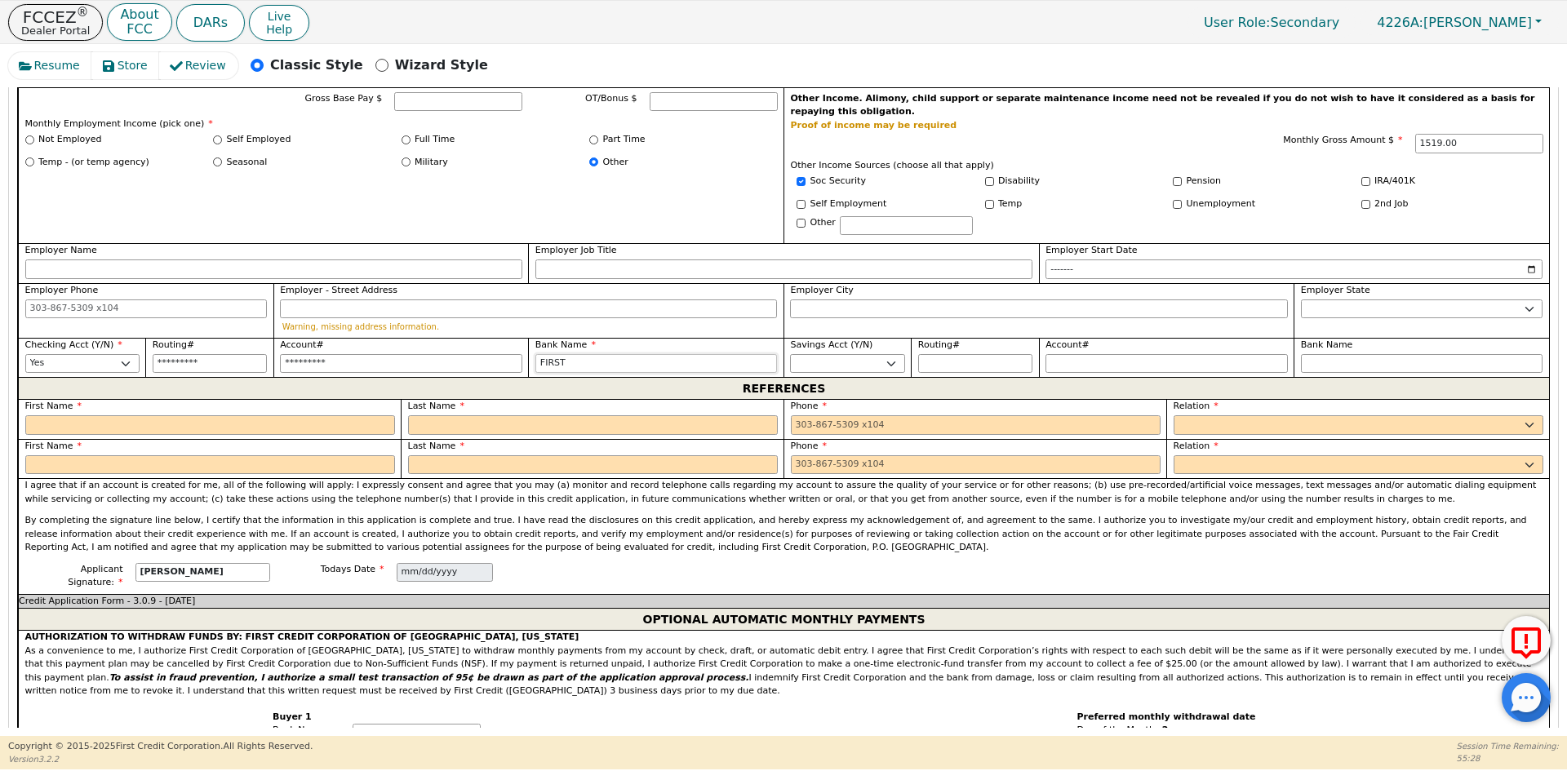
type input "FIRST N"
type input "FIRST NA"
type input "FIRST NAT"
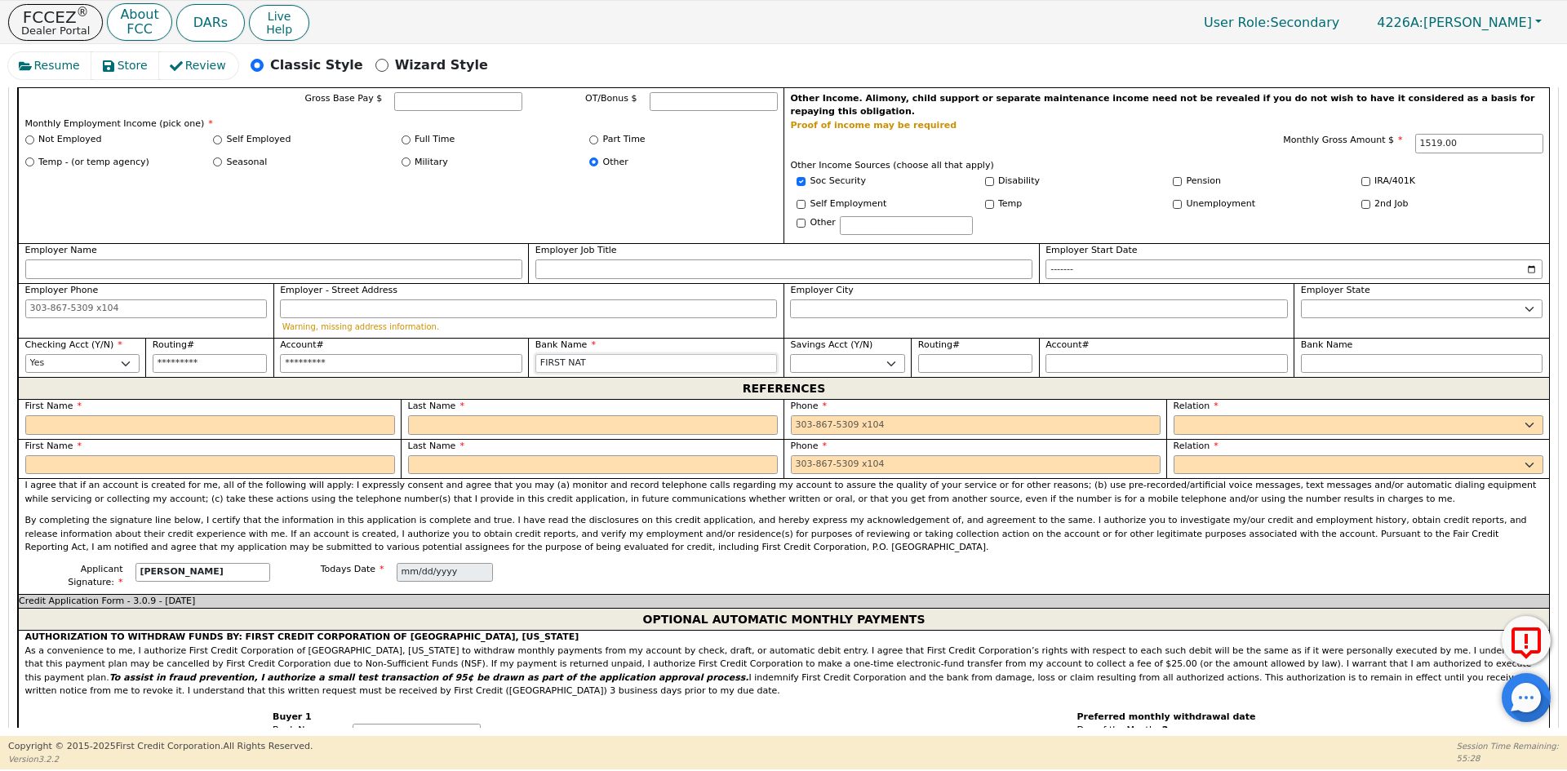
type input "FIRST NATI"
type input "FIRST NATIO"
type input "FIRST NATION"
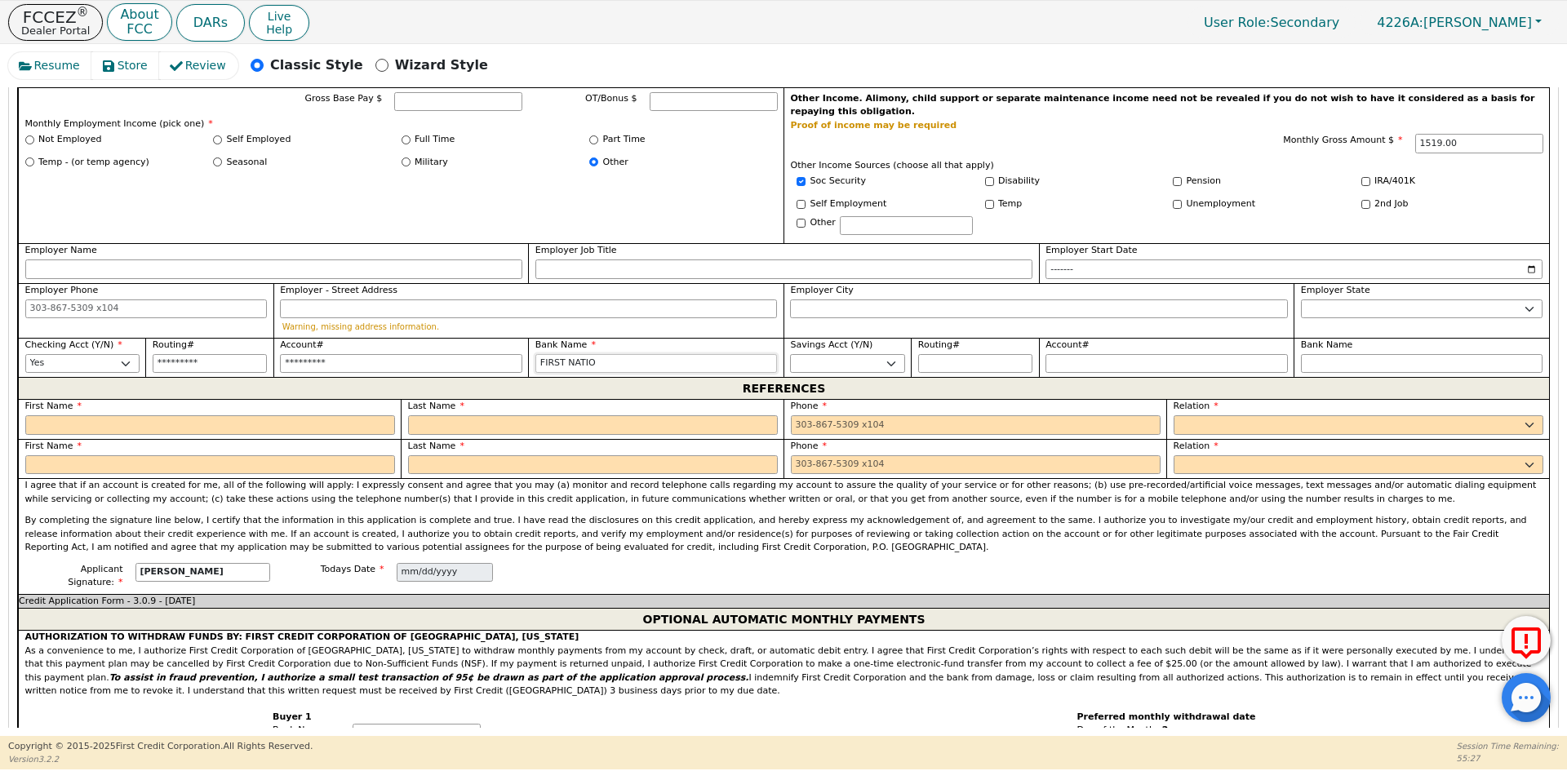
type input "FIRST NATION"
type input "FIRST NATIONA"
type input "FIRST NATIONAL"
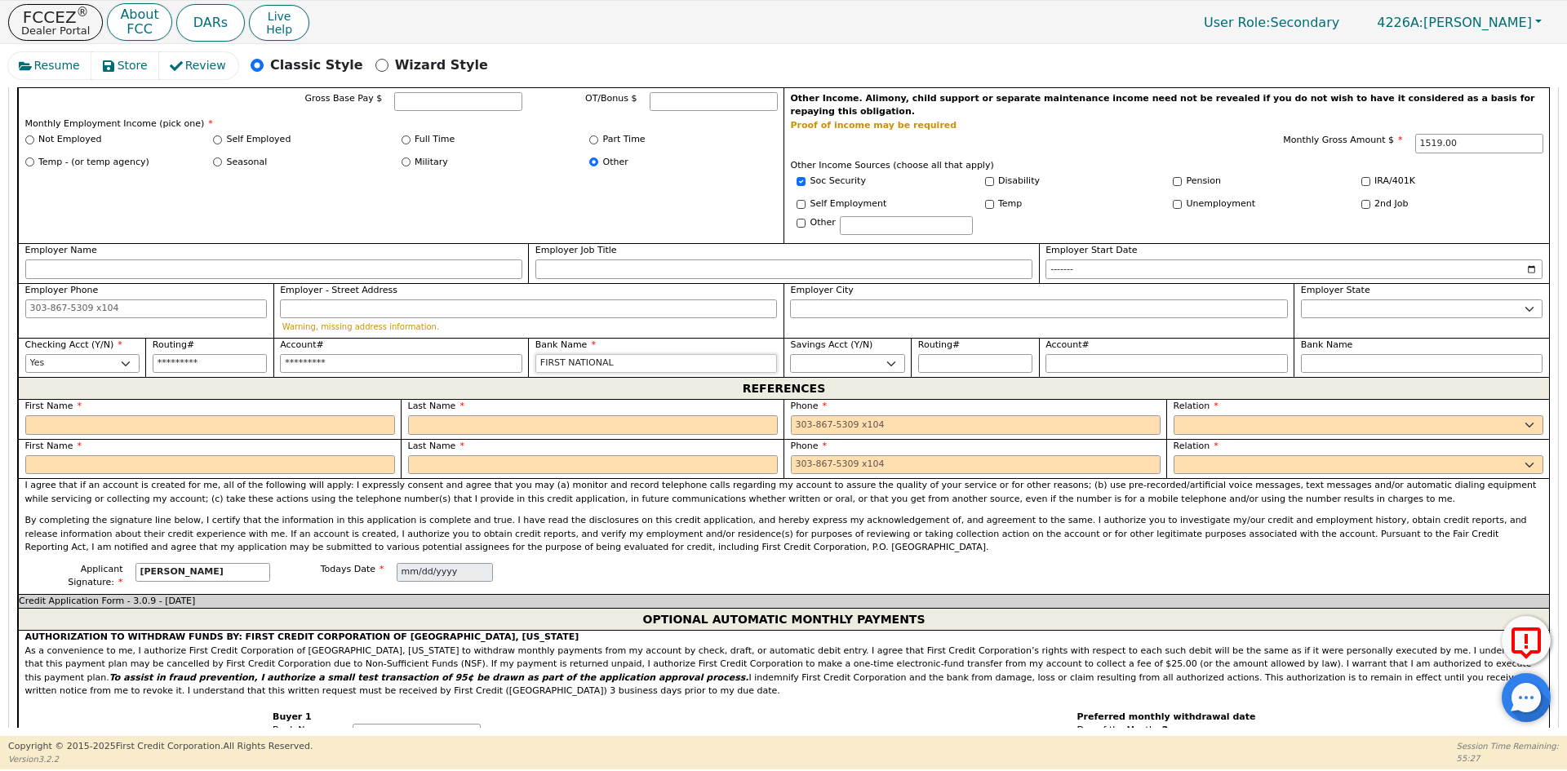
type input "FIRST NATIONAL"
type input "FIRST NATIONAL B"
type input "FIRST NATIONAL BA"
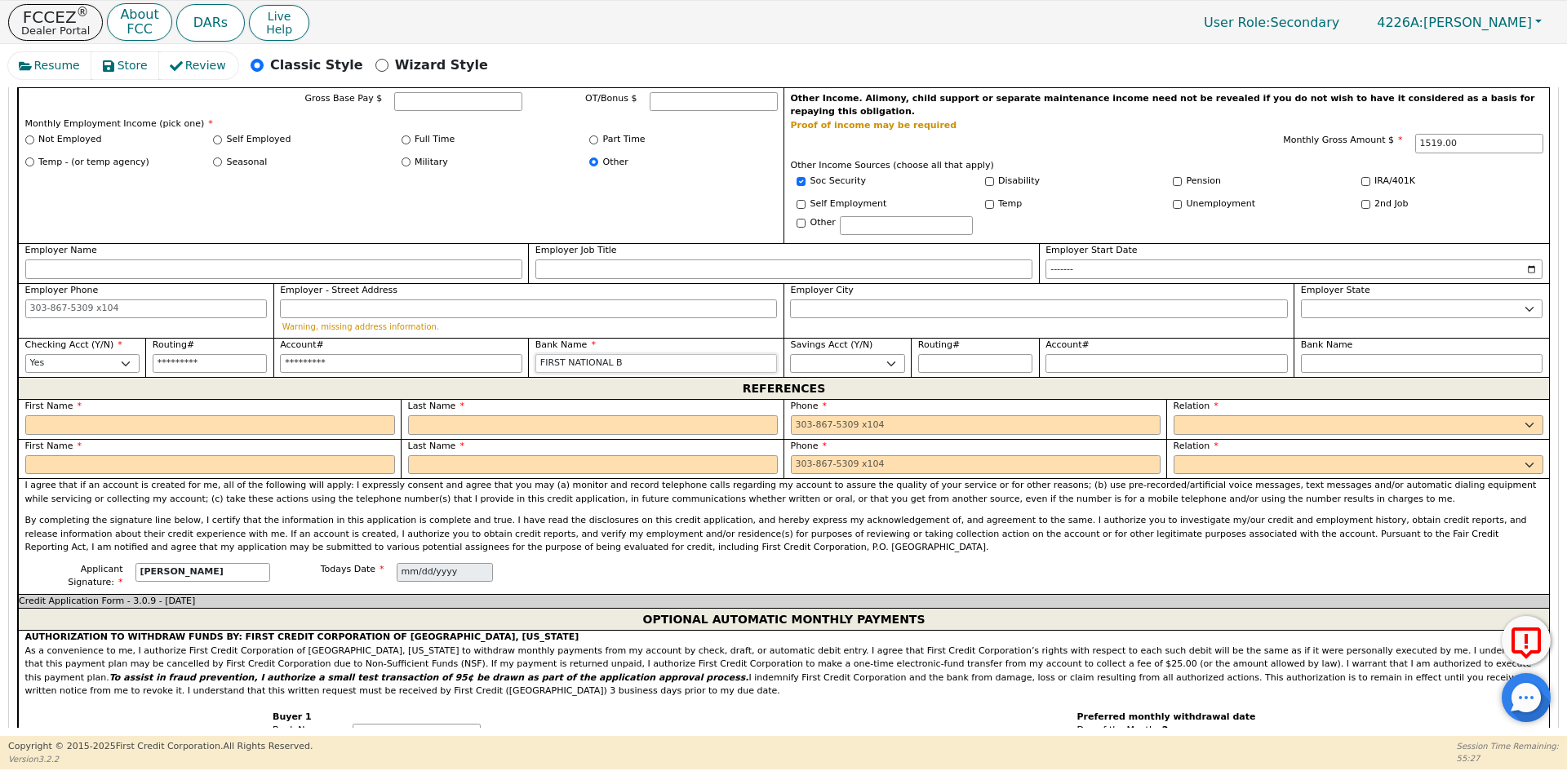
type input "FIRST NATIONAL BA"
type input "FIRST NATIONAL BAM"
type input "FIRST NATIONAL BA"
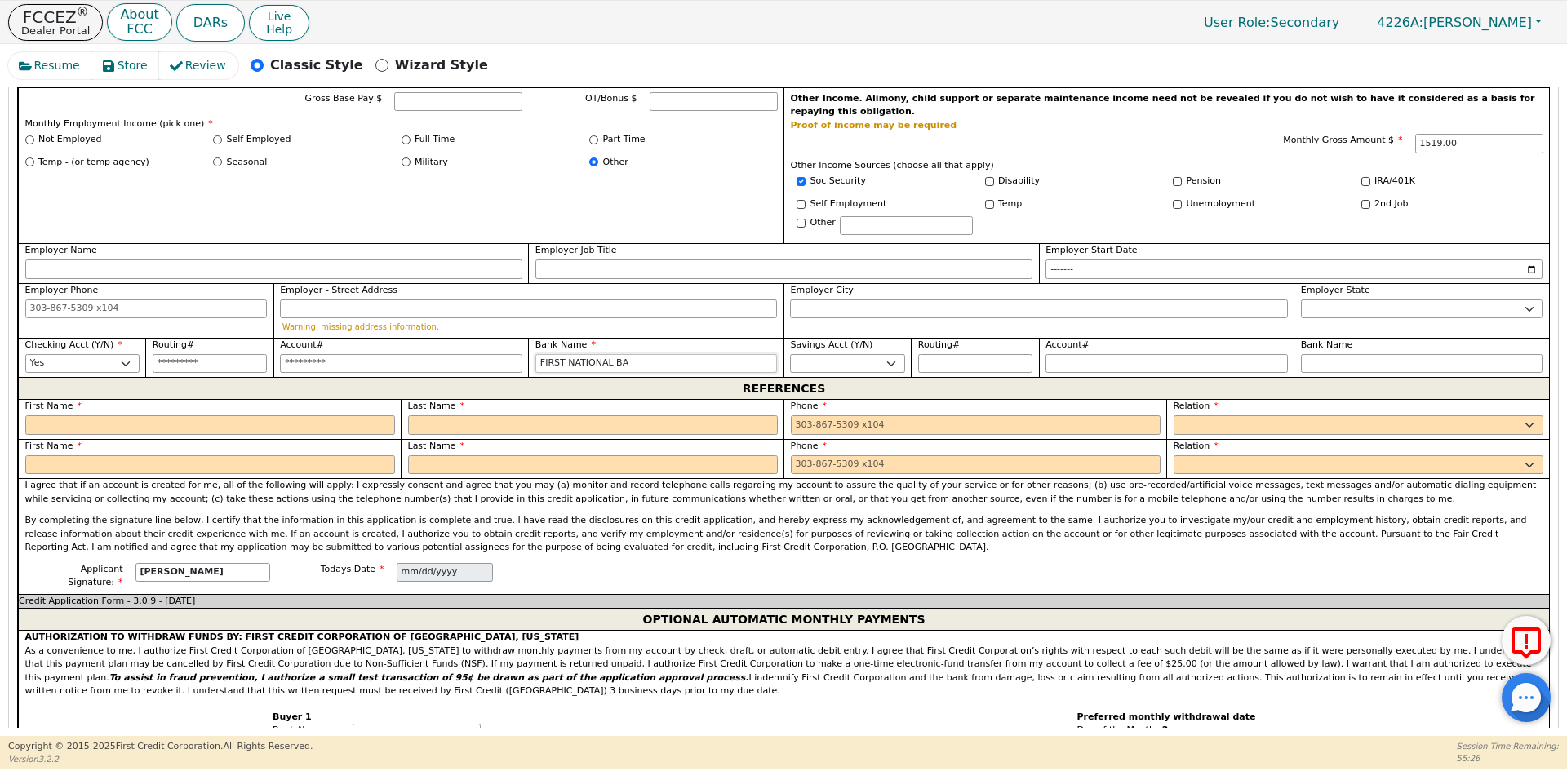
type input "FIRST NATIONAL BAN"
type input "FIRST NATIONAL BANK"
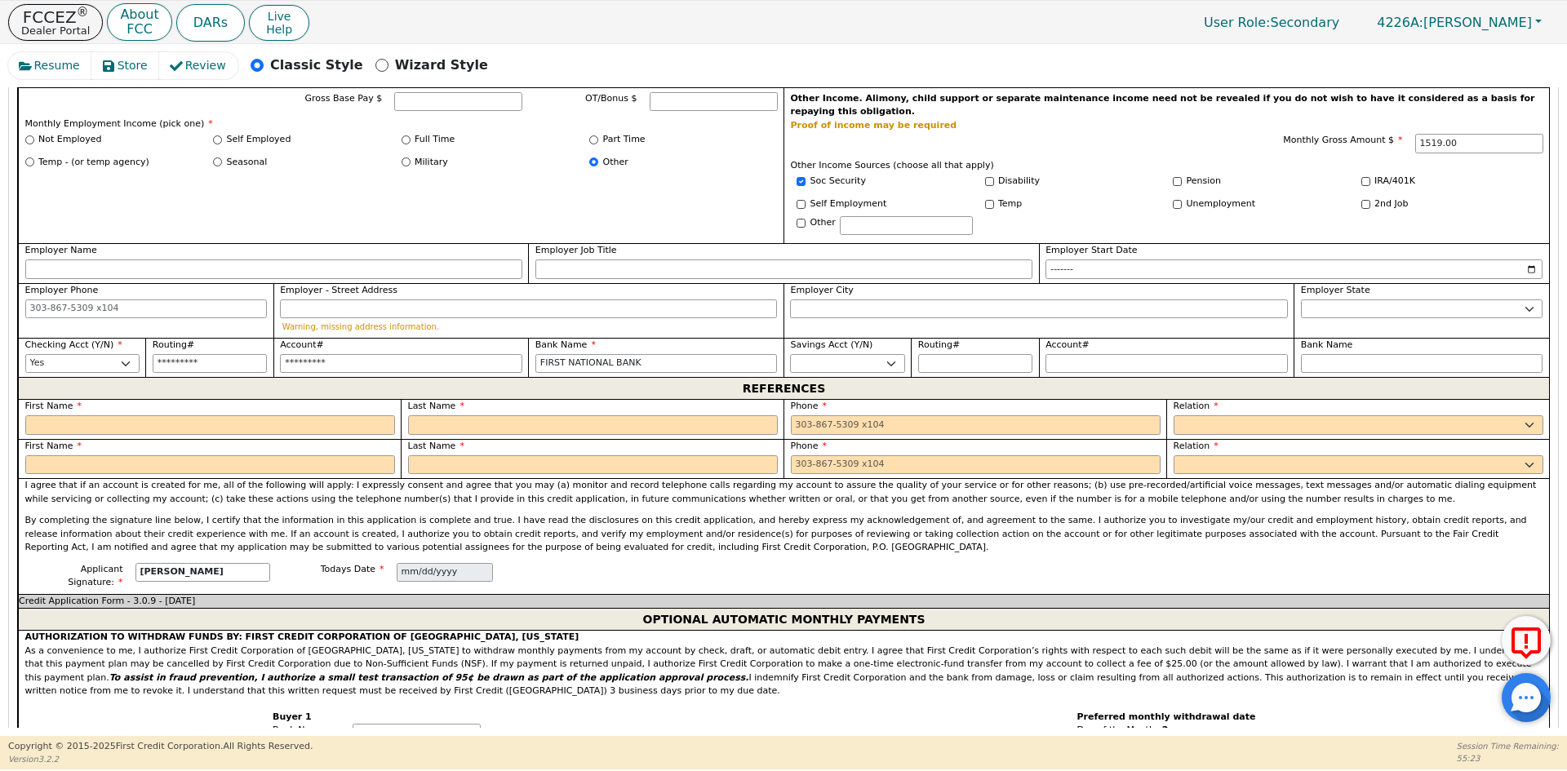
click at [122, 439] on div "First Name" at bounding box center [209, 459] width 383 height 40
click at [119, 415] on input "text" at bounding box center [210, 425] width 370 height 20
type input "[PERSON_NAME]"
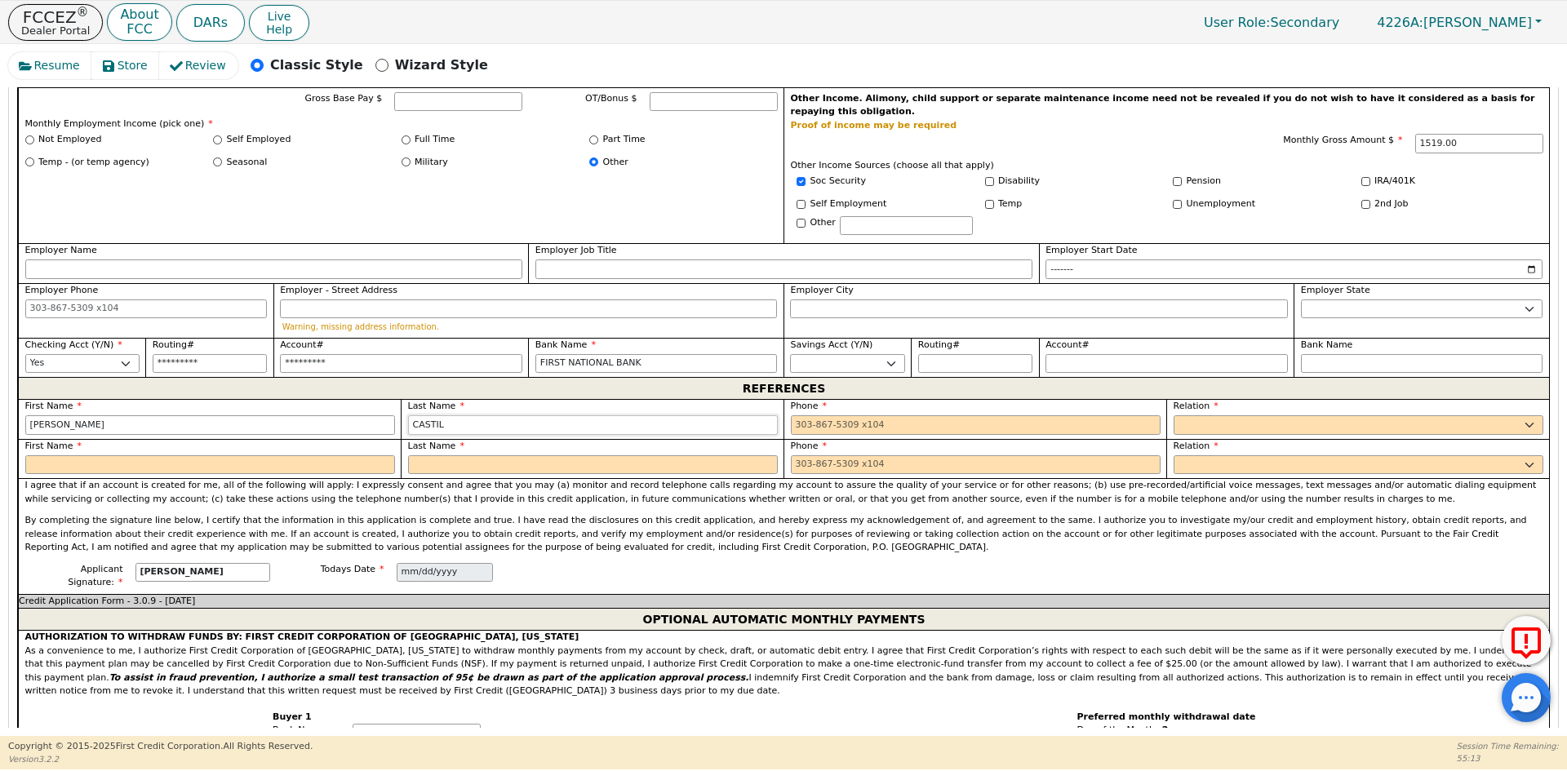
type input "[PERSON_NAME]"
click at [894, 415] on input "tel" at bounding box center [976, 425] width 370 height 20
type input "5"
type input "[PHONE_NUMBER]"
click at [1284, 415] on select "FATHER MOTHER SISTER BROTHER DAUGHTER SON CO-WORKER NEIGHBOR FRIEND COUSIN G-MO…" at bounding box center [1358, 425] width 370 height 20
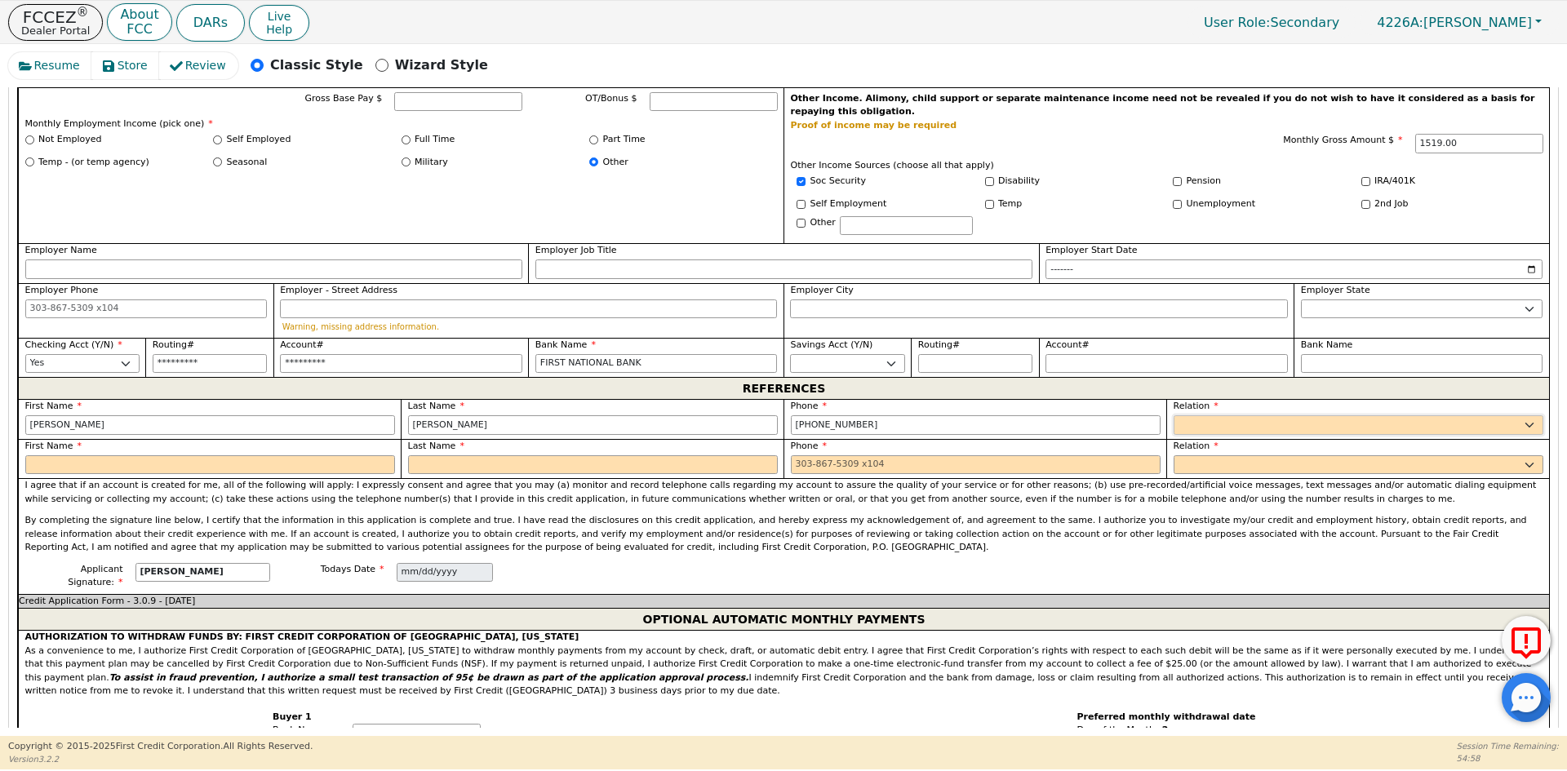
select select "OTHER"
click at [1284, 401] on div "Relation FATHER MOTHER SISTER BROTHER DAUGHTER SON CO-WORKER NEIGHBOR FRIEND CO…" at bounding box center [1166, 419] width 255 height 40
click at [1329, 415] on input "text" at bounding box center [1422, 425] width 242 height 20
type input "FAMILY"
click at [1271, 455] on select "FATHER MOTHER SISTER BROTHER DAUGHTER SON CO-WORKER NEIGHBOR FRIEND COUSIN G-MO…" at bounding box center [1358, 465] width 370 height 20
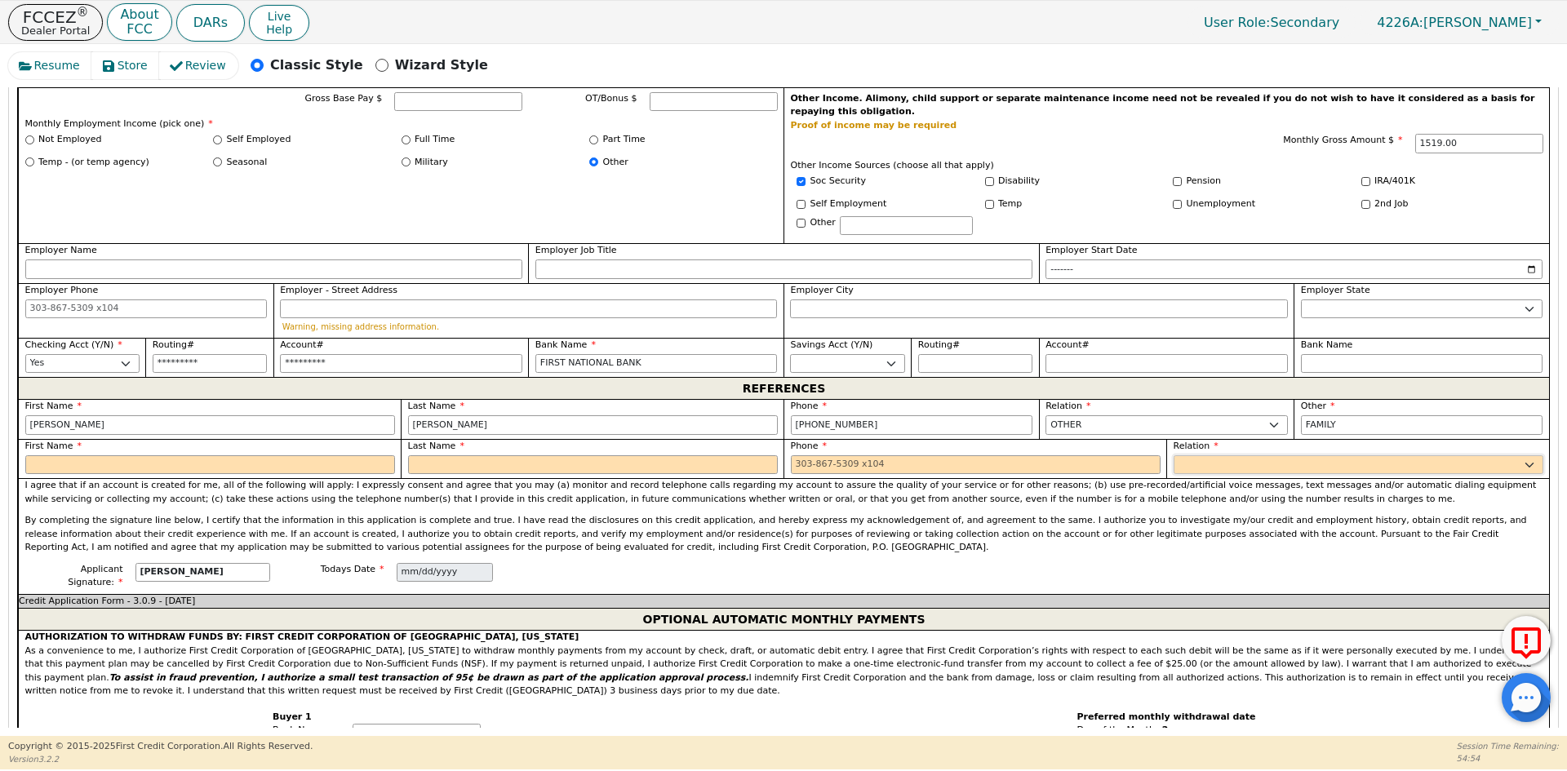
select select "OTHER"
click at [1271, 455] on select "FATHER MOTHER SISTER BROTHER DAUGHTER SON CO-WORKER NEIGHBOR FRIEND COUSIN G-MO…" at bounding box center [1358, 465] width 370 height 20
click at [1328, 455] on input "text" at bounding box center [1422, 465] width 242 height 20
type input "FAMILY"
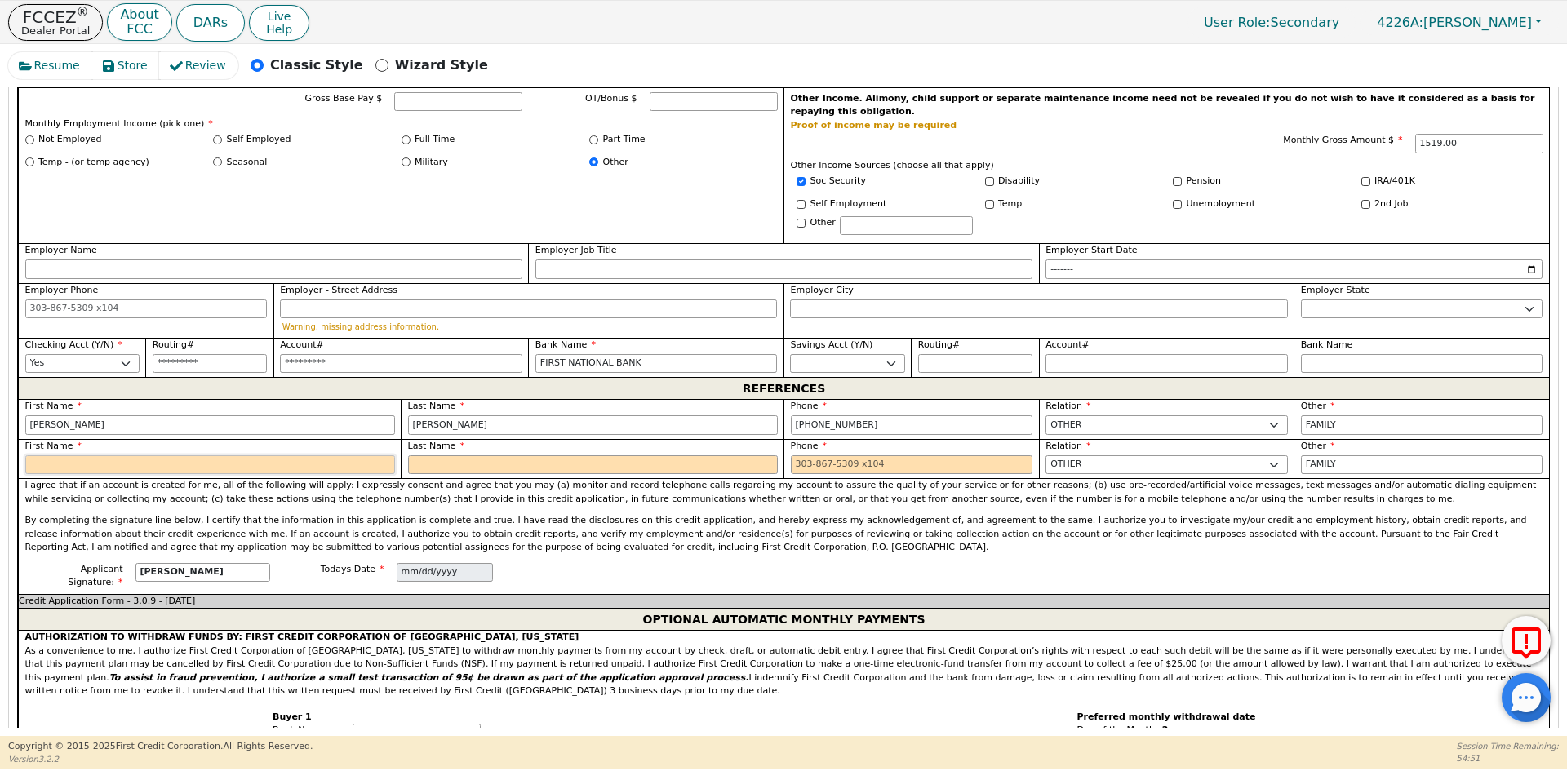
click at [78, 455] on input "text" at bounding box center [210, 465] width 370 height 20
type input "[PERSON_NAME]"
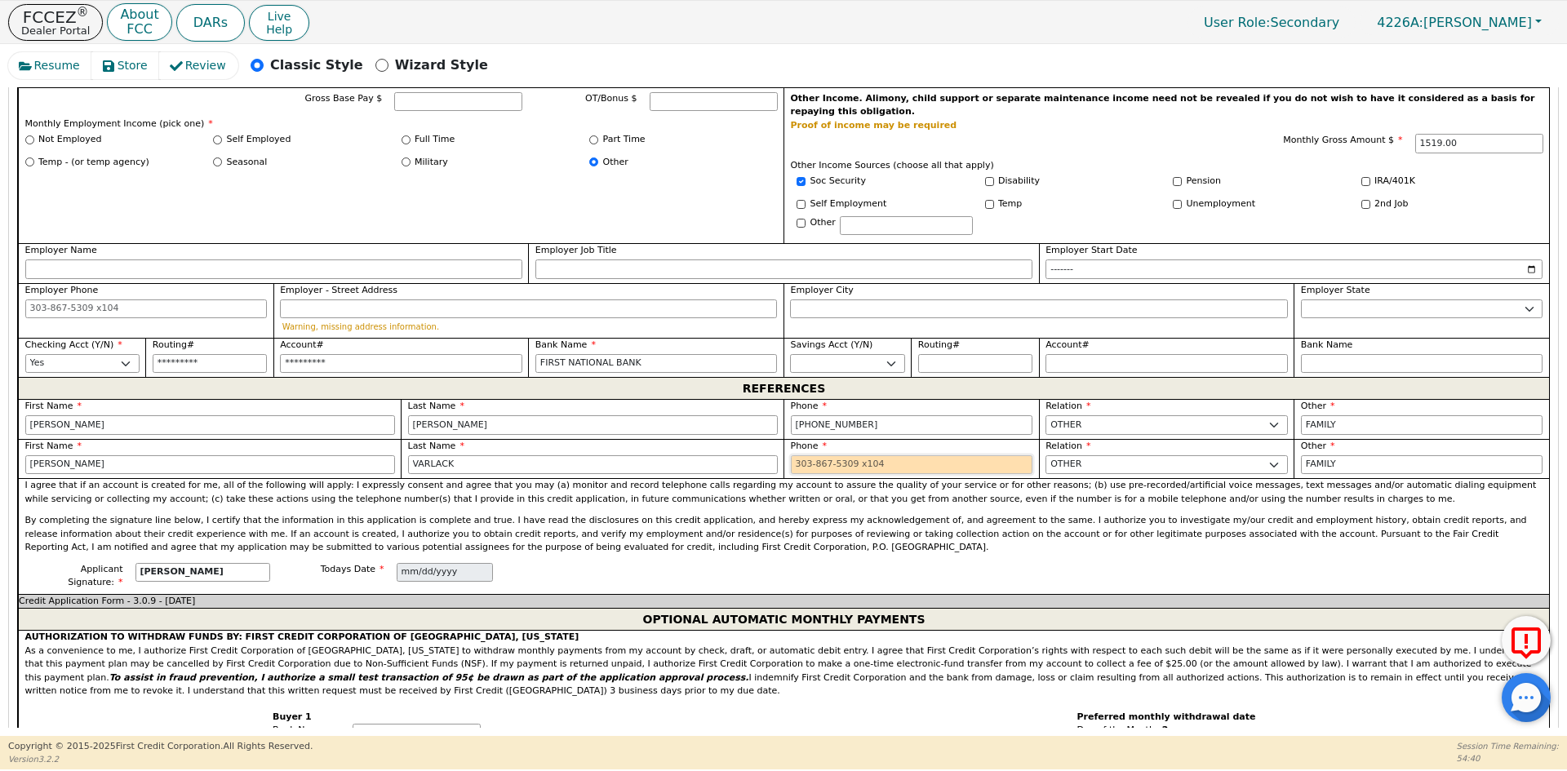
type input "VARLACK"
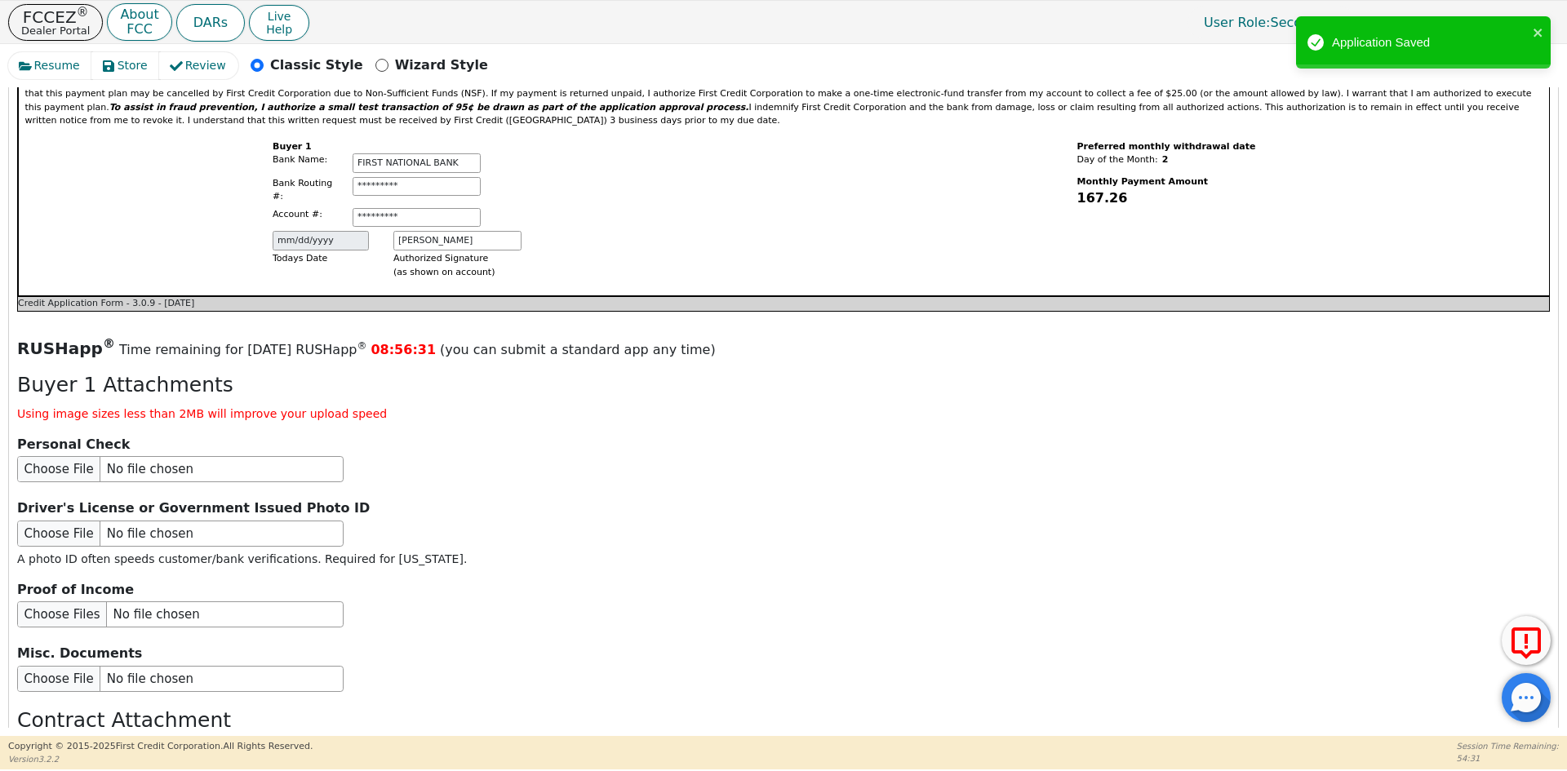
scroll to position [1678, 0]
type input "[PHONE_NUMBER]"
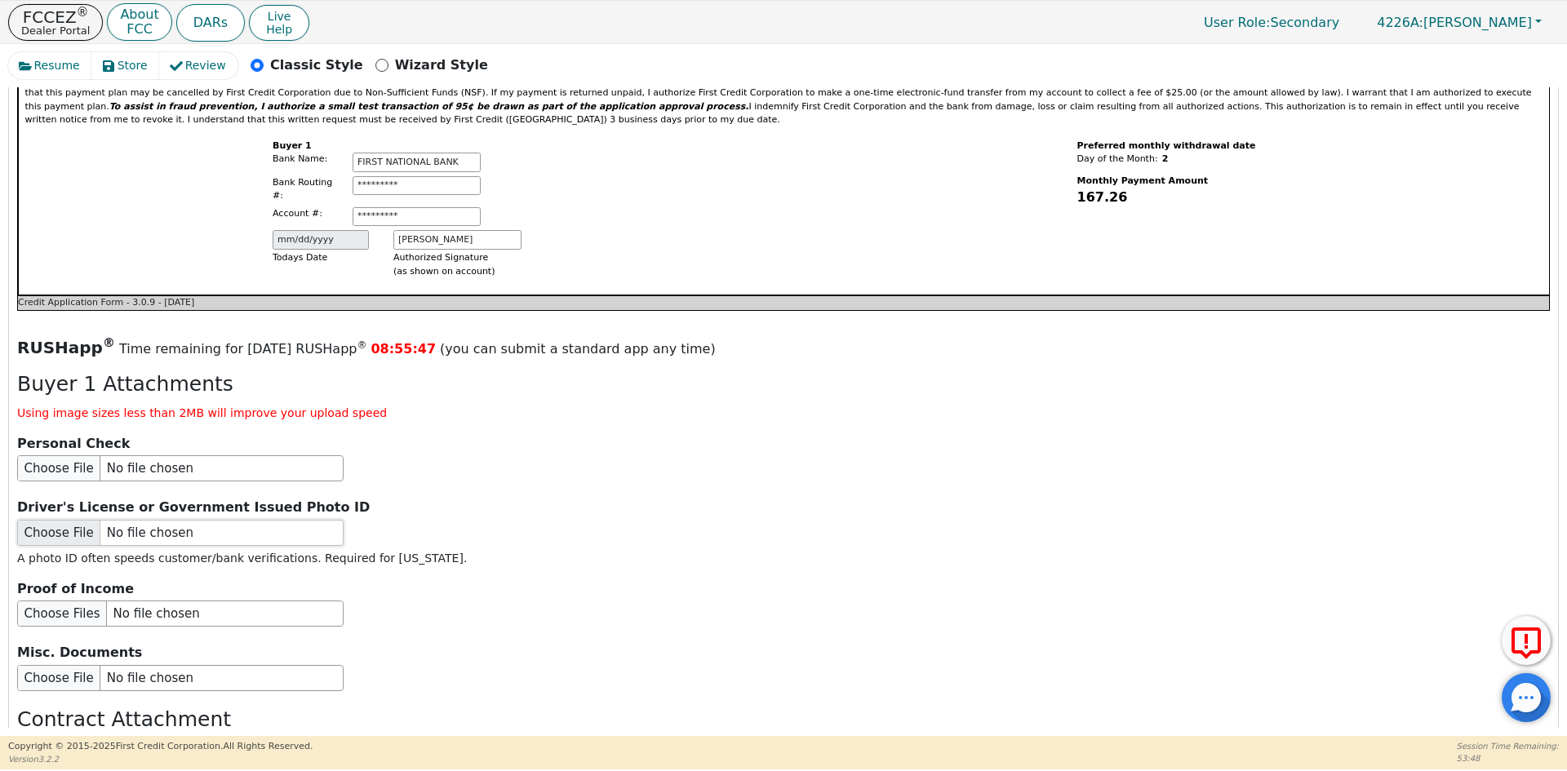
click at [136, 520] on input "file" at bounding box center [180, 533] width 326 height 26
type input "C:\fakepath\ID [PERSON_NAME].pdf"
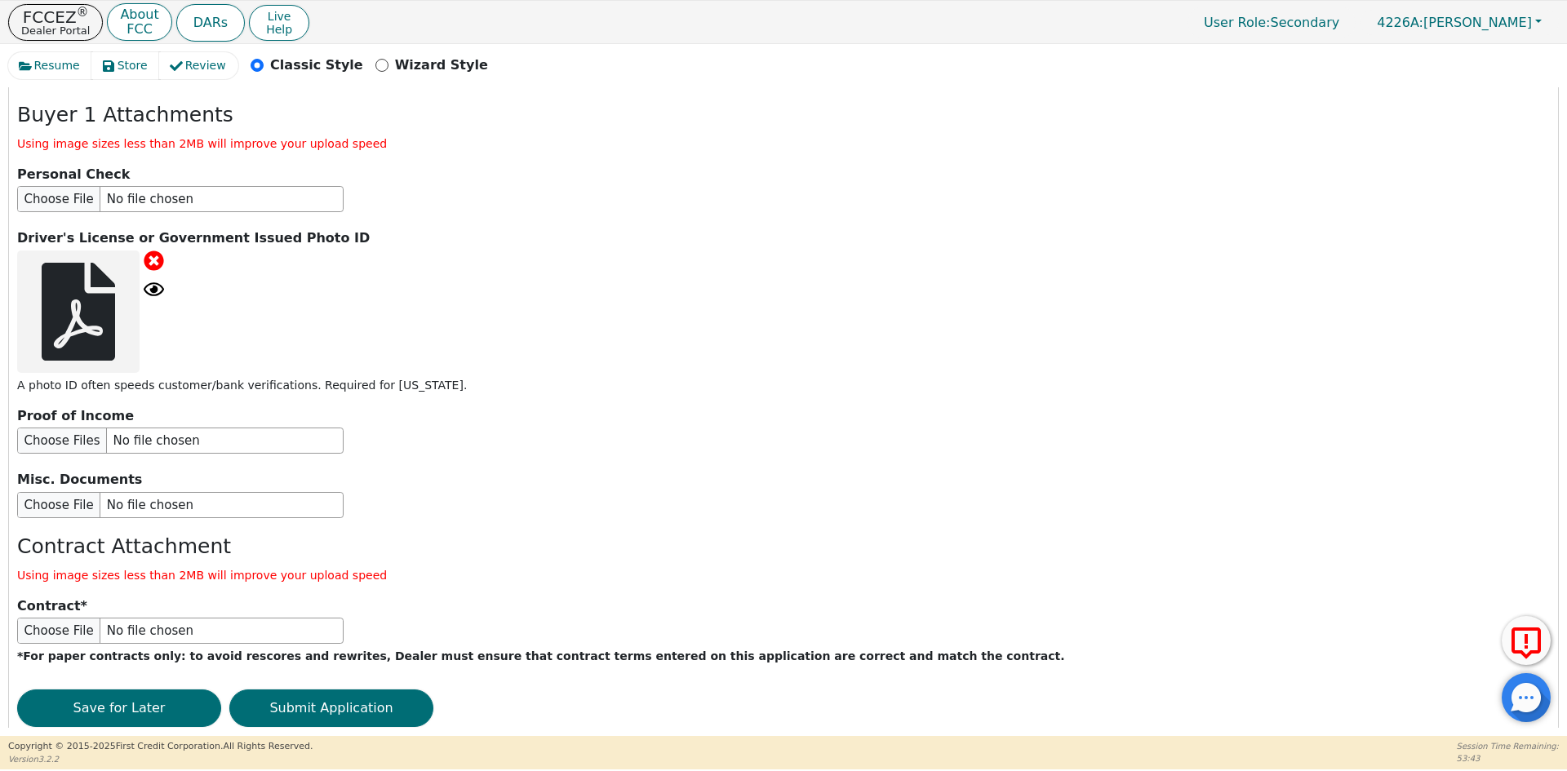
scroll to position [1950, 0]
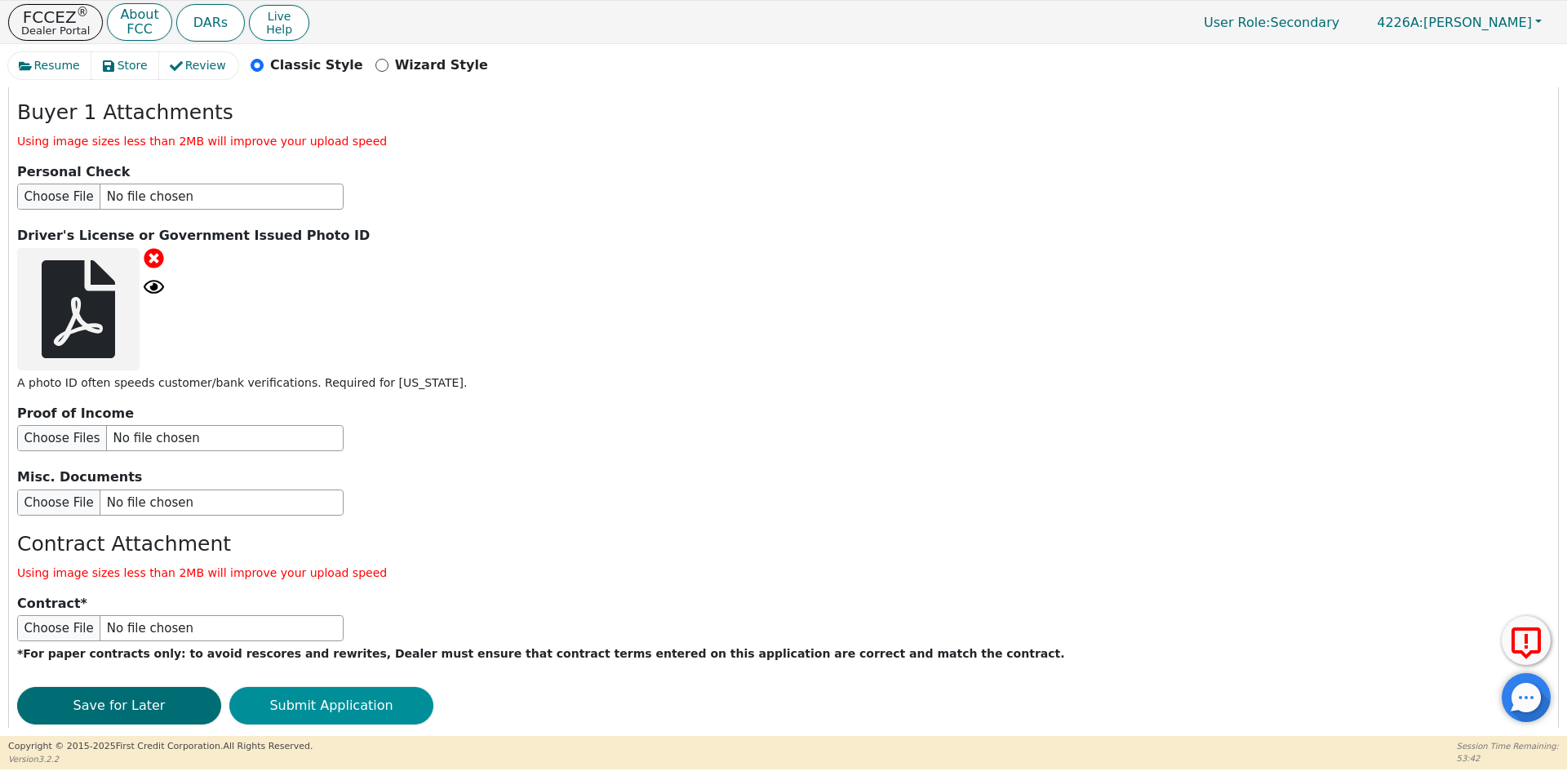
click at [326, 687] on button "Submit Application" at bounding box center [331, 706] width 204 height 38
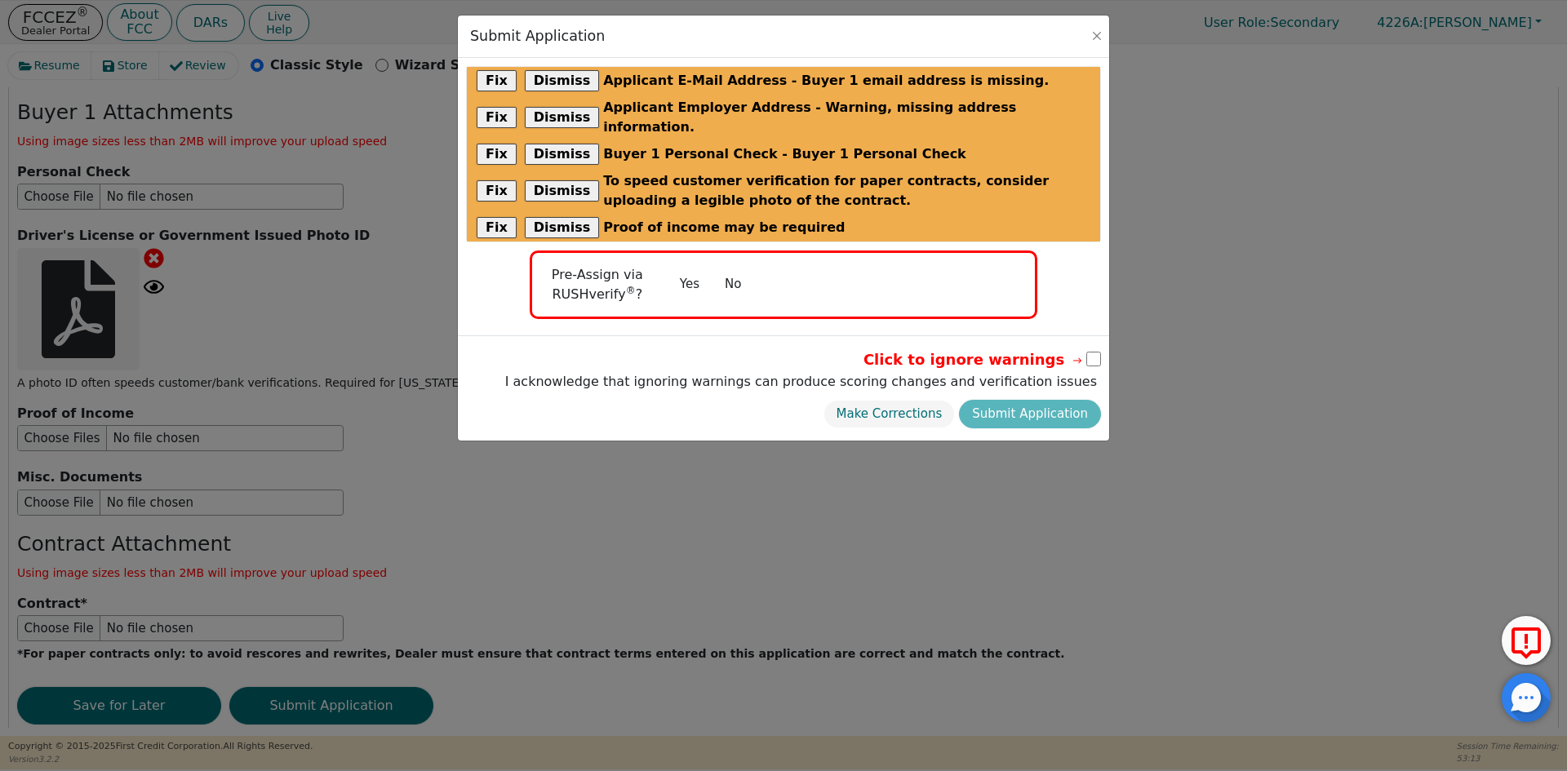
click at [734, 270] on button "No" at bounding box center [733, 284] width 42 height 29
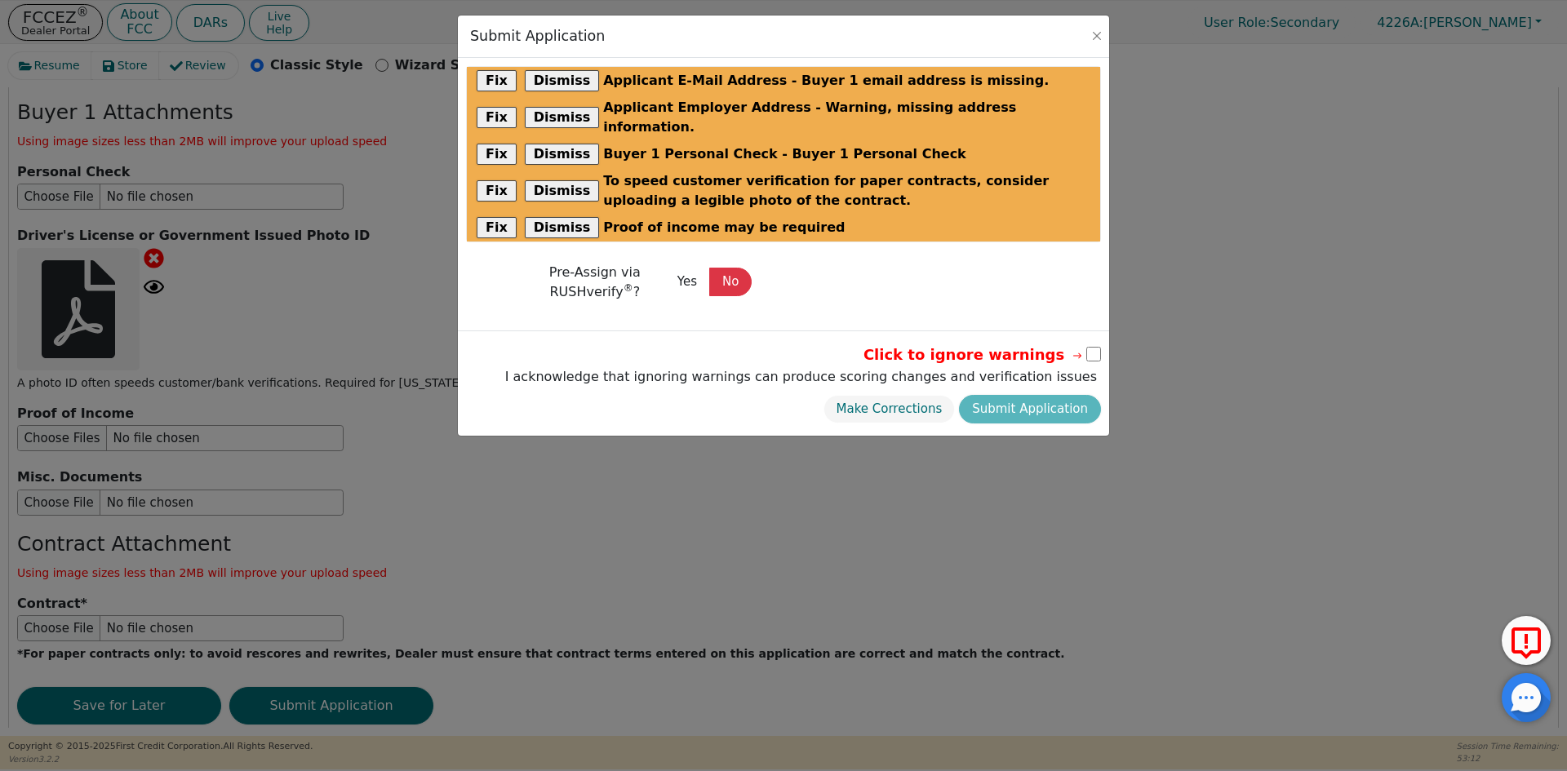
click at [1094, 347] on input "checkbox" at bounding box center [1093, 354] width 15 height 15
checkbox input "true"
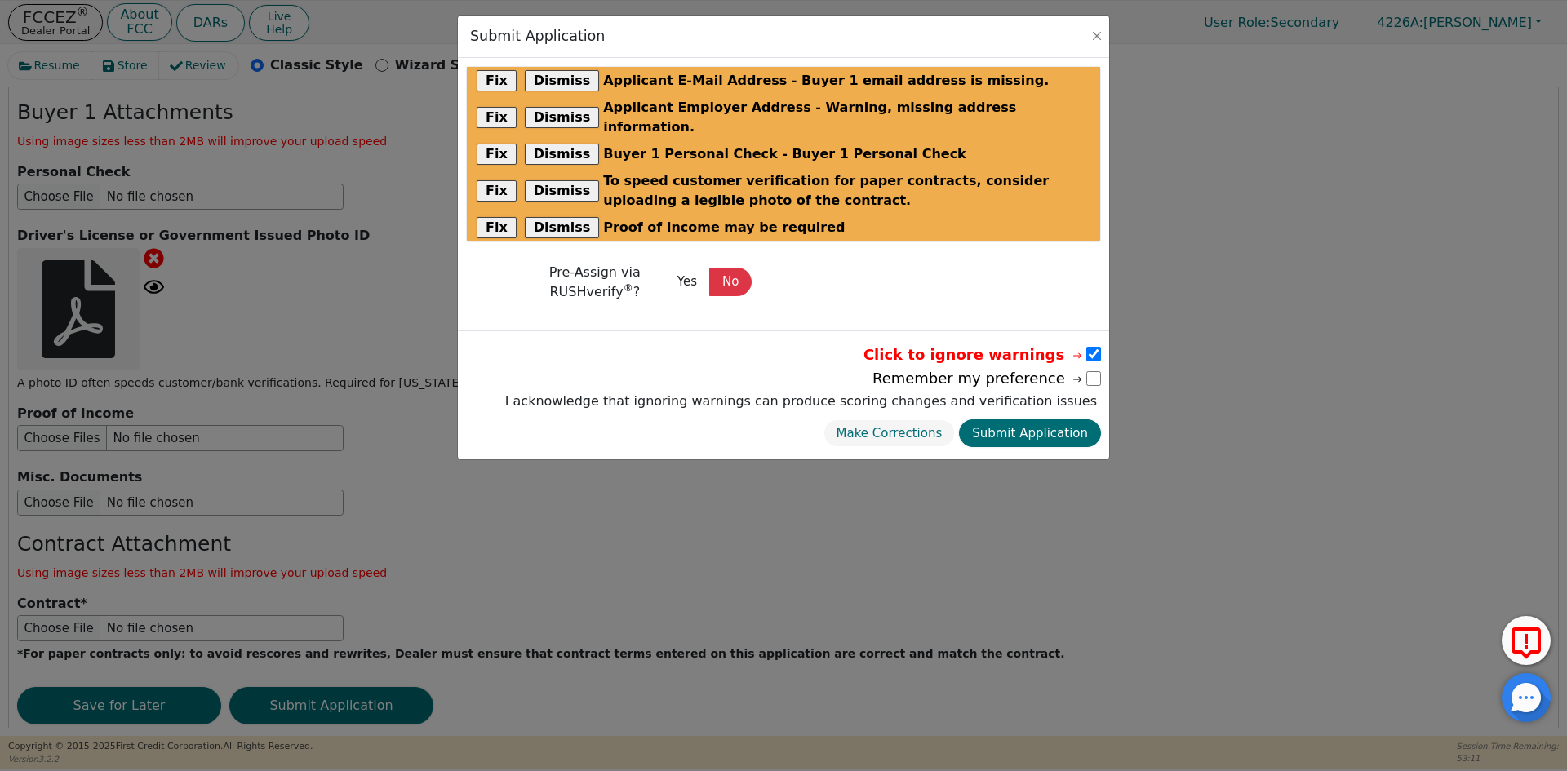
click at [1058, 419] on button "Submit Application" at bounding box center [1030, 433] width 142 height 29
select select
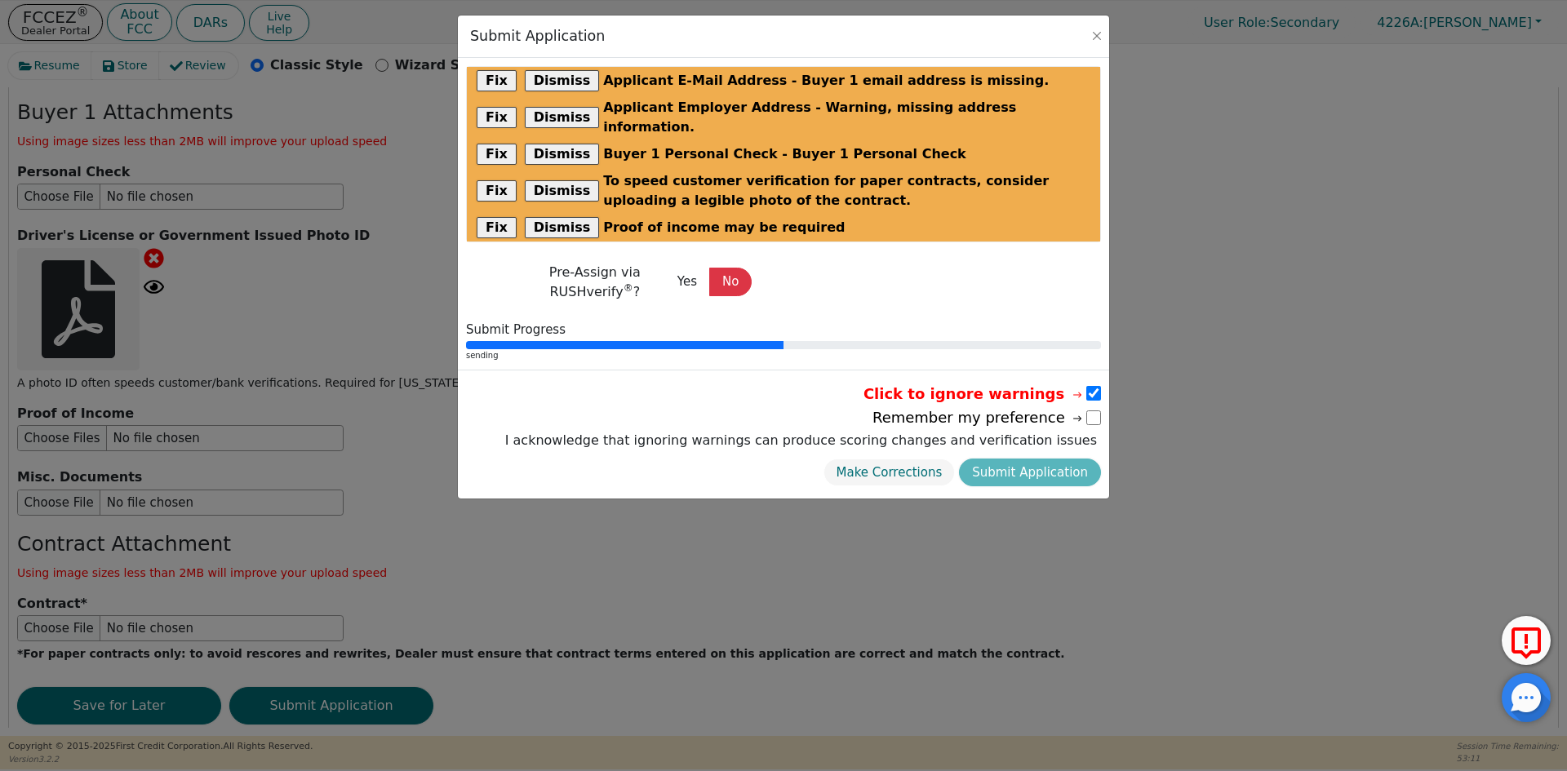
radio input "false"
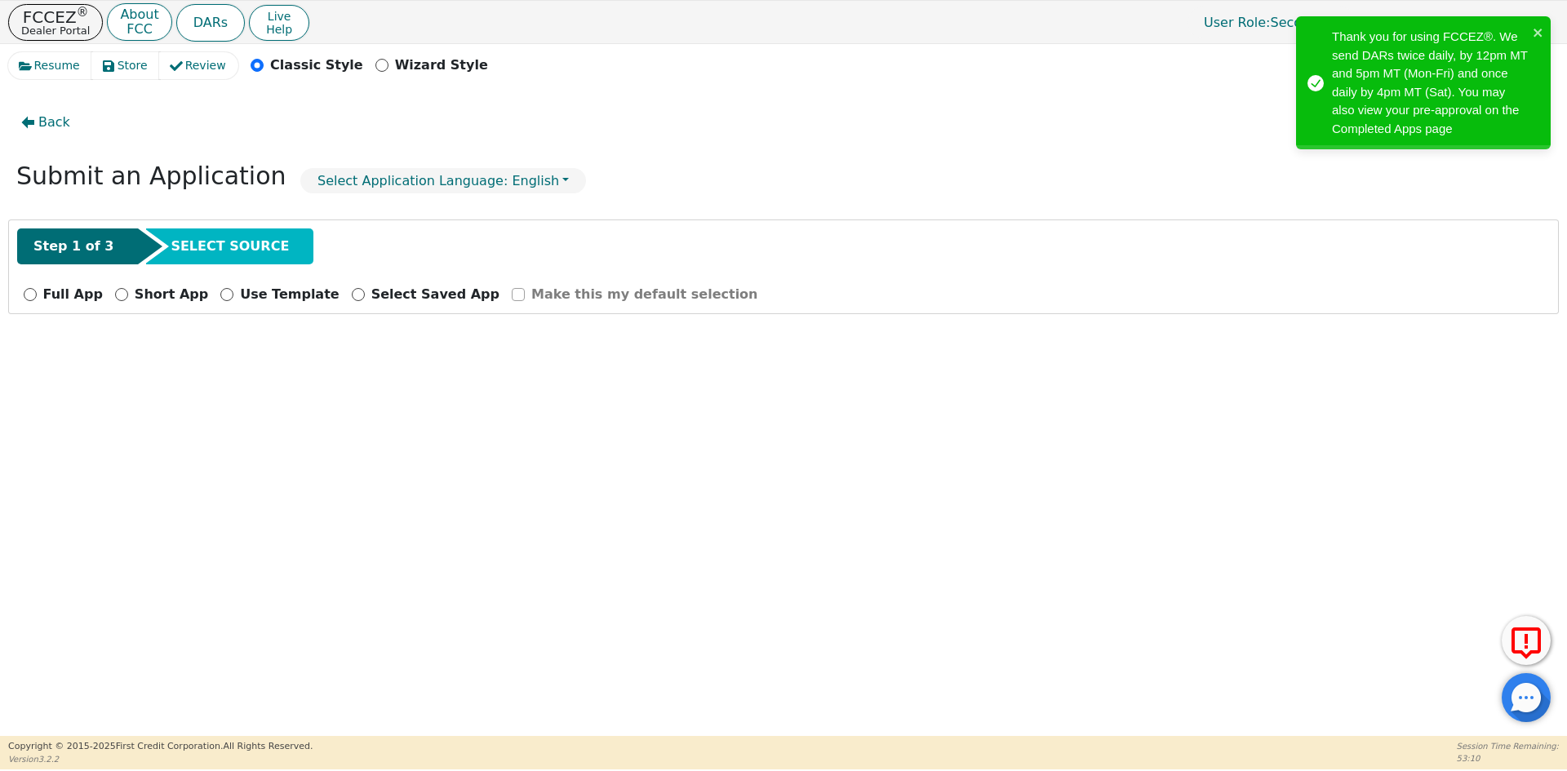
scroll to position [0, 0]
